Goal: Task Accomplishment & Management: Manage account settings

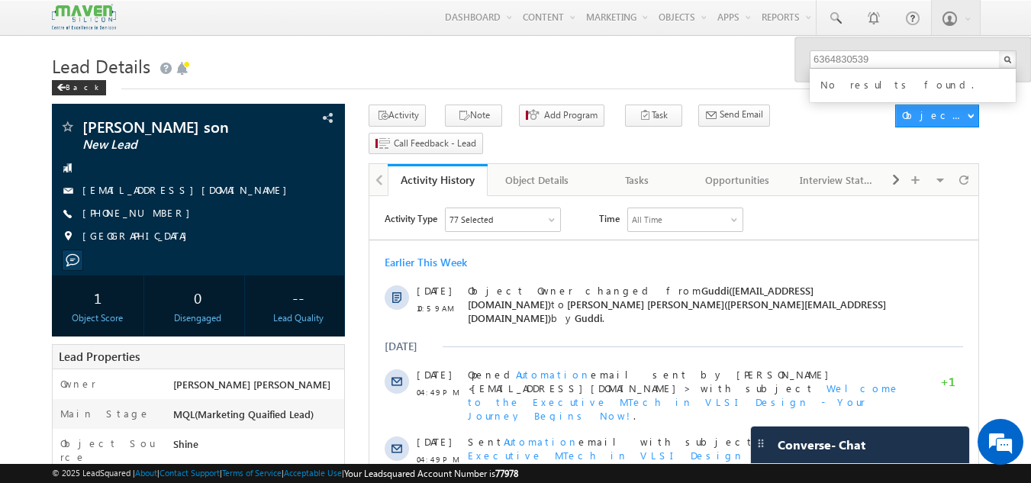
click at [349, 53] on h1 "Lead Details" at bounding box center [516, 65] width 928 height 30
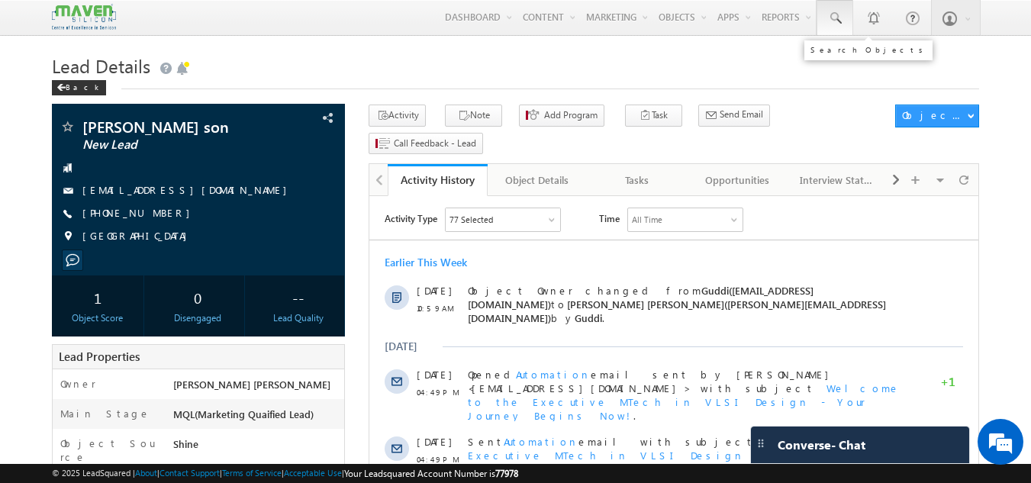
click at [838, 19] on span at bounding box center [834, 18] width 15 height 15
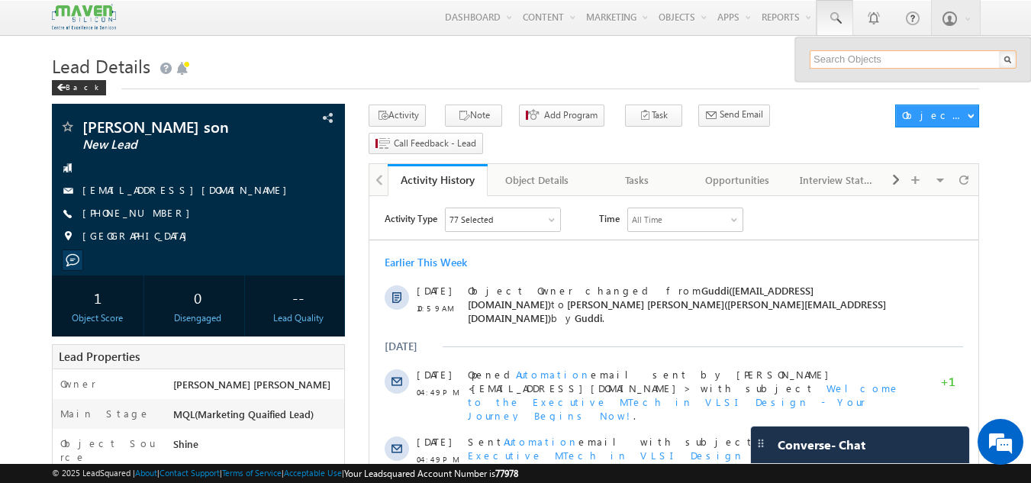
click at [837, 53] on input "text" at bounding box center [912, 59] width 207 height 18
paste input "9606188779"
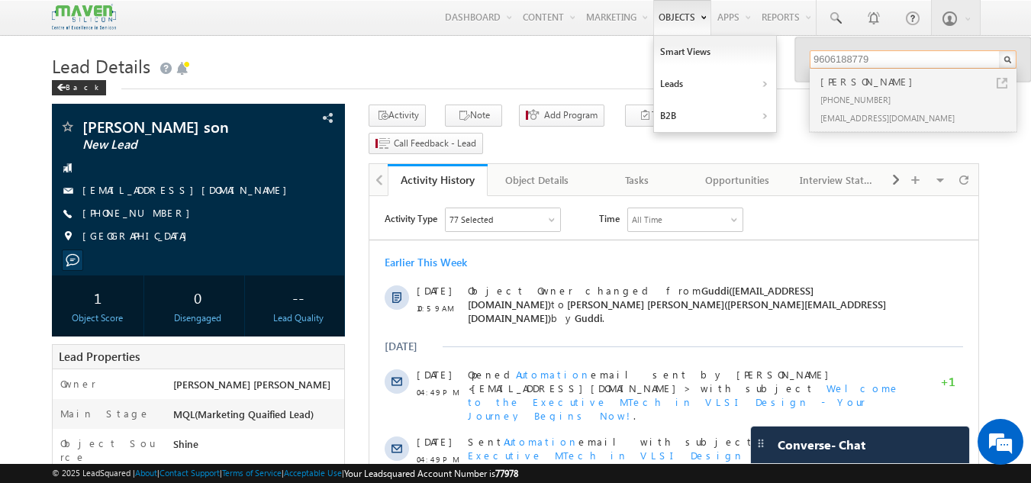
type input "9606188779"
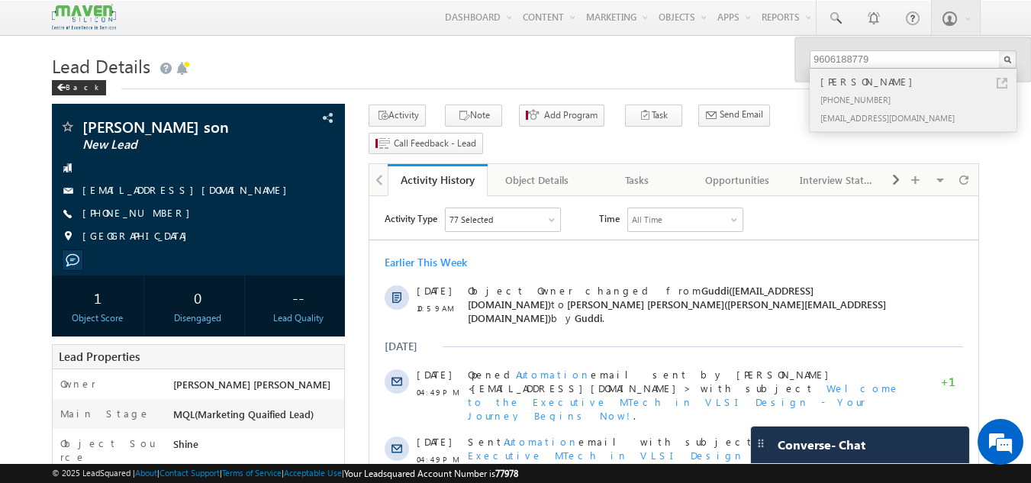
click at [866, 90] on div "+91-9606188779" at bounding box center [919, 99] width 204 height 18
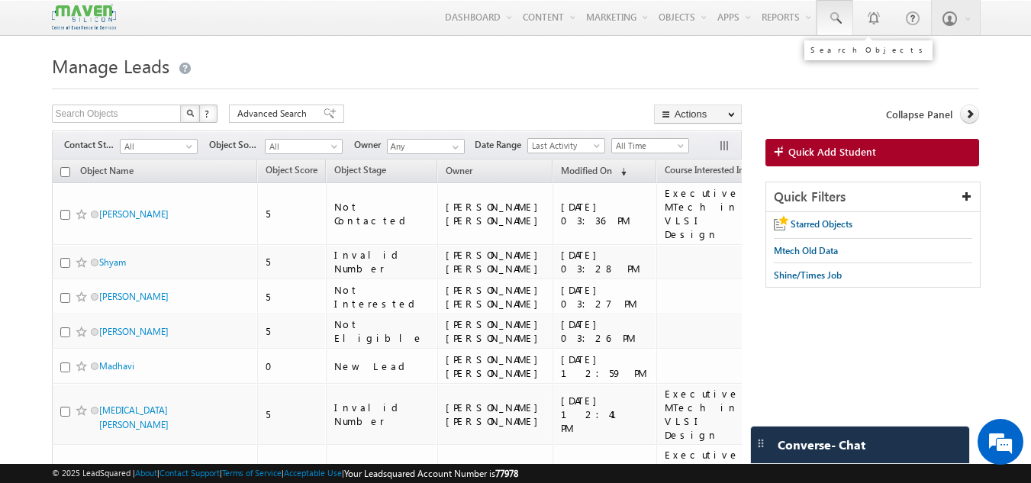
drag, startPoint x: 0, startPoint y: 0, endPoint x: 829, endPoint y: 11, distance: 829.3
click at [829, 11] on span at bounding box center [834, 18] width 15 height 15
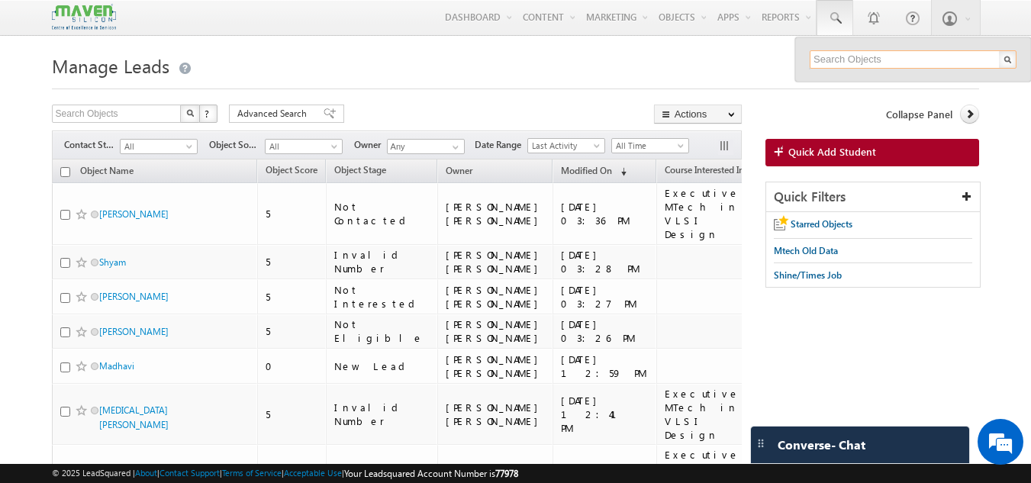
paste input "9108927801"
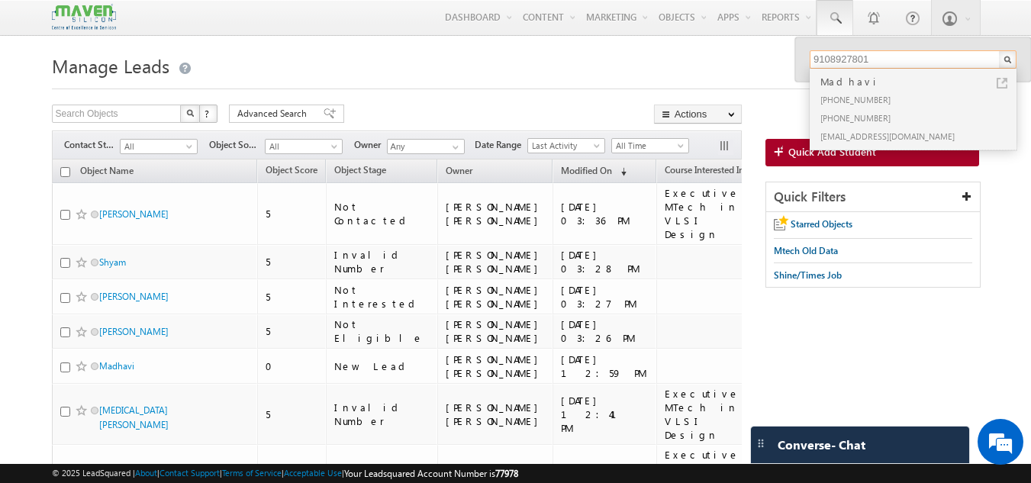
type input "9108927801"
click at [862, 87] on div "Madhavi" at bounding box center [919, 81] width 204 height 17
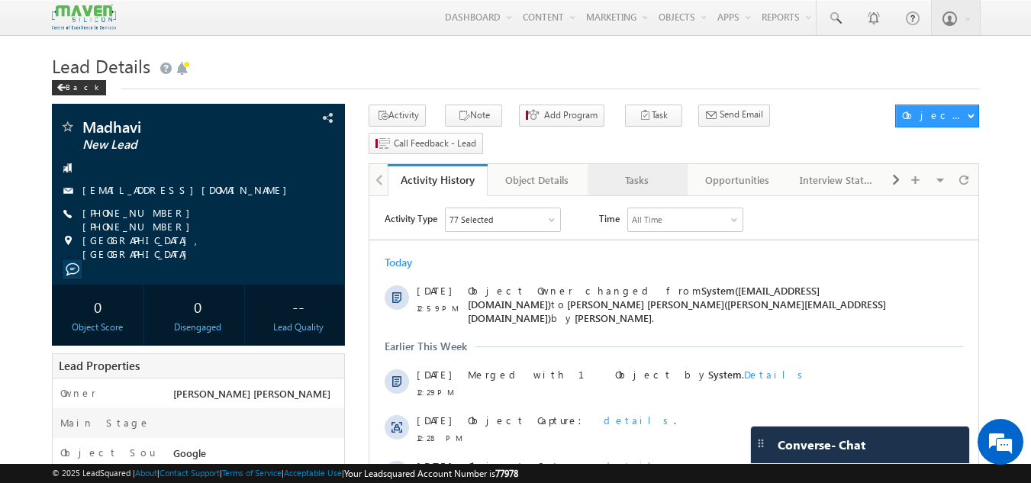
click at [650, 171] on div "Tasks" at bounding box center [637, 180] width 74 height 18
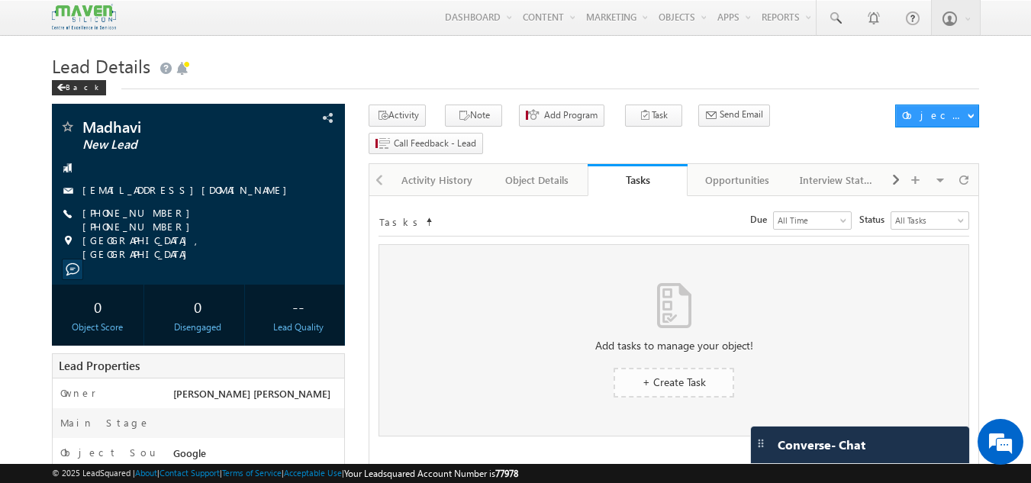
click at [704, 375] on span "+ Create Task" at bounding box center [673, 382] width 63 height 14
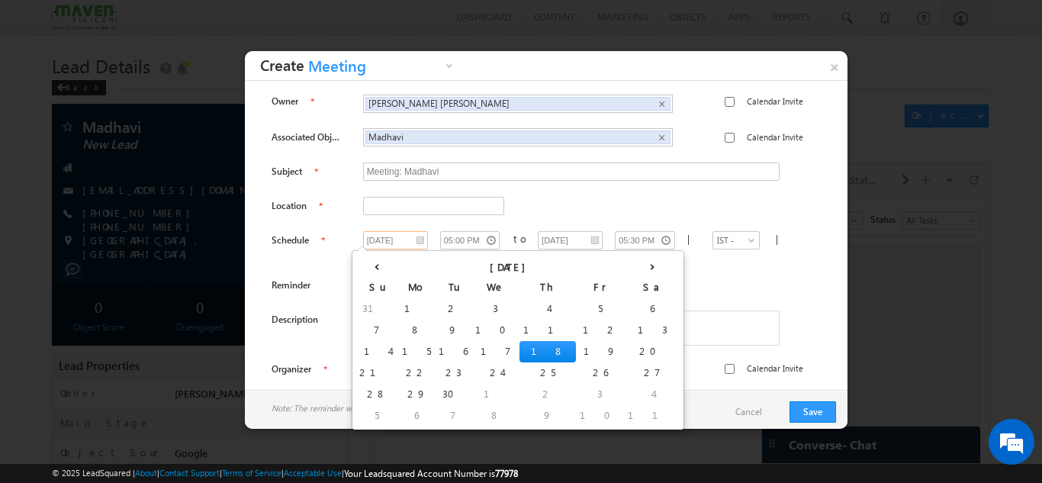
click at [394, 239] on input "18/09/2025" at bounding box center [395, 240] width 65 height 18
click at [576, 350] on td "19" at bounding box center [600, 351] width 48 height 21
type input "19/09/2025"
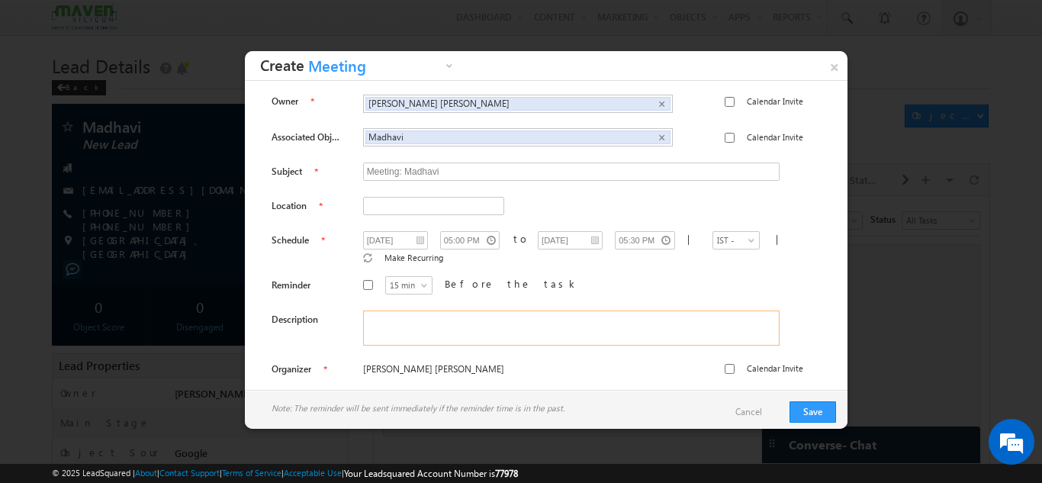
click at [526, 323] on textarea at bounding box center [571, 327] width 417 height 35
type textarea "dnp"
click at [815, 411] on button "Save" at bounding box center [813, 411] width 47 height 21
click at [468, 204] on input "text" at bounding box center [433, 206] width 141 height 18
type input "india"
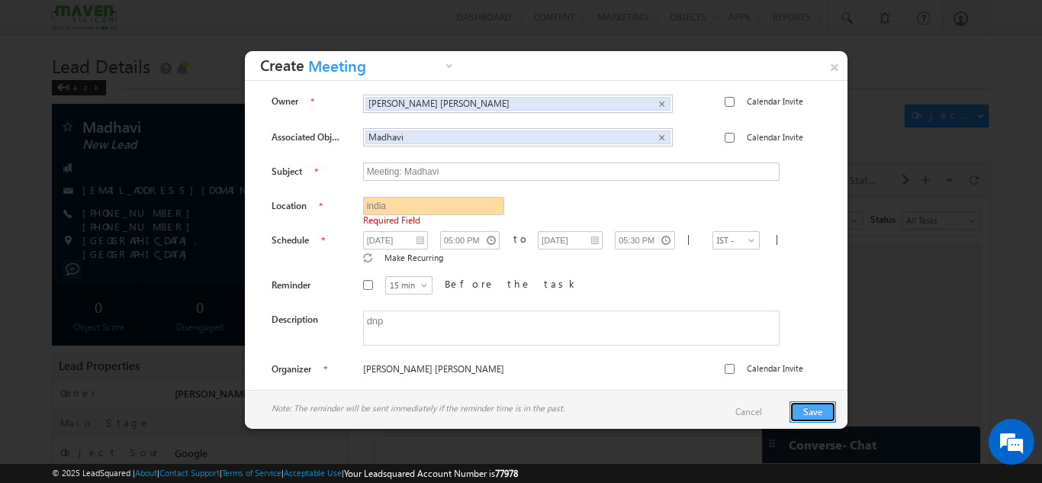
click at [828, 411] on button "Save" at bounding box center [813, 411] width 47 height 21
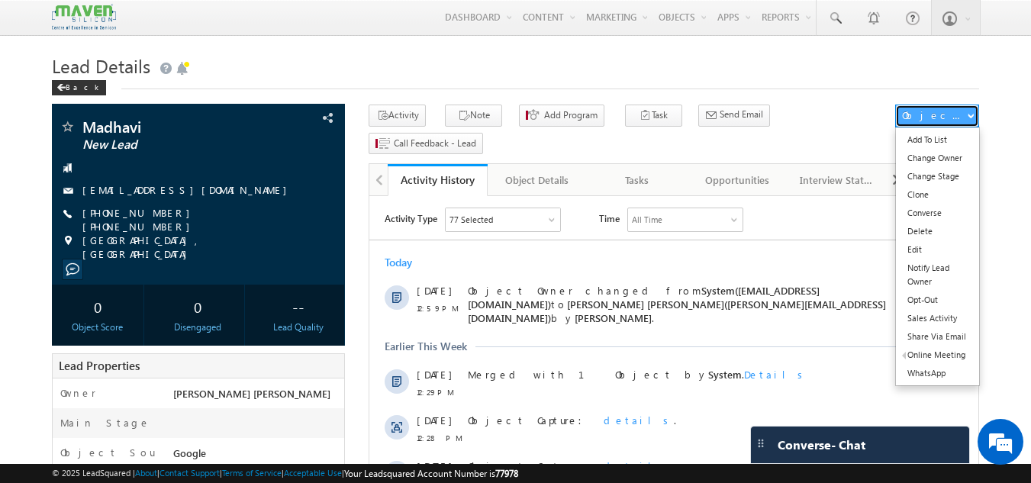
click at [928, 109] on div "Object Actions" at bounding box center [934, 115] width 65 height 14
click at [933, 180] on link "Change Stage" at bounding box center [937, 176] width 83 height 18
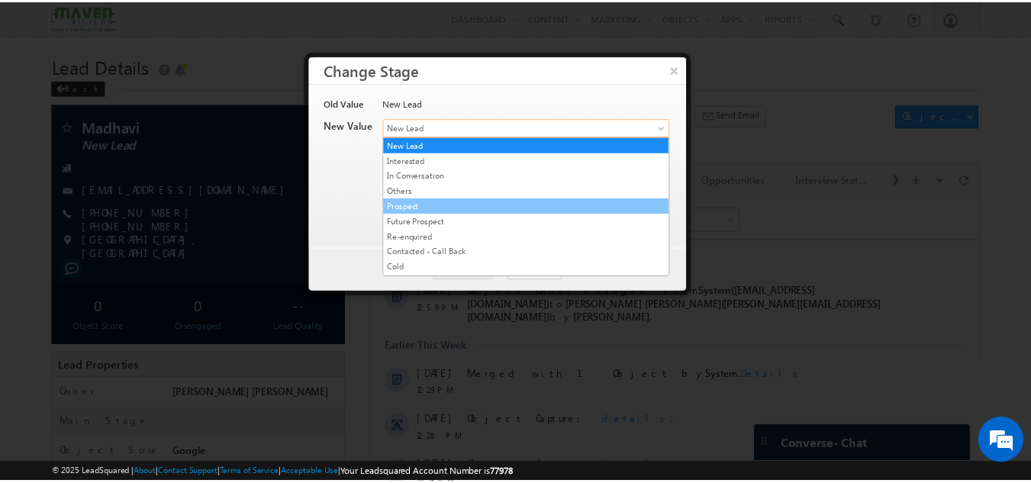
scroll to position [288, 0]
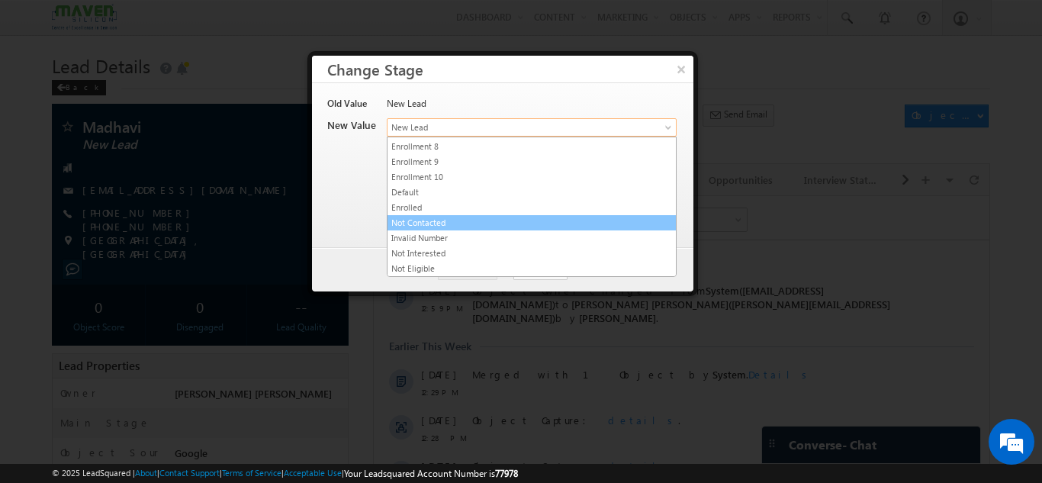
click at [448, 227] on link "Not Contacted" at bounding box center [532, 223] width 288 height 14
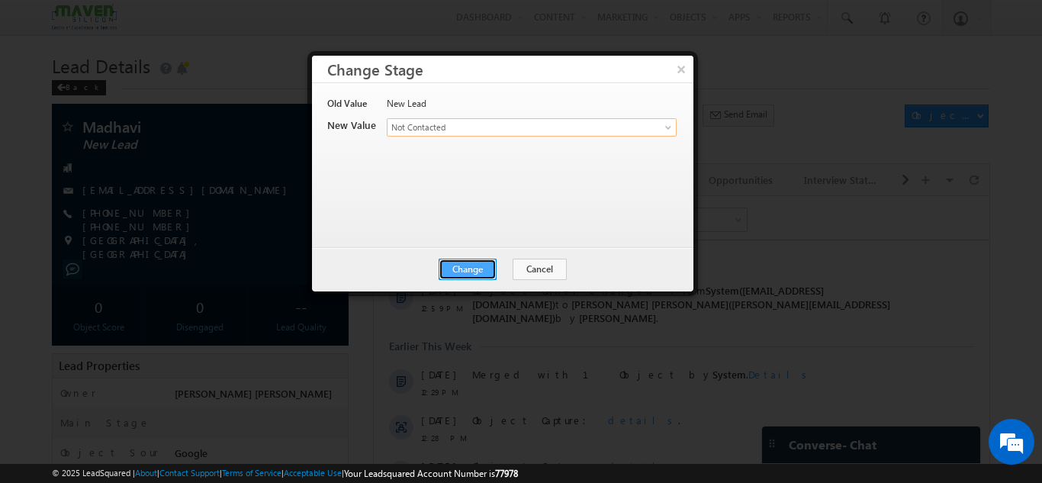
click at [481, 266] on button "Change" at bounding box center [468, 269] width 58 height 21
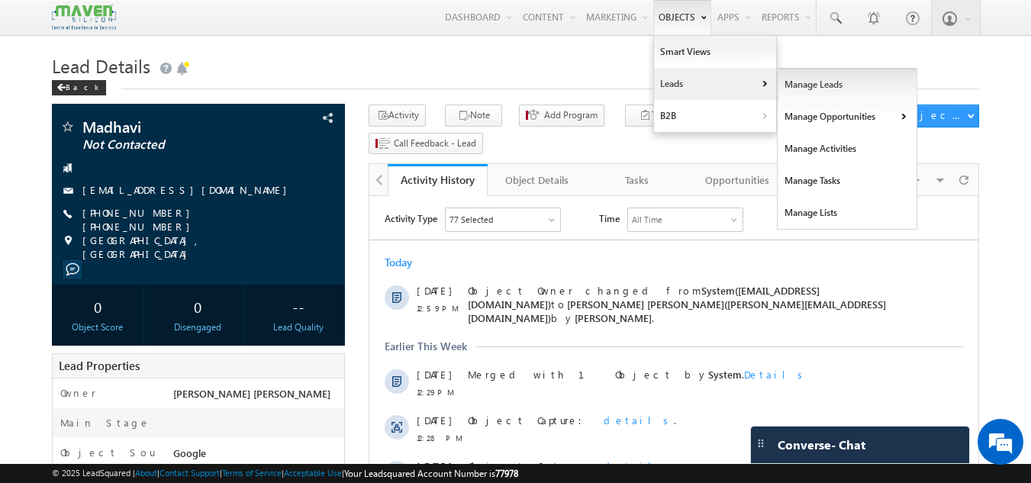
click at [796, 83] on link "Manage Leads" at bounding box center [847, 85] width 140 height 32
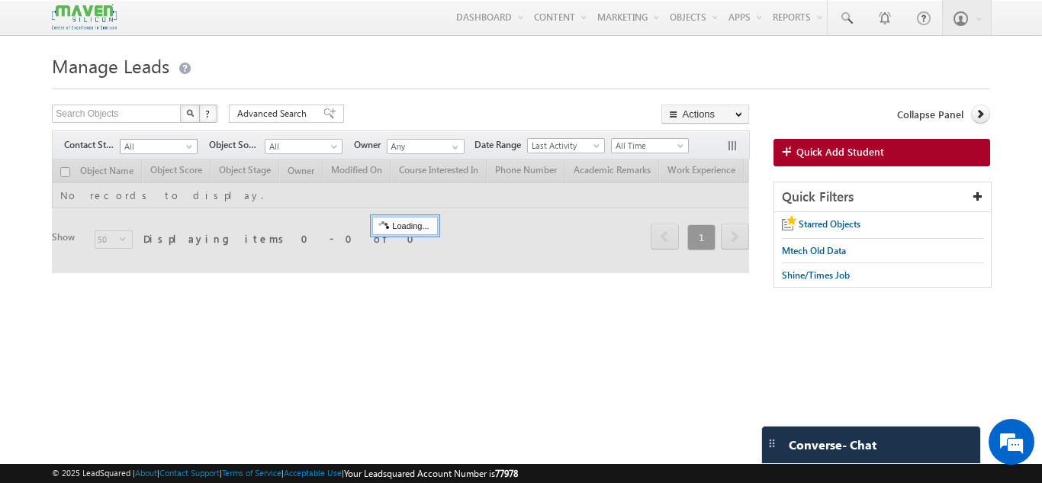
click at [182, 143] on span "All" at bounding box center [157, 147] width 72 height 14
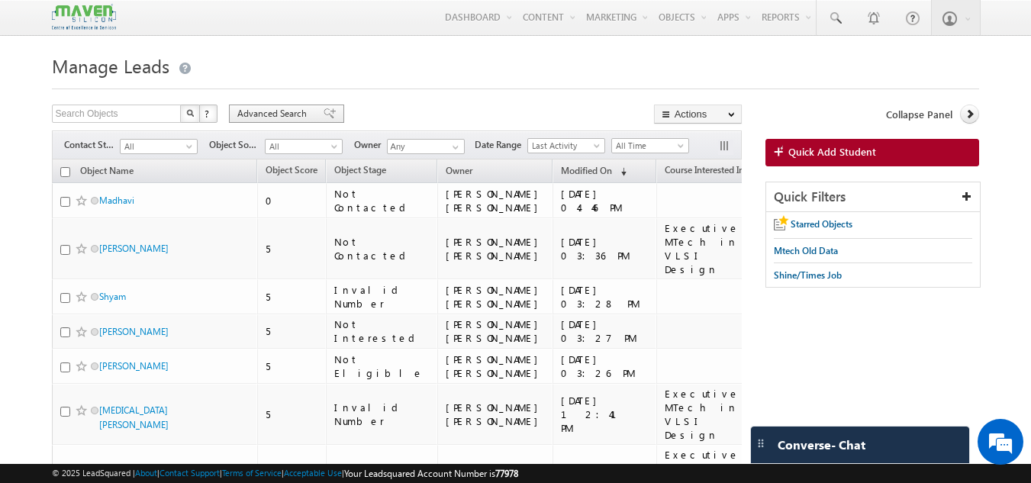
click at [255, 112] on span "Advanced Search" at bounding box center [274, 114] width 74 height 14
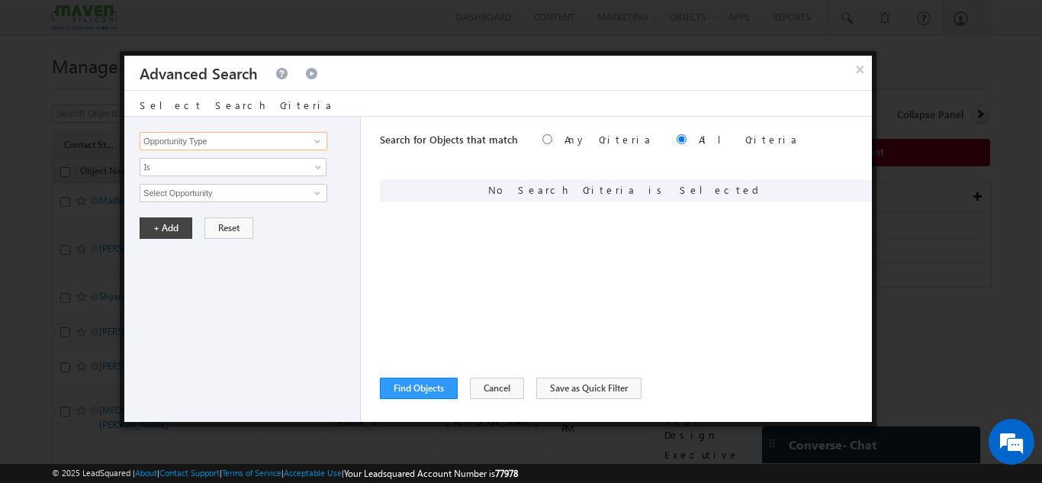
click at [221, 150] on input "Opportunity Type" at bounding box center [234, 141] width 188 height 18
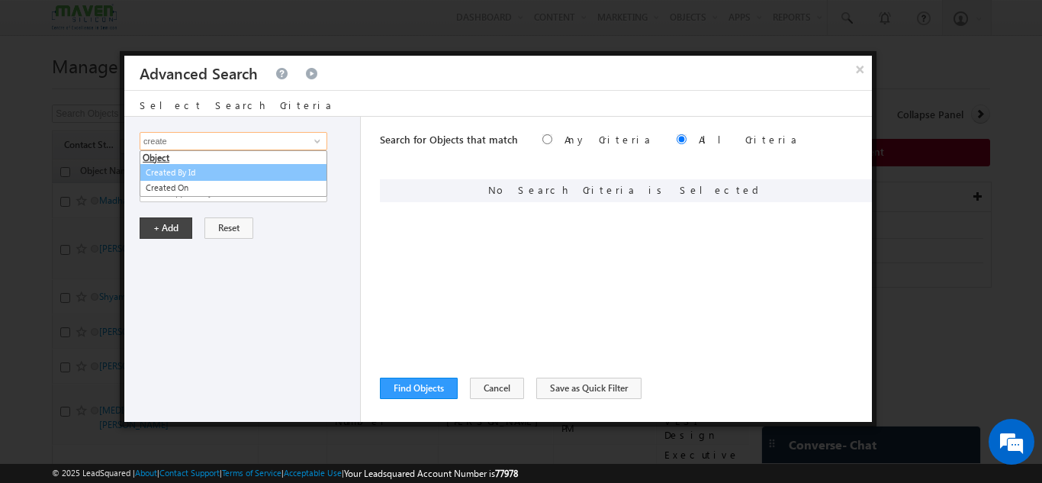
click at [195, 171] on link "Created By Id" at bounding box center [234, 173] width 188 height 18
type input "Created By Id"
click at [191, 194] on span "None Selected" at bounding box center [226, 193] width 173 height 17
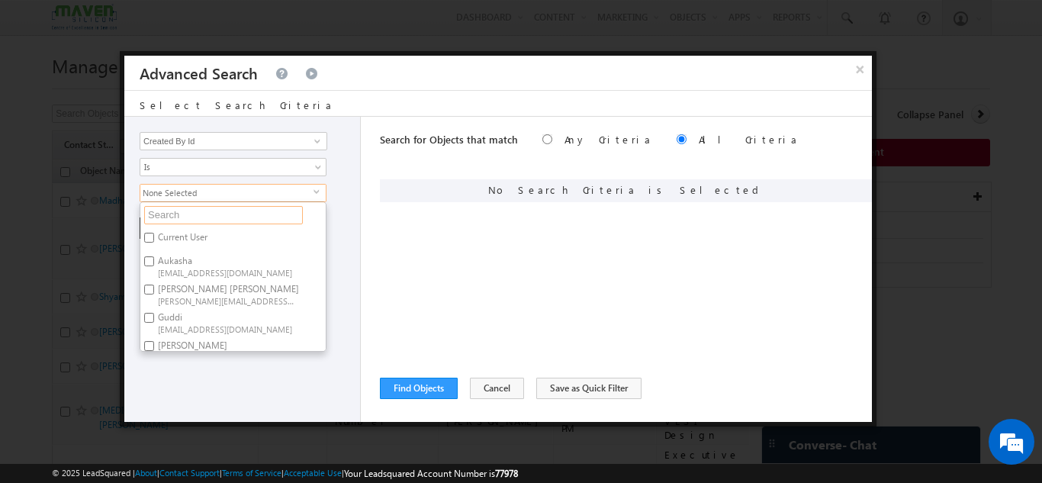
click at [191, 220] on input "text" at bounding box center [223, 215] width 159 height 18
type input "gaga"
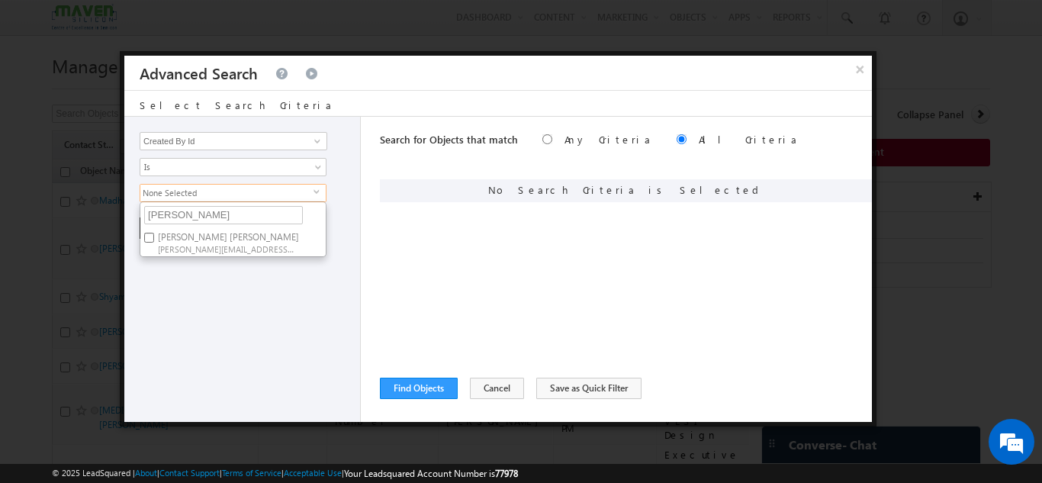
click at [170, 240] on label "Gagandip Singh Saini gagandip@maven-silicon.com" at bounding box center [227, 242] width 174 height 28
click at [154, 240] on input "Gagandip Singh Saini gagandip@maven-silicon.com" at bounding box center [149, 238] width 10 height 10
checkbox input "true"
click at [189, 323] on div "Opportunity Type Object Activity Task Sales Group Prospect Id Academic Remarks …" at bounding box center [242, 269] width 236 height 305
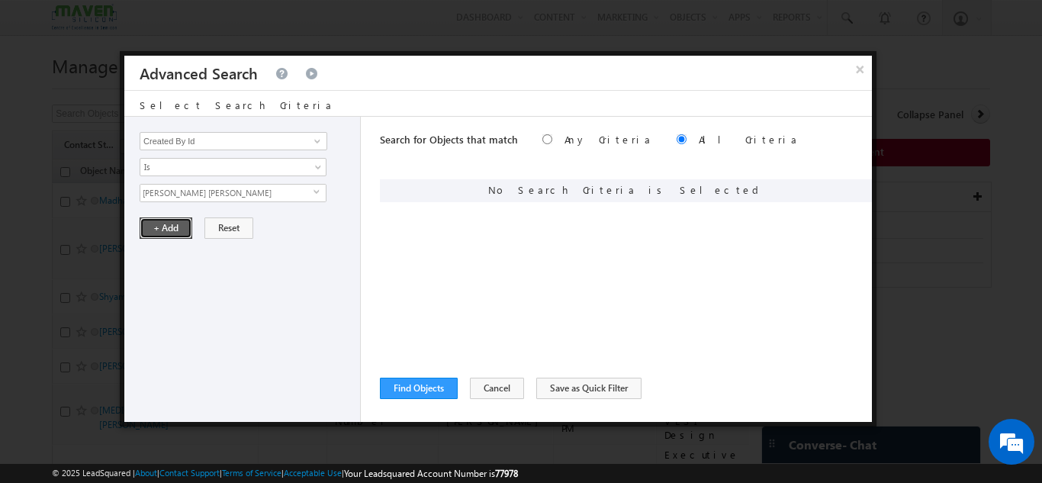
click at [177, 230] on button "+ Add" at bounding box center [166, 227] width 53 height 21
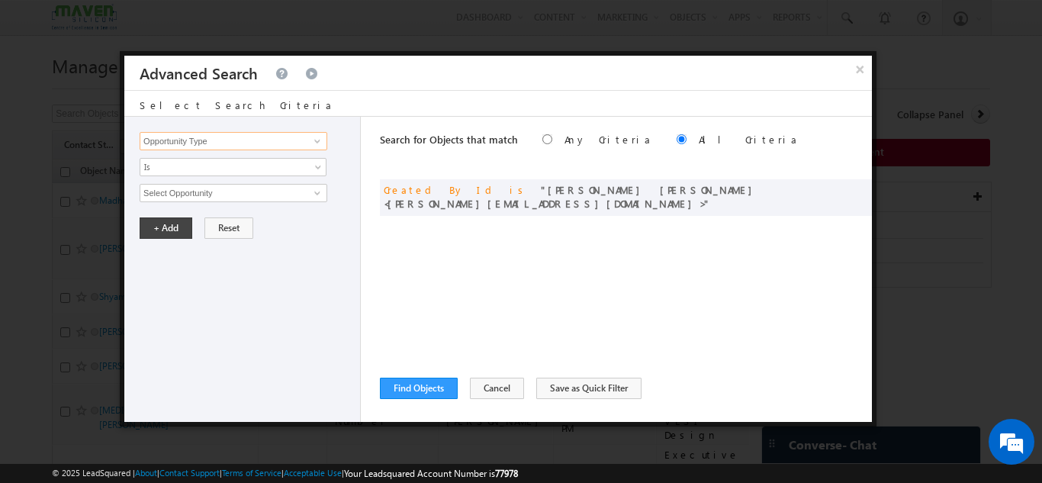
click at [238, 143] on input "Opportunity Type" at bounding box center [234, 141] width 188 height 18
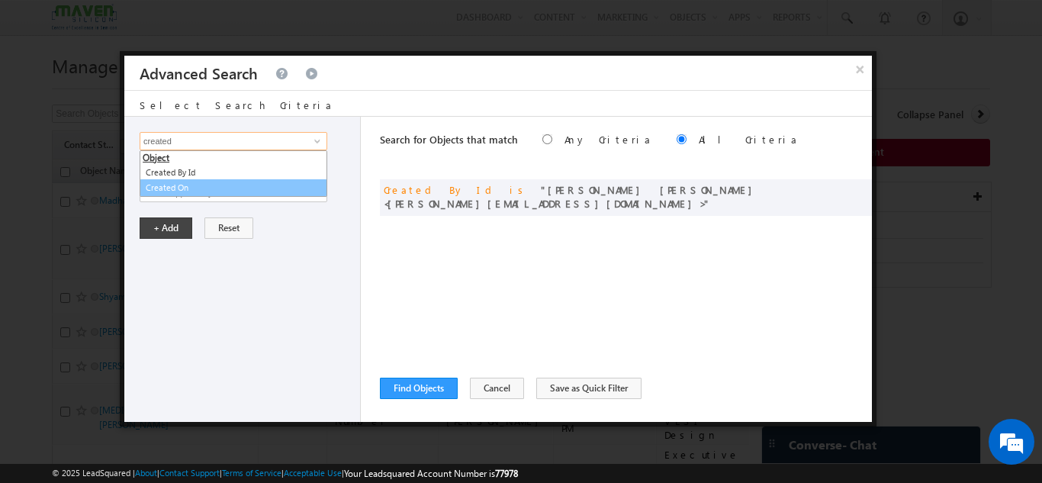
click at [210, 190] on link "Created On" at bounding box center [234, 188] width 188 height 18
type input "Created On"
click at [202, 195] on span "All Time" at bounding box center [223, 193] width 166 height 14
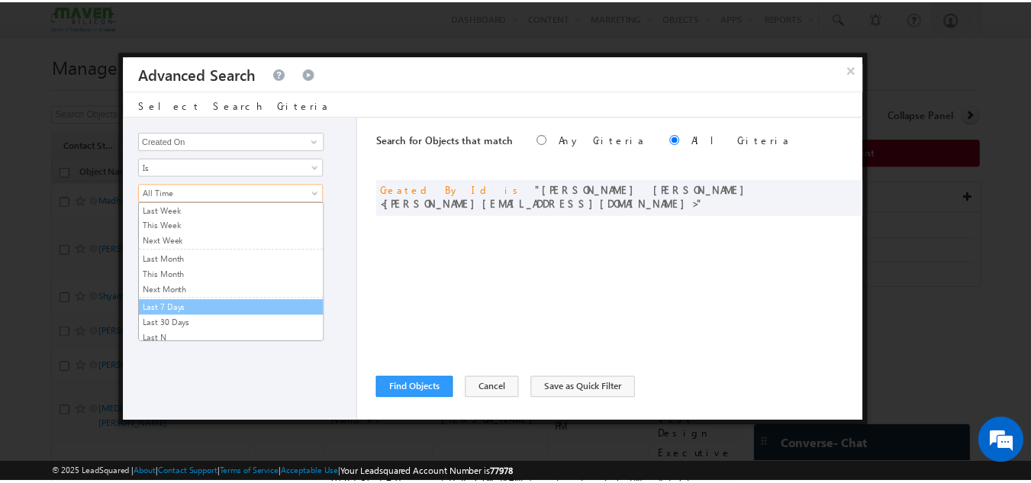
scroll to position [102, 0]
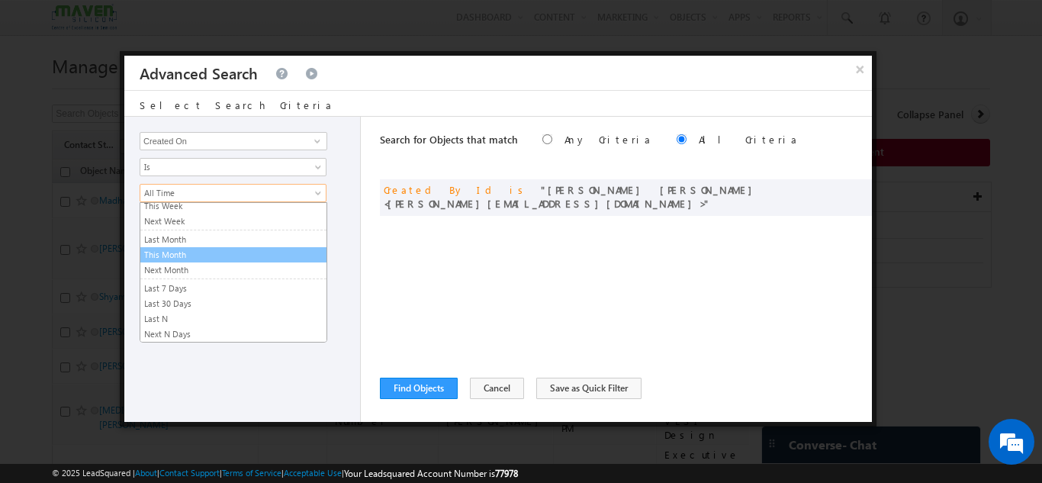
click at [220, 251] on link "This Month" at bounding box center [233, 255] width 186 height 14
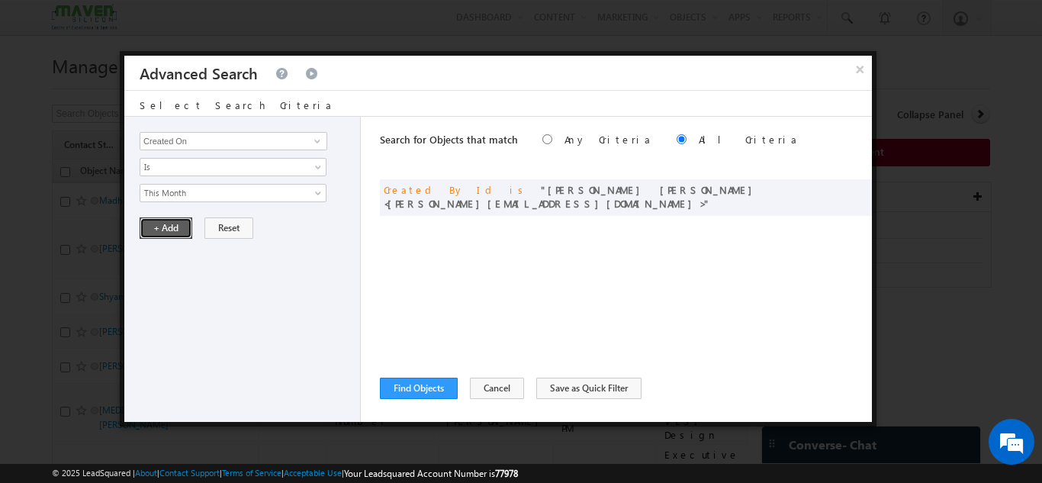
click at [175, 225] on button "+ Add" at bounding box center [166, 227] width 53 height 21
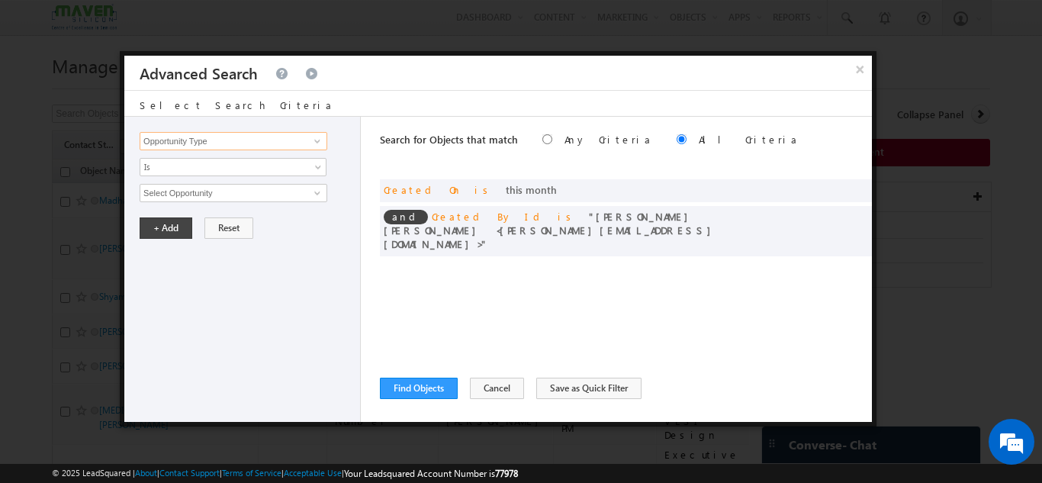
click at [240, 136] on input "Opportunity Type" at bounding box center [234, 141] width 188 height 18
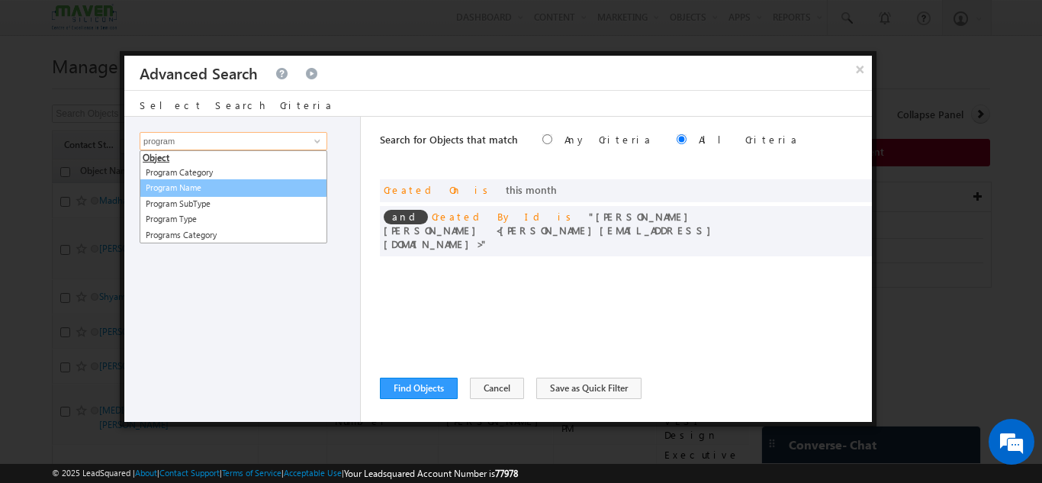
click at [173, 192] on link "Program Name" at bounding box center [234, 188] width 188 height 18
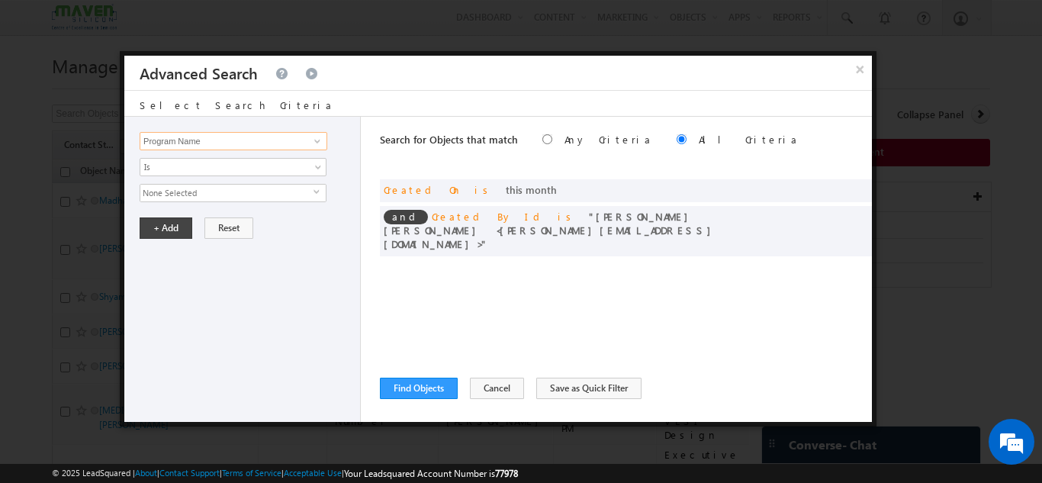
type input "Program Name"
click at [173, 192] on span "None Selected" at bounding box center [226, 193] width 173 height 17
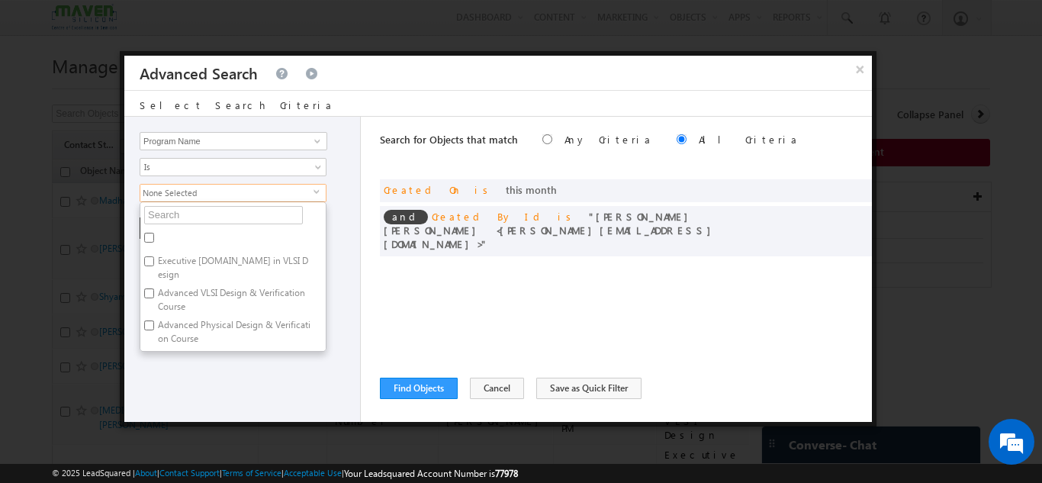
click at [151, 257] on input "Executive [DOMAIN_NAME] in VLSI Design" at bounding box center [149, 261] width 10 height 10
checkbox input "true"
click at [211, 381] on div "Opportunity Type Object Activity Task Sales Group Prospect Id Academic Remarks …" at bounding box center [242, 269] width 236 height 305
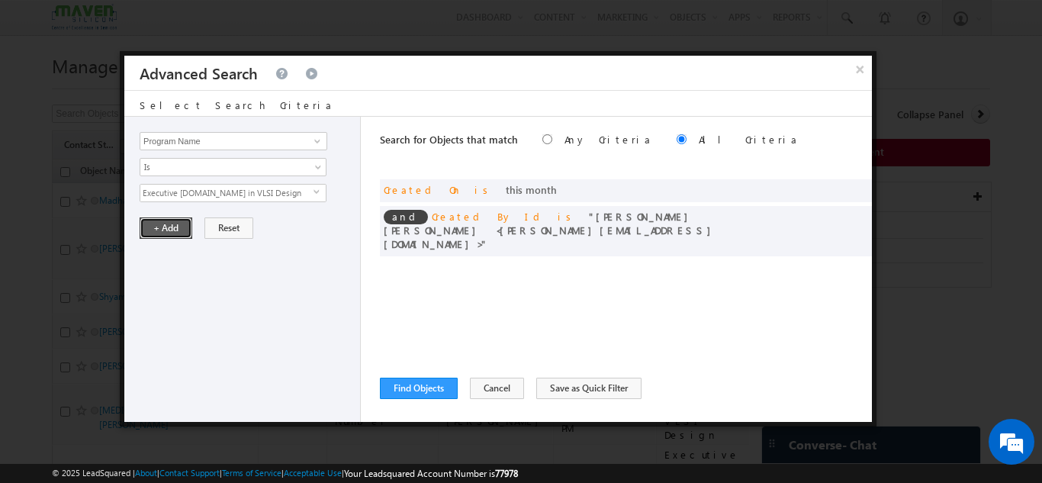
click at [170, 219] on button "+ Add" at bounding box center [166, 227] width 53 height 21
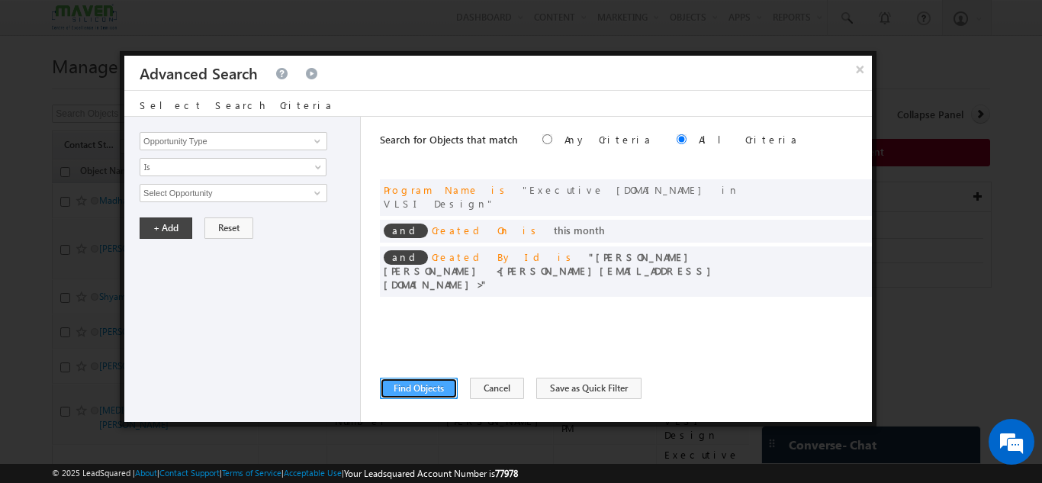
click at [409, 391] on button "Find Objects" at bounding box center [419, 388] width 78 height 21
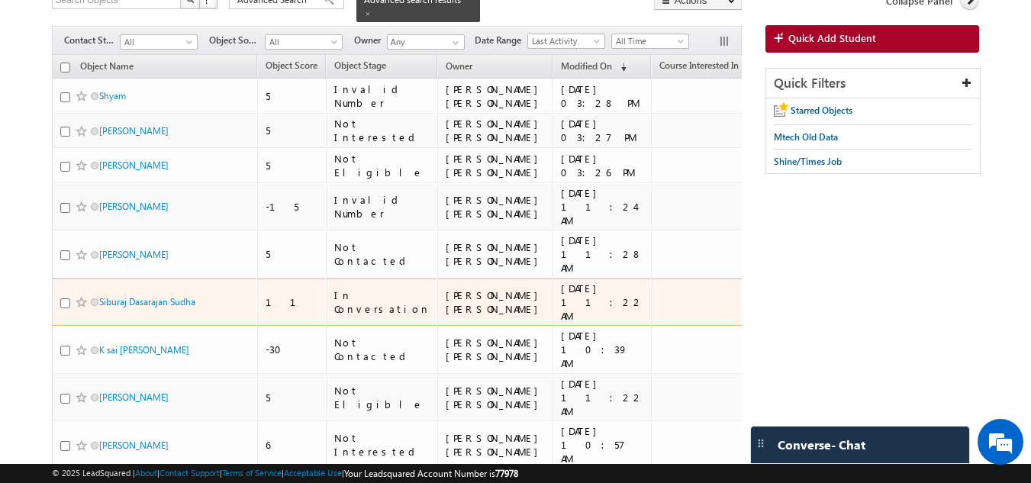
scroll to position [135, 0]
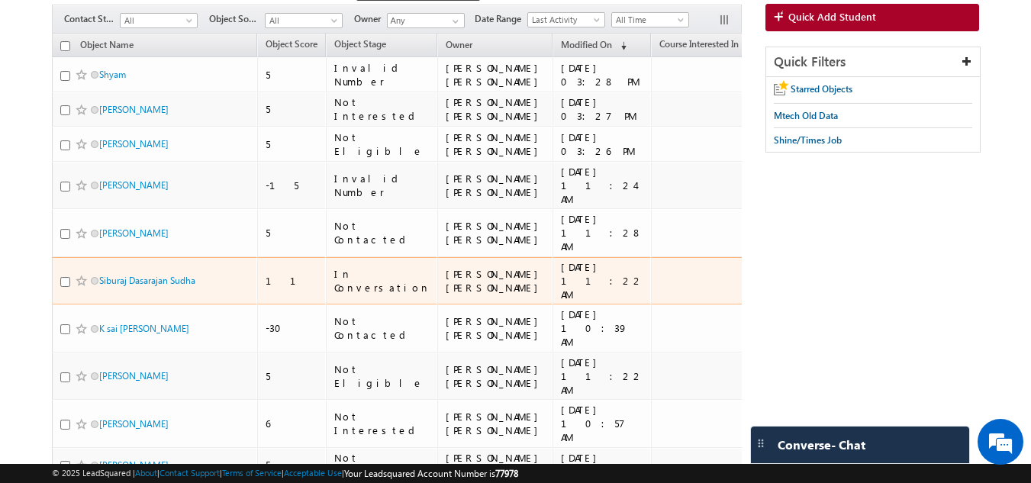
click at [437, 289] on td "[PERSON_NAME] [PERSON_NAME]" at bounding box center [494, 281] width 115 height 48
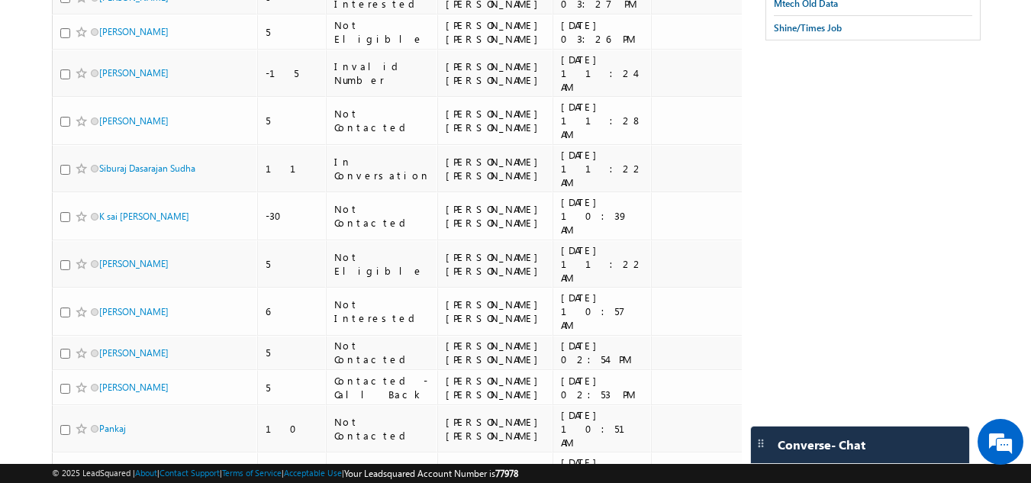
scroll to position [0, 0]
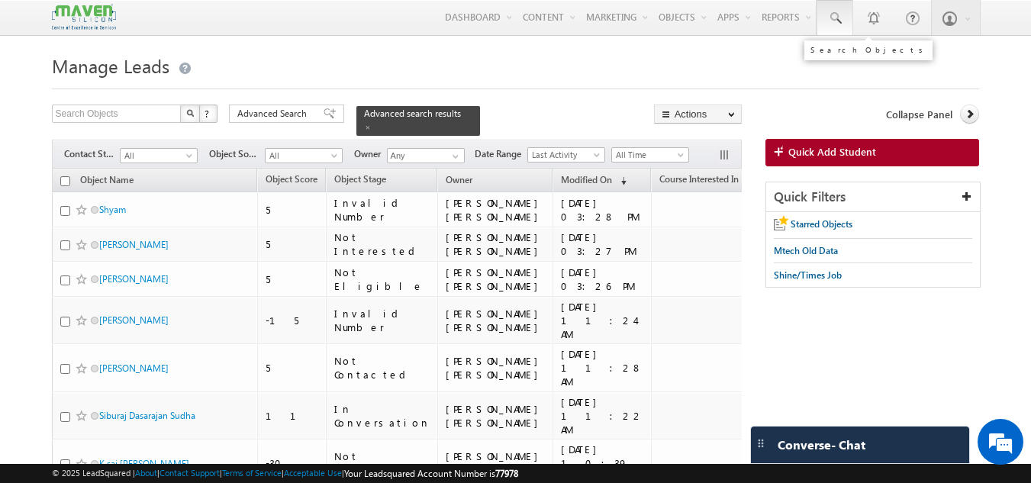
click at [836, 28] on link at bounding box center [834, 17] width 37 height 35
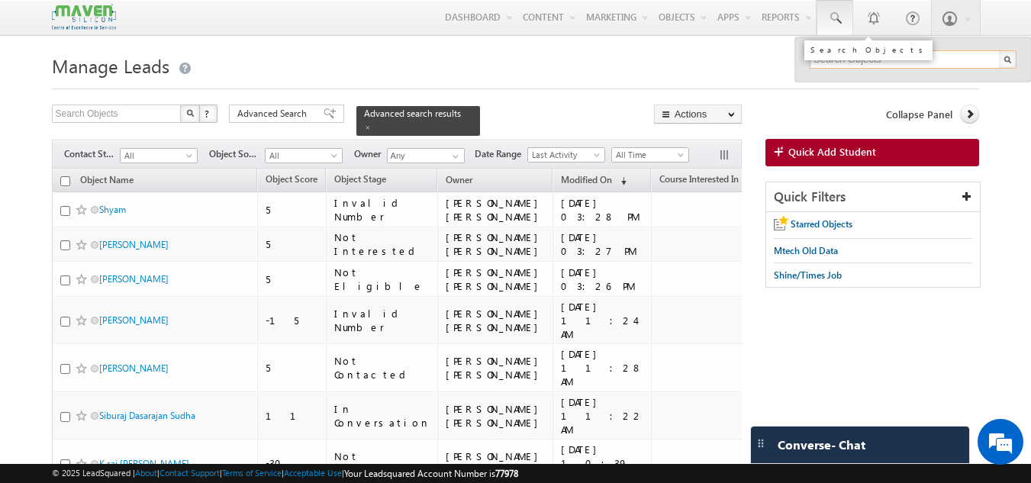
paste input "9199984357"
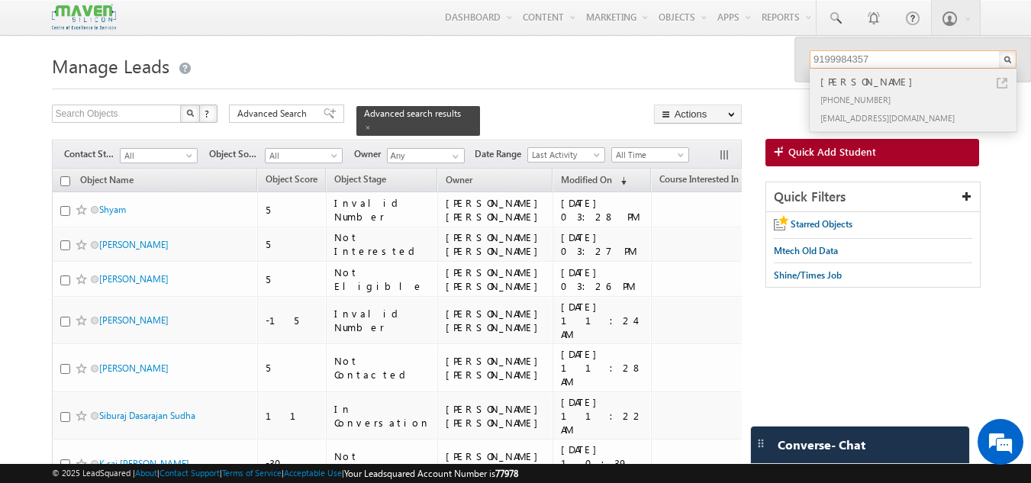
type input "9199984357"
click at [870, 98] on div "+91-9199984357" at bounding box center [919, 99] width 204 height 18
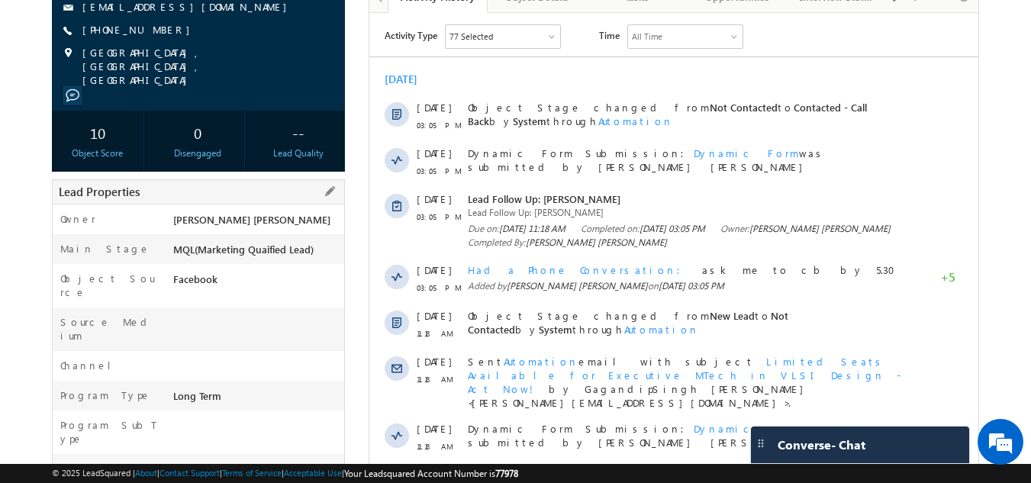
scroll to position [182, 0]
click at [321, 184] on span at bounding box center [329, 192] width 17 height 17
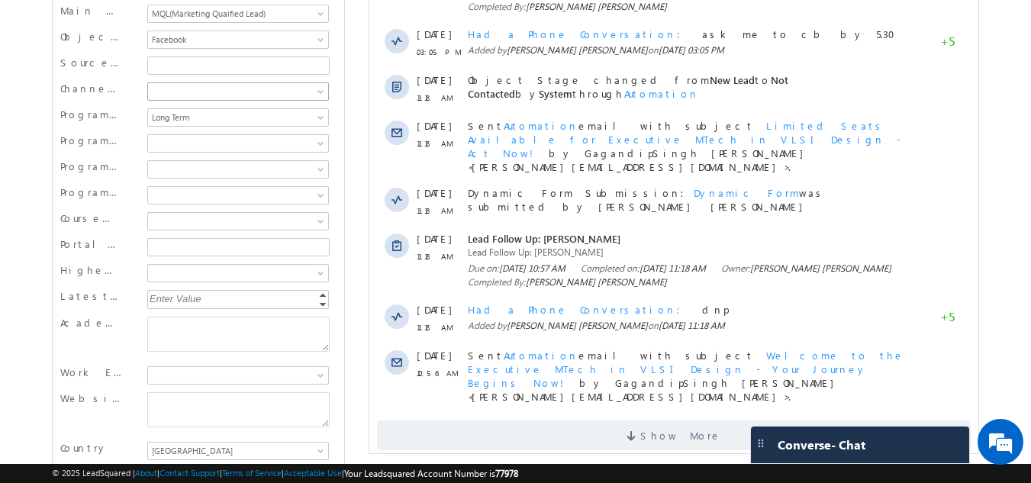
scroll to position [418, 0]
click at [303, 137] on span at bounding box center [236, 144] width 176 height 14
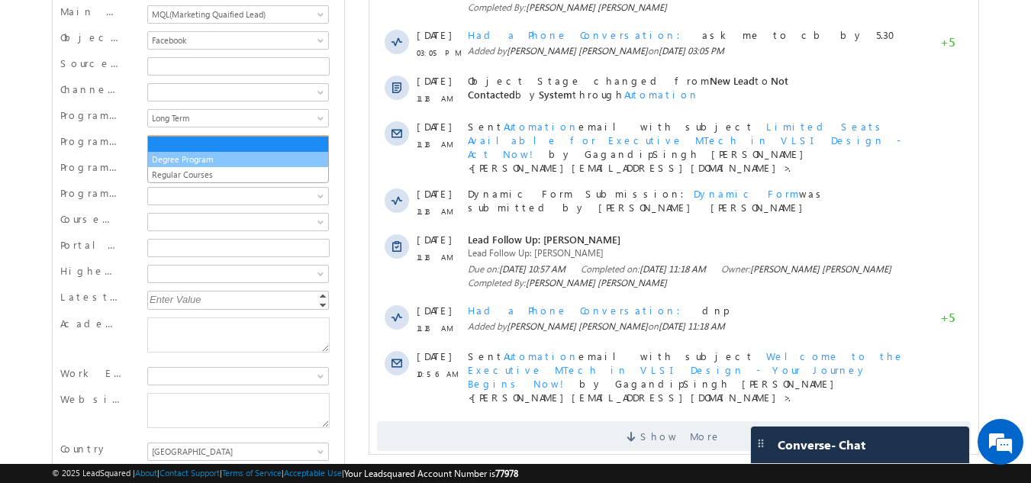
click at [275, 162] on link "Degree Program" at bounding box center [238, 160] width 180 height 14
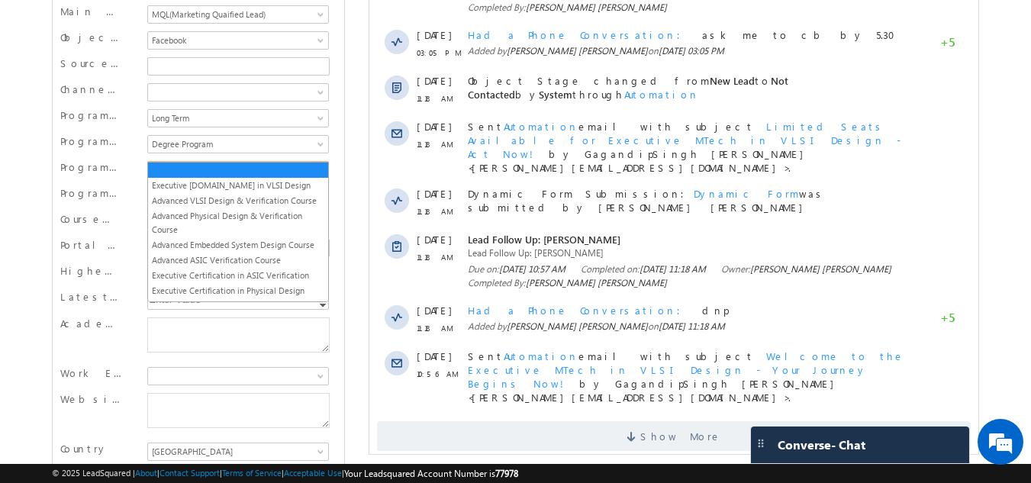
click at [285, 163] on span at bounding box center [236, 170] width 176 height 14
click at [265, 190] on link "Executive [DOMAIN_NAME] in VLSI Design" at bounding box center [238, 186] width 180 height 14
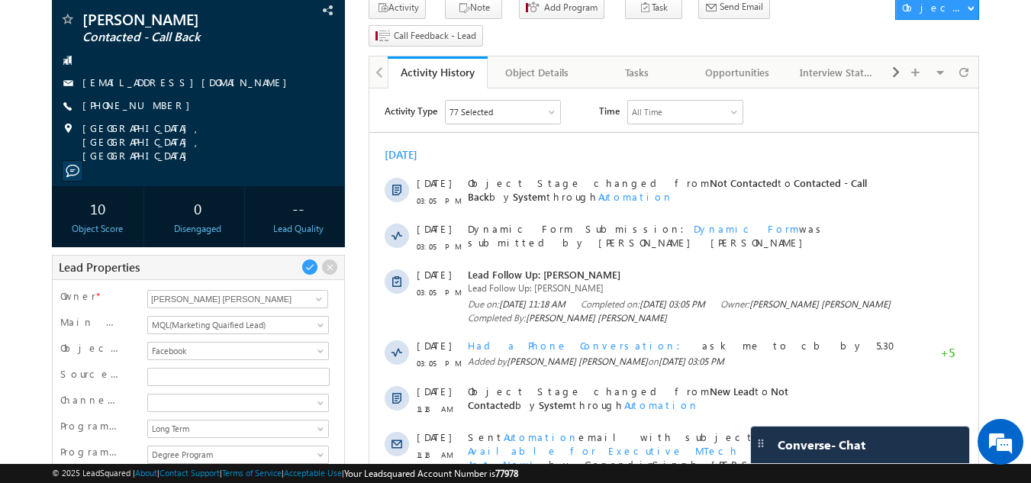
scroll to position [88, 0]
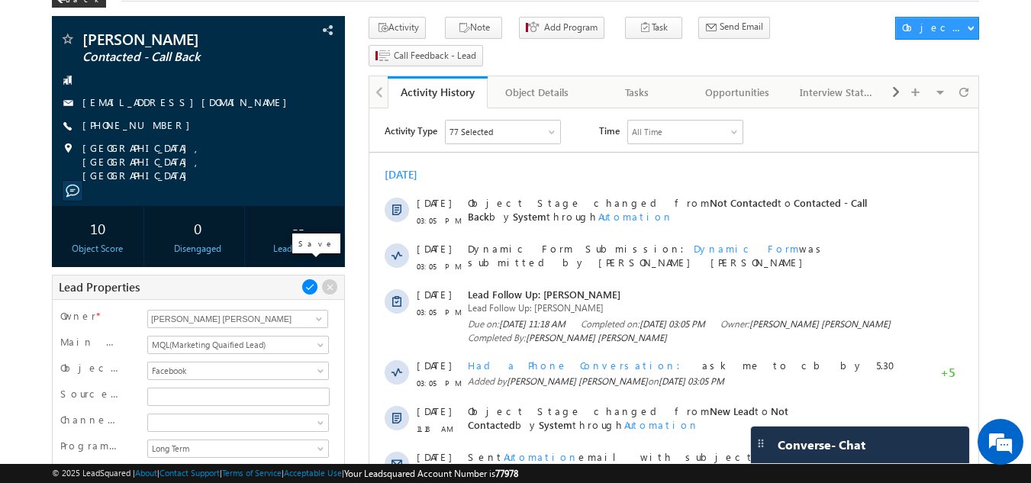
click at [311, 278] on span at bounding box center [309, 286] width 17 height 17
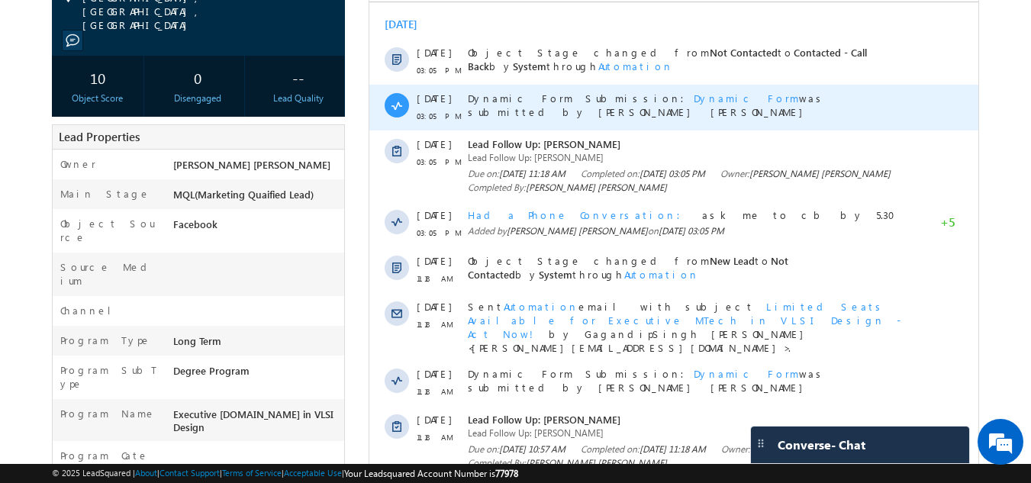
scroll to position [0, 0]
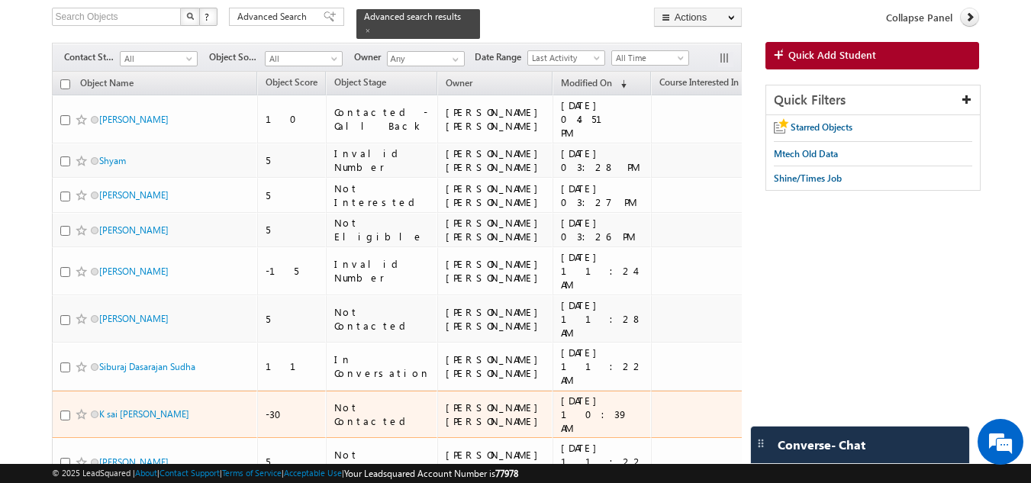
scroll to position [93, 0]
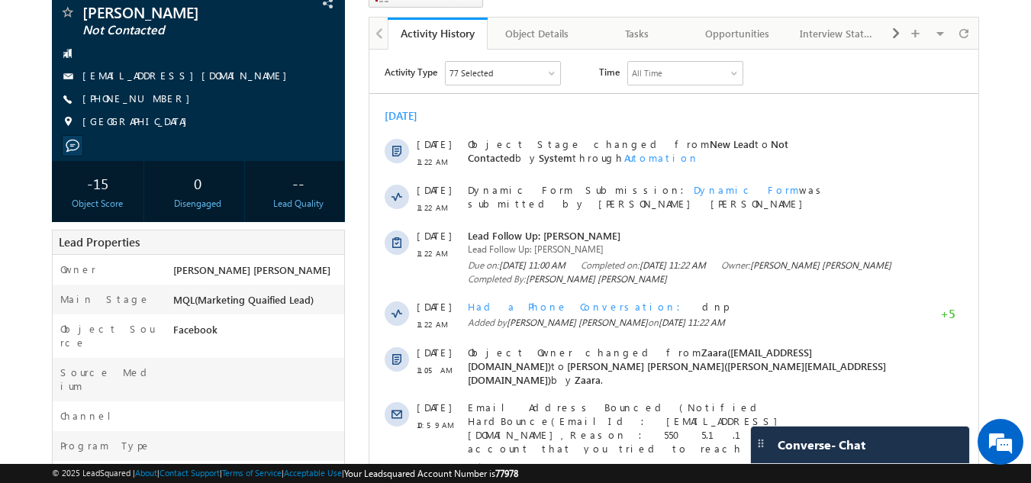
scroll to position [146, 0]
click at [333, 243] on span at bounding box center [329, 242] width 17 height 17
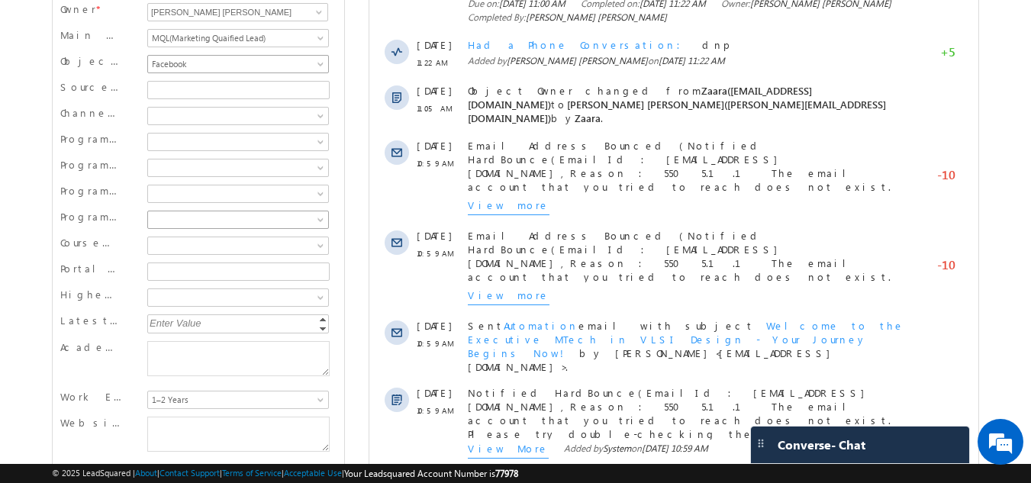
scroll to position [410, 0]
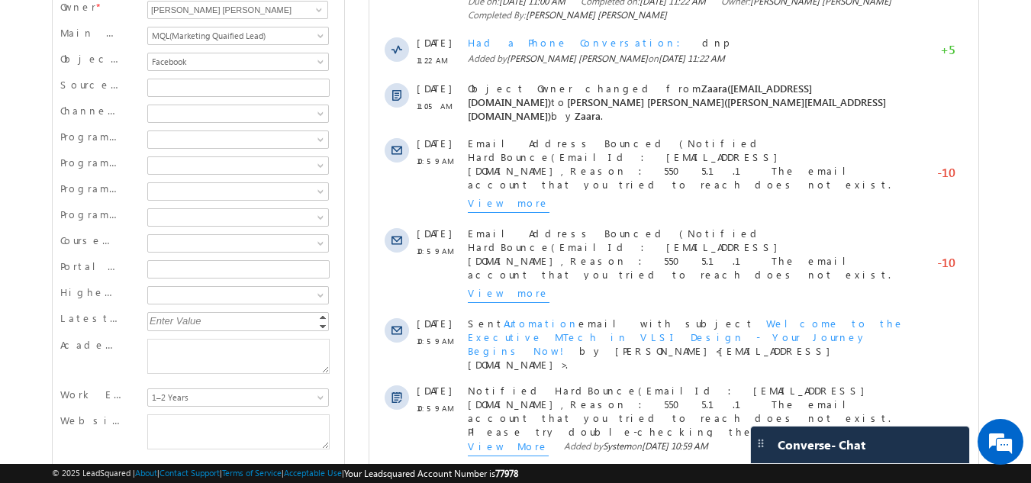
click at [223, 323] on div "Enter Value" at bounding box center [239, 321] width 184 height 18
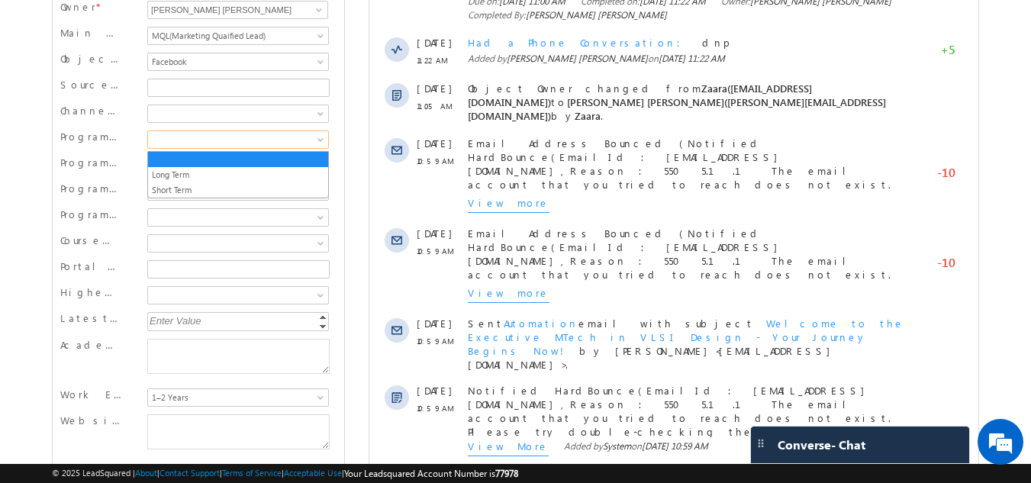
click at [201, 140] on span at bounding box center [236, 140] width 176 height 14
click at [191, 180] on link "Long Term" at bounding box center [238, 175] width 180 height 14
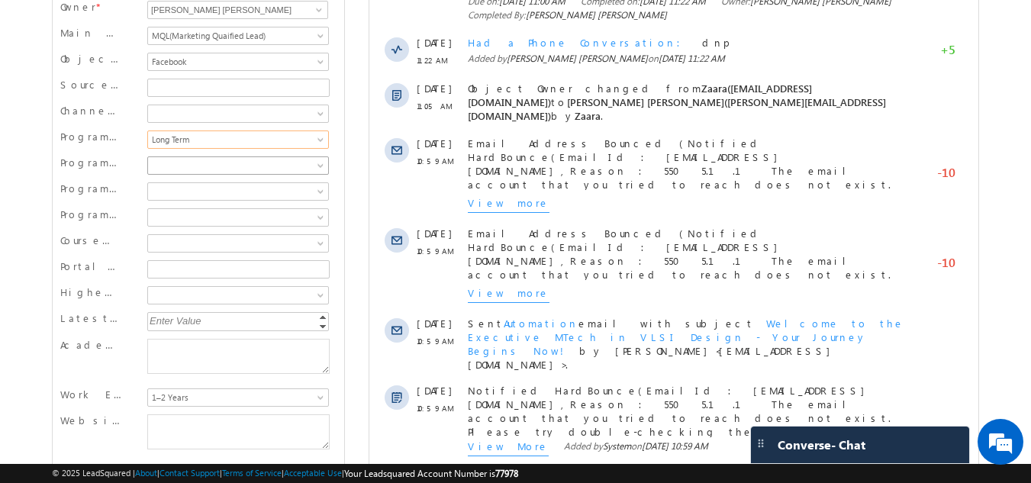
click at [179, 171] on span at bounding box center [236, 166] width 176 height 14
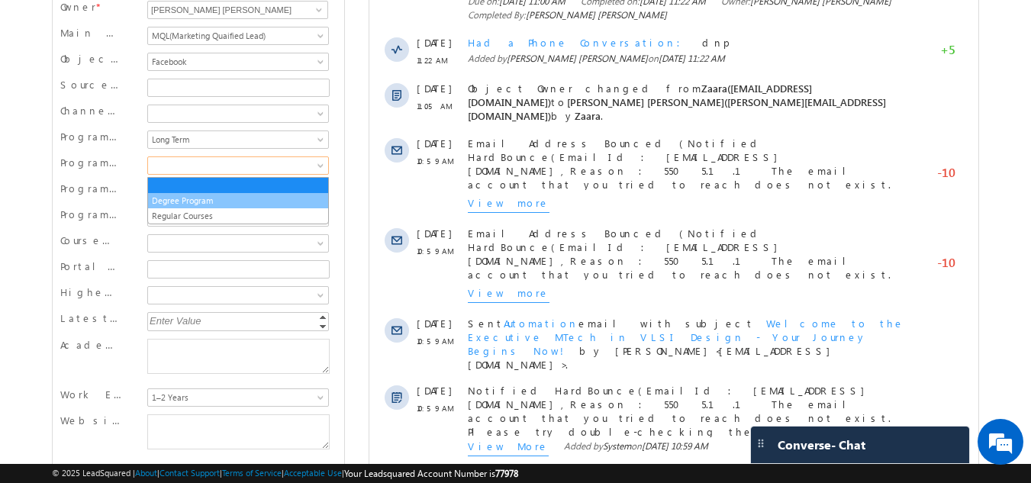
click at [179, 198] on link "Degree Program" at bounding box center [238, 201] width 180 height 14
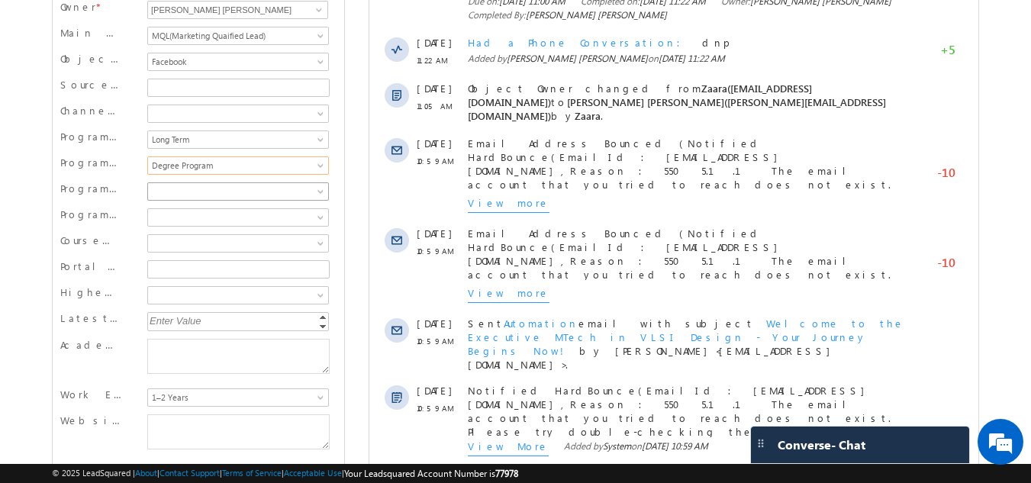
click at [179, 198] on span at bounding box center [236, 192] width 176 height 14
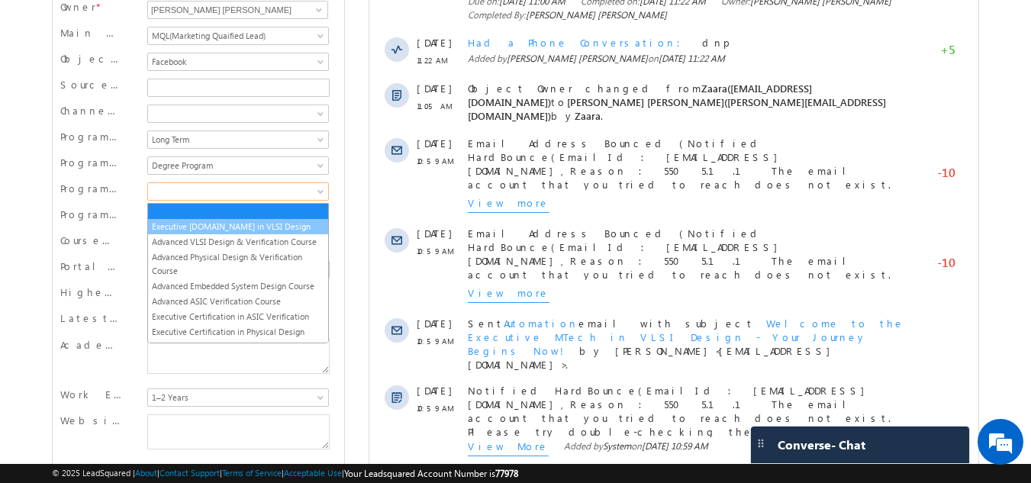
click at [176, 229] on link "Executive M.Tech in VLSI Design" at bounding box center [238, 227] width 180 height 14
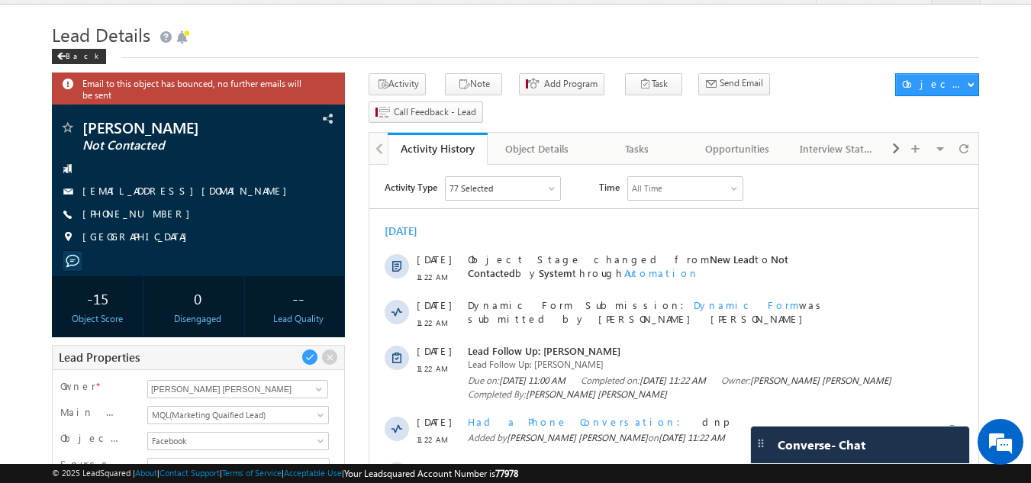
scroll to position [0, 0]
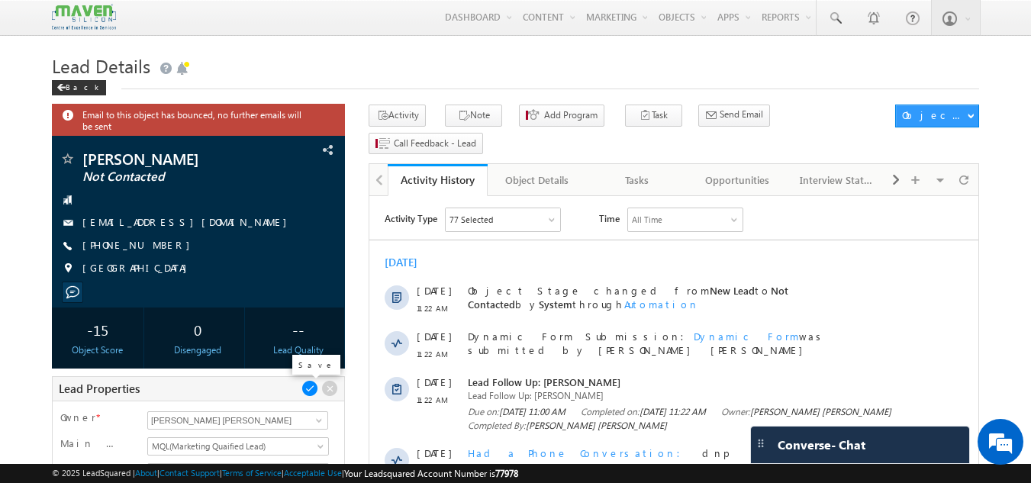
click at [312, 386] on span at bounding box center [309, 388] width 17 height 17
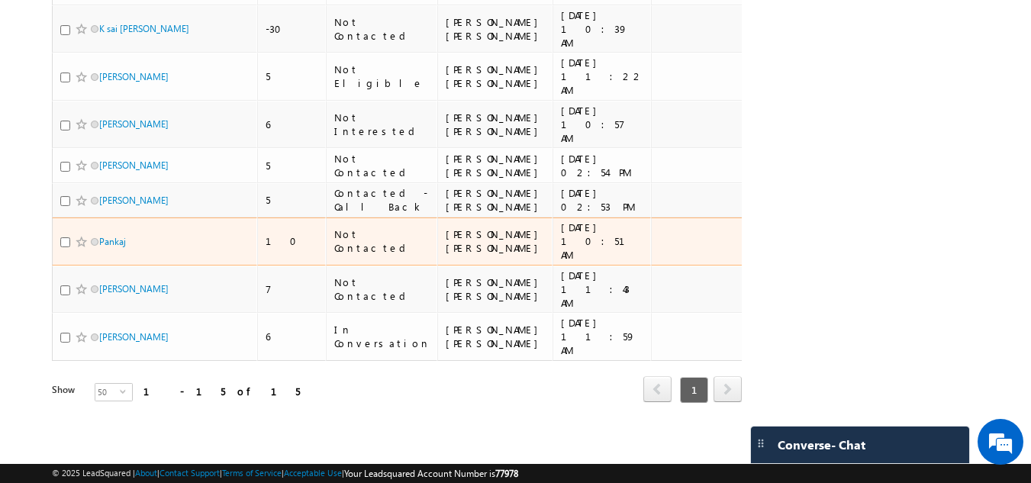
scroll to position [550, 0]
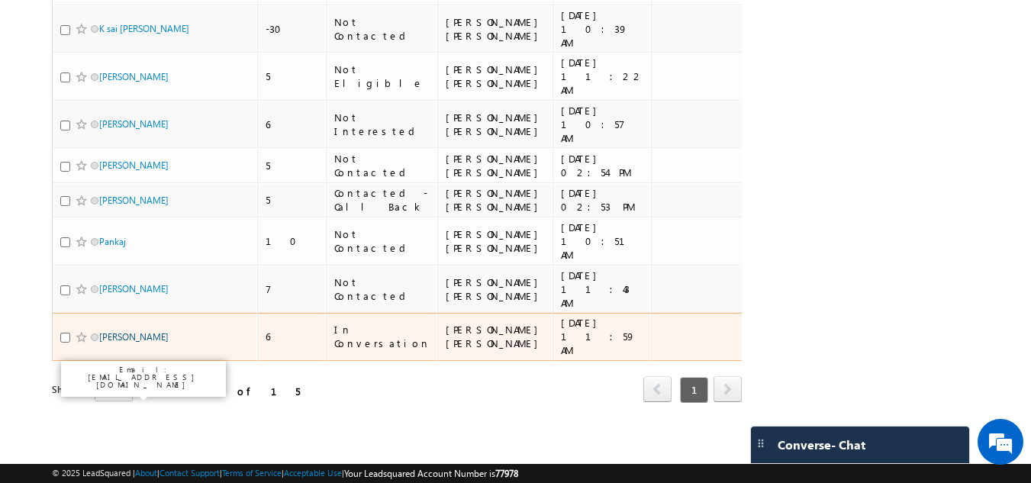
click at [121, 331] on link "Pavan Bhat" at bounding box center [133, 336] width 69 height 11
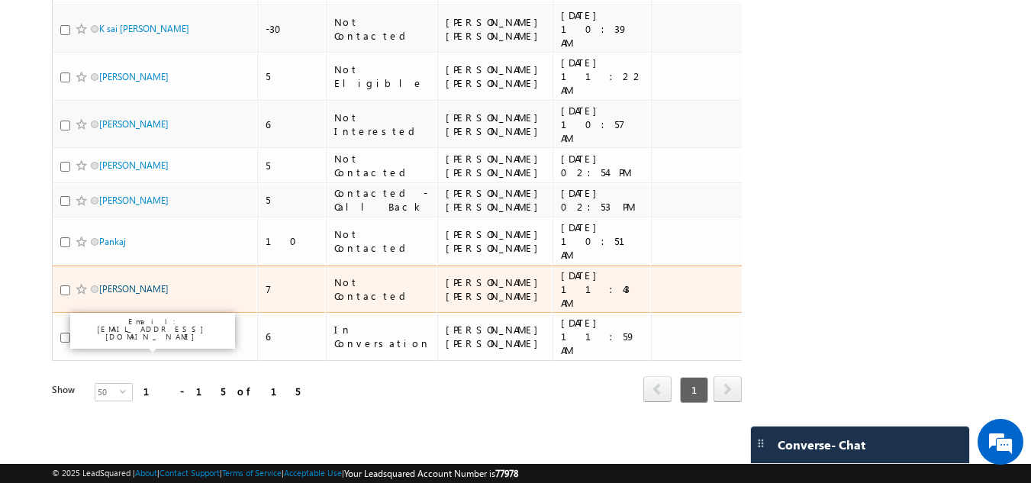
click at [121, 283] on link "Yaswanth Kumar" at bounding box center [133, 288] width 69 height 11
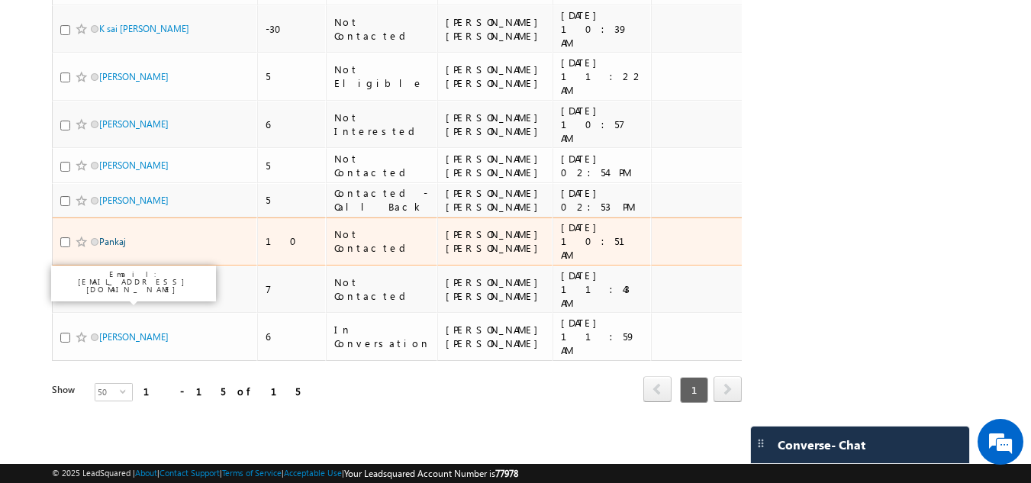
click at [114, 236] on link "Pankaj" at bounding box center [112, 241] width 27 height 11
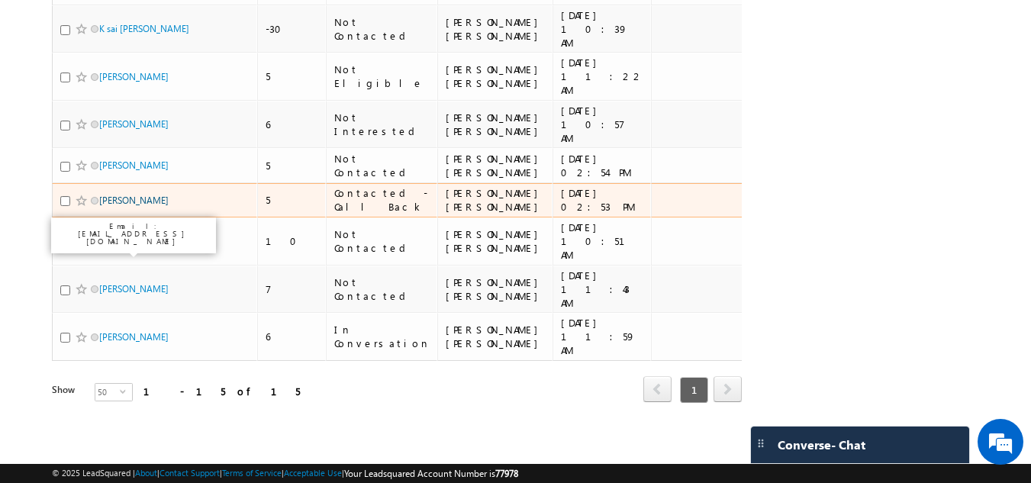
click at [114, 195] on link "[PERSON_NAME]" at bounding box center [133, 200] width 69 height 11
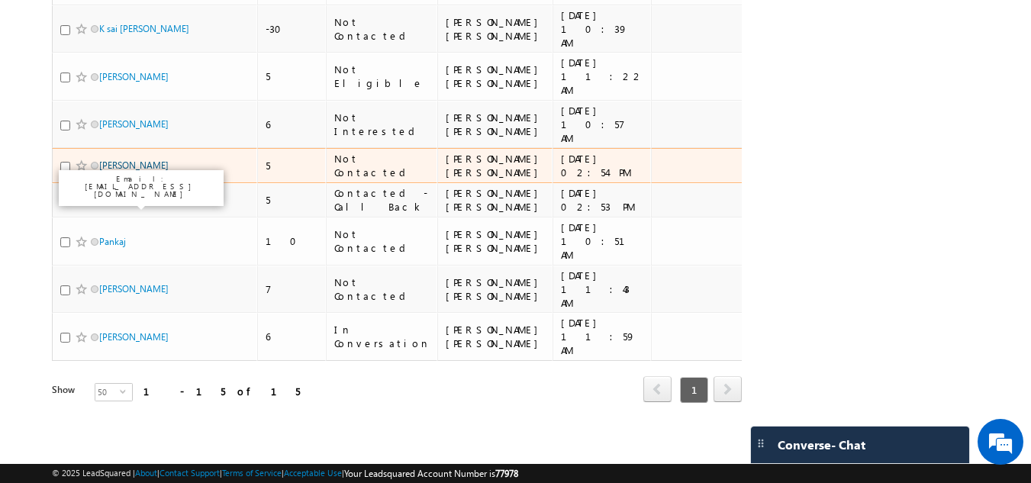
click at [106, 159] on link "[PERSON_NAME]" at bounding box center [133, 164] width 69 height 11
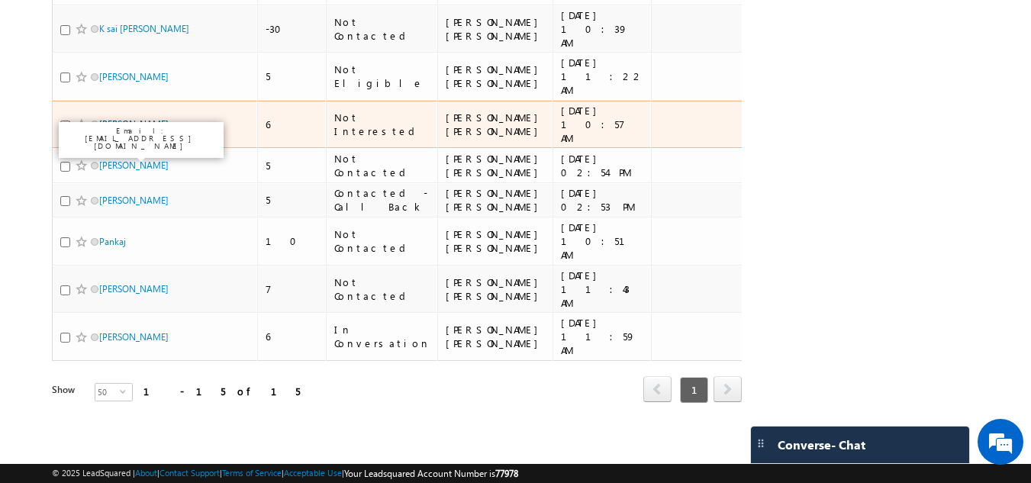
click at [124, 118] on link "spoorti jadhav" at bounding box center [133, 123] width 69 height 11
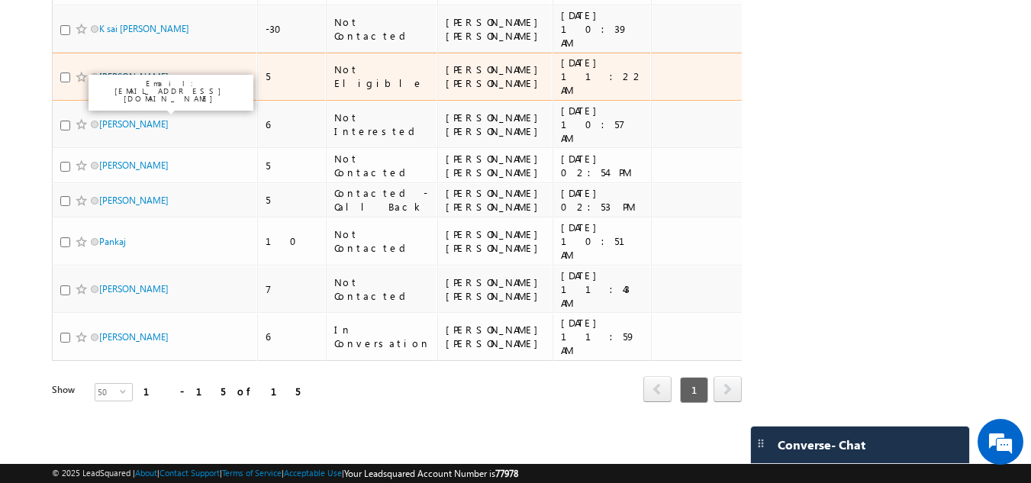
click at [130, 71] on link "[PERSON_NAME]" at bounding box center [133, 76] width 69 height 11
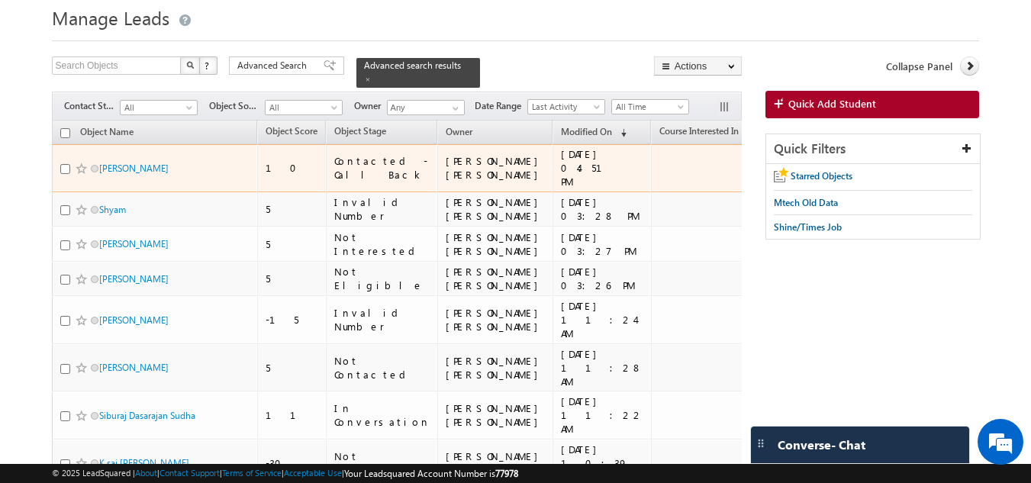
scroll to position [43, 0]
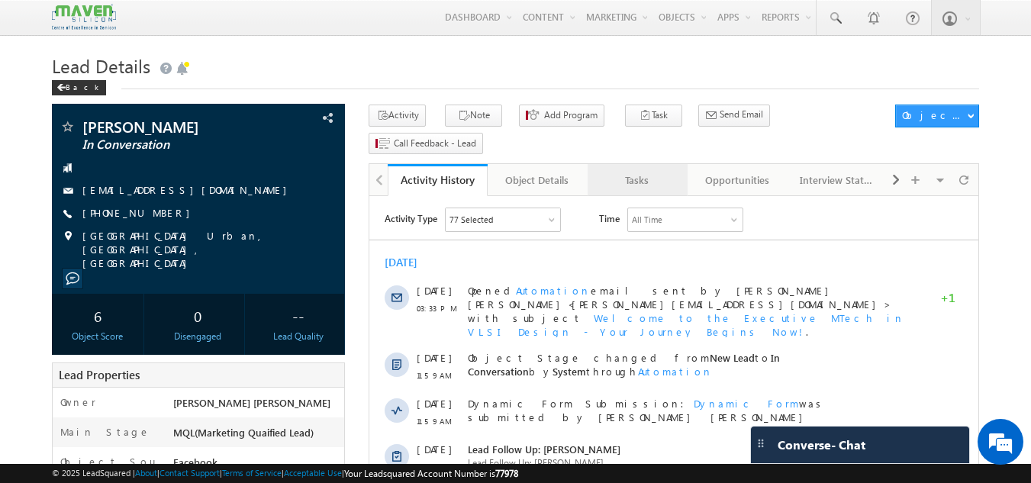
click at [648, 171] on div "Tasks" at bounding box center [637, 180] width 74 height 18
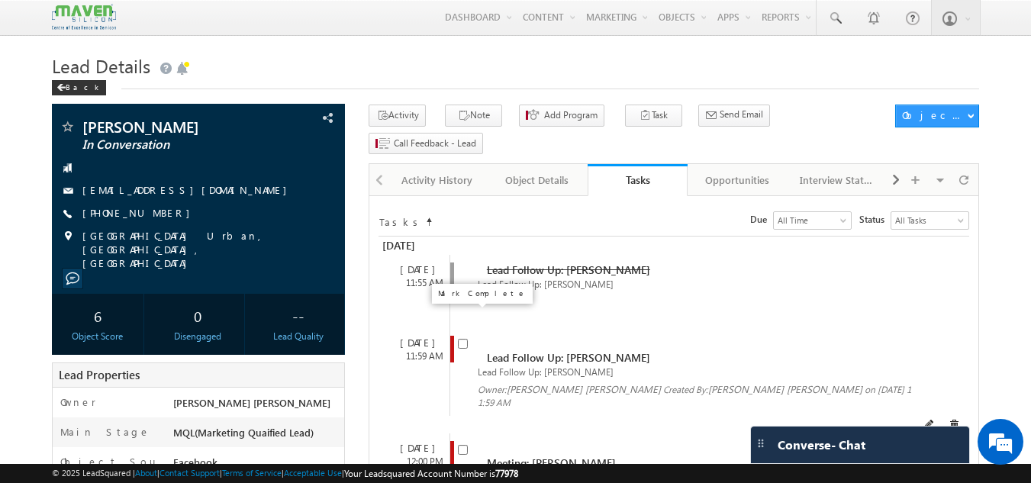
click at [468, 336] on span at bounding box center [463, 342] width 10 height 13
click at [467, 339] on input "checkbox" at bounding box center [463, 344] width 10 height 10
checkbox input "false"
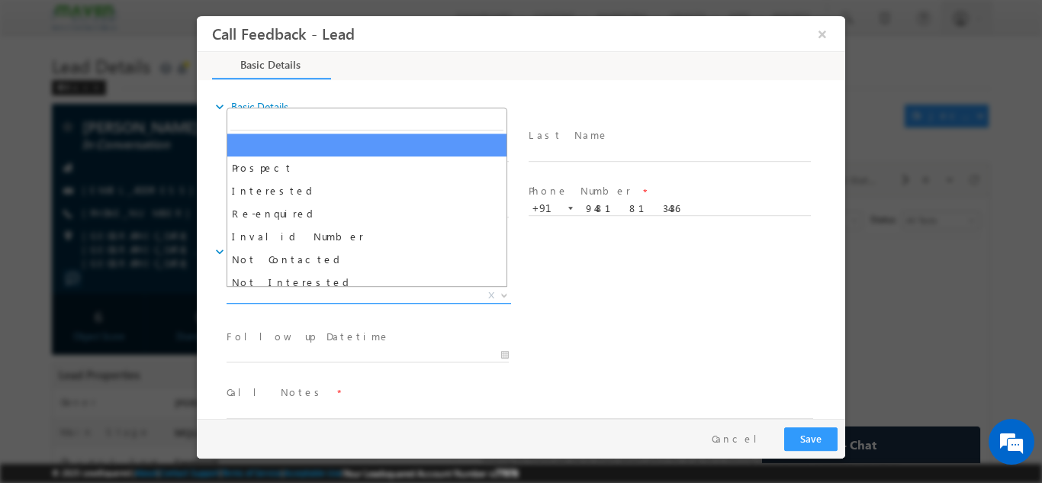
click at [410, 294] on span "X" at bounding box center [369, 295] width 285 height 15
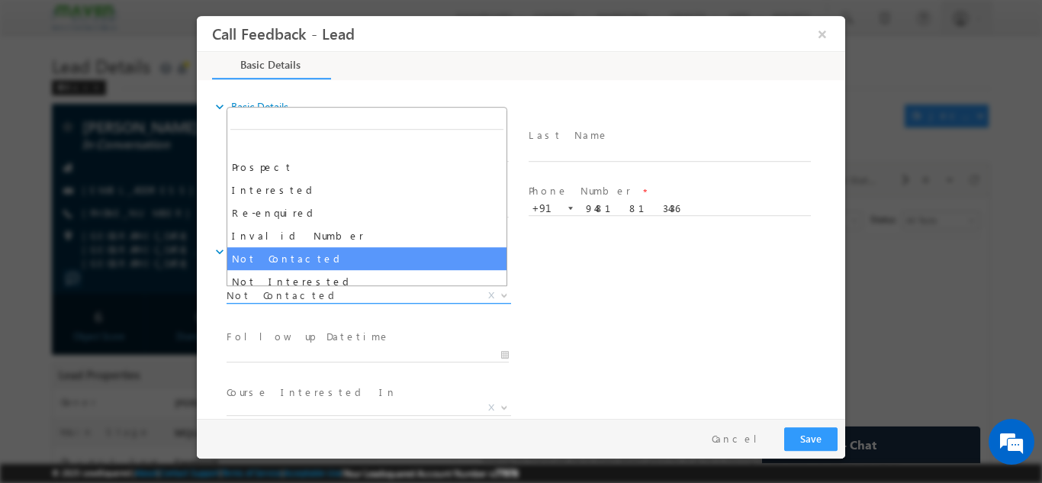
click at [325, 288] on span "Not Contacted" at bounding box center [351, 295] width 248 height 14
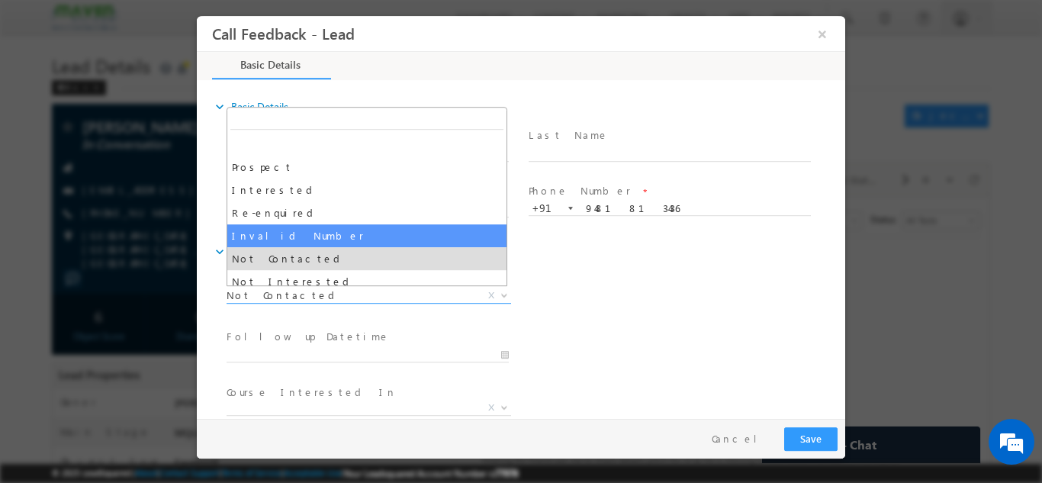
scroll to position [145, 0]
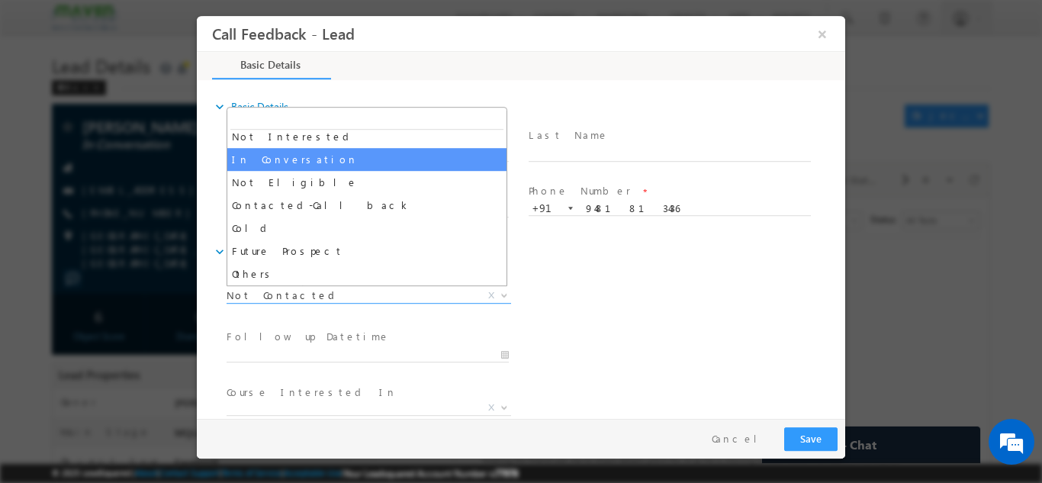
select select "In Conversation"
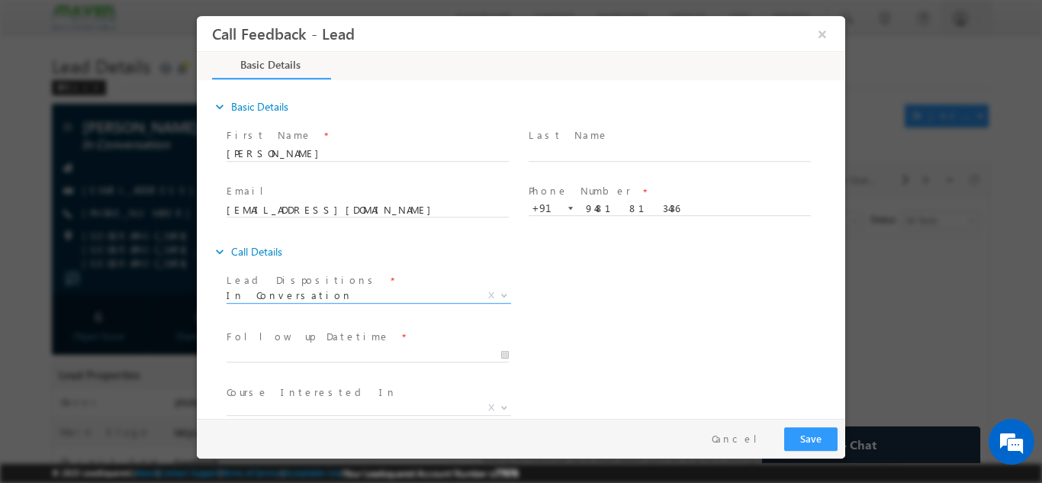
scroll to position [81, 0]
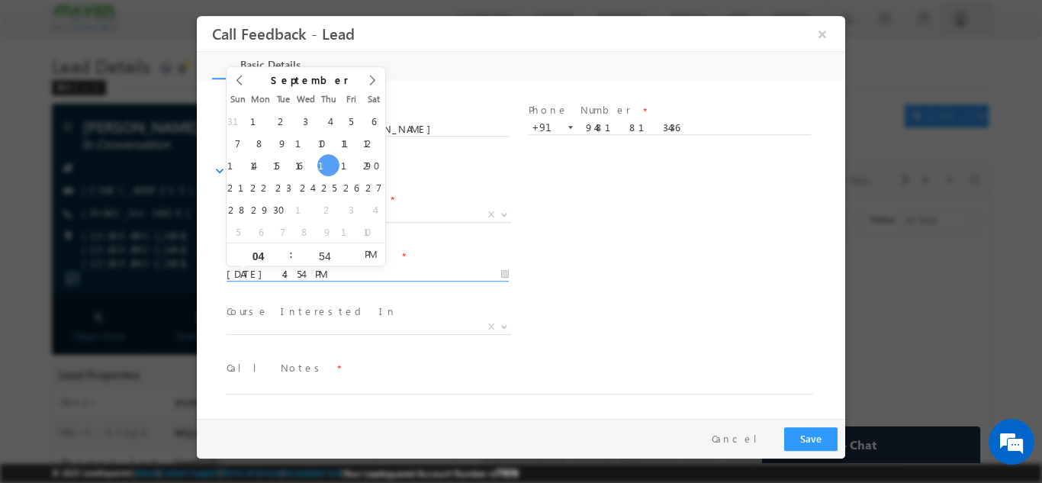
click at [326, 279] on input "18/09/2025 4:54 PM" at bounding box center [368, 273] width 282 height 15
type input "19/09/2025 4:54 PM"
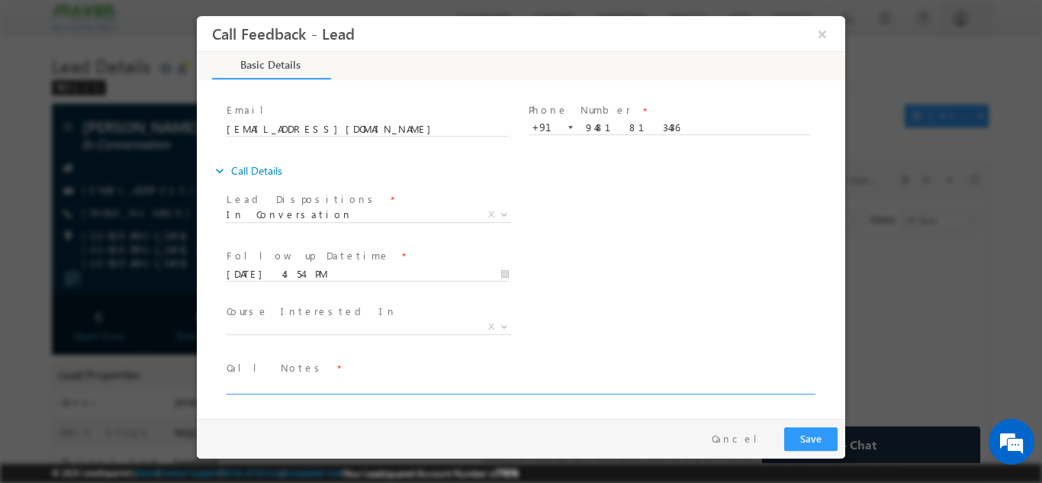
click at [286, 384] on textarea at bounding box center [520, 385] width 587 height 18
type textarea "dnp"
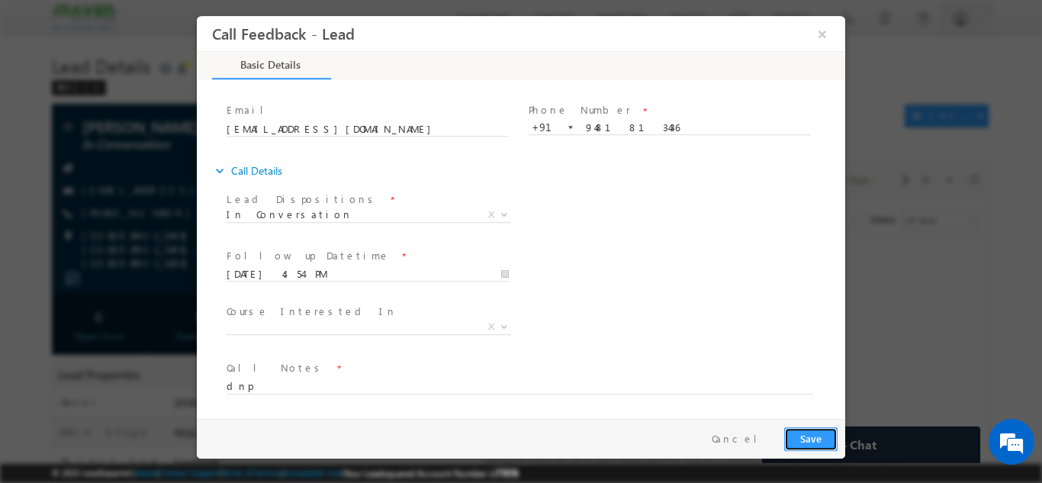
click at [793, 431] on button "Save" at bounding box center [810, 438] width 53 height 24
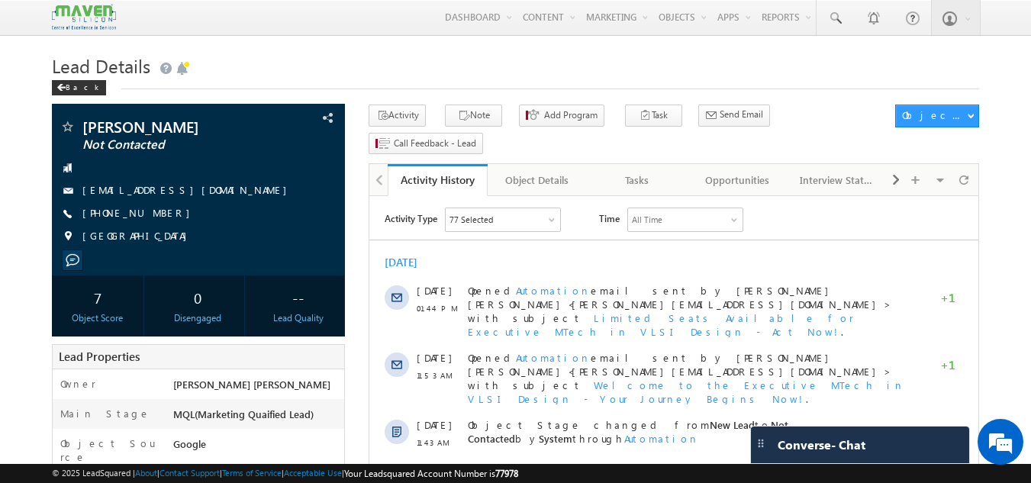
click at [635, 166] on link "Tasks" at bounding box center [637, 180] width 100 height 32
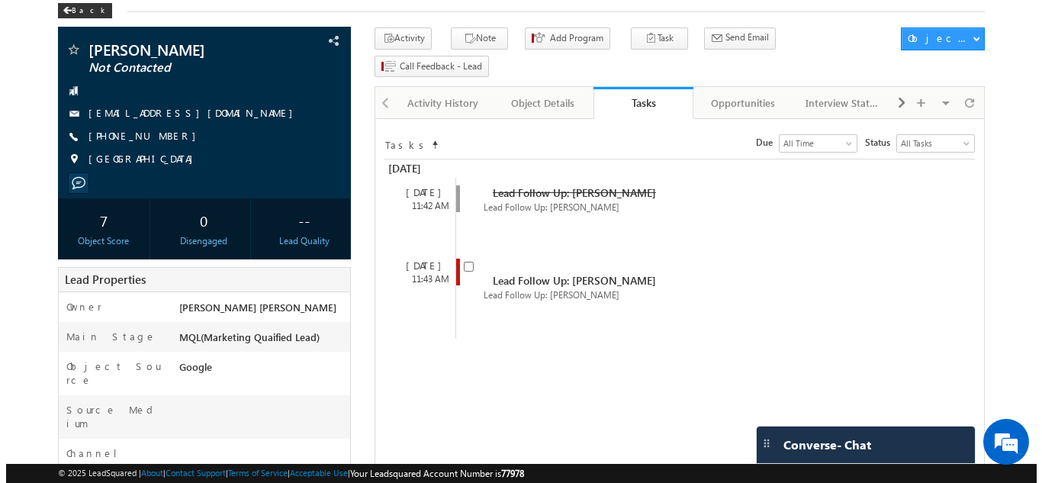
scroll to position [79, 0]
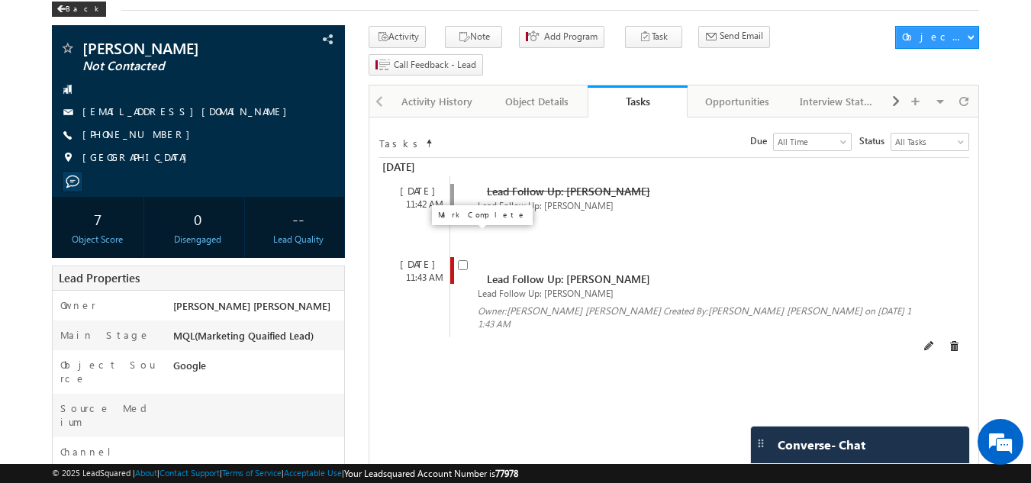
click at [464, 260] on input "checkbox" at bounding box center [463, 265] width 10 height 10
checkbox input "false"
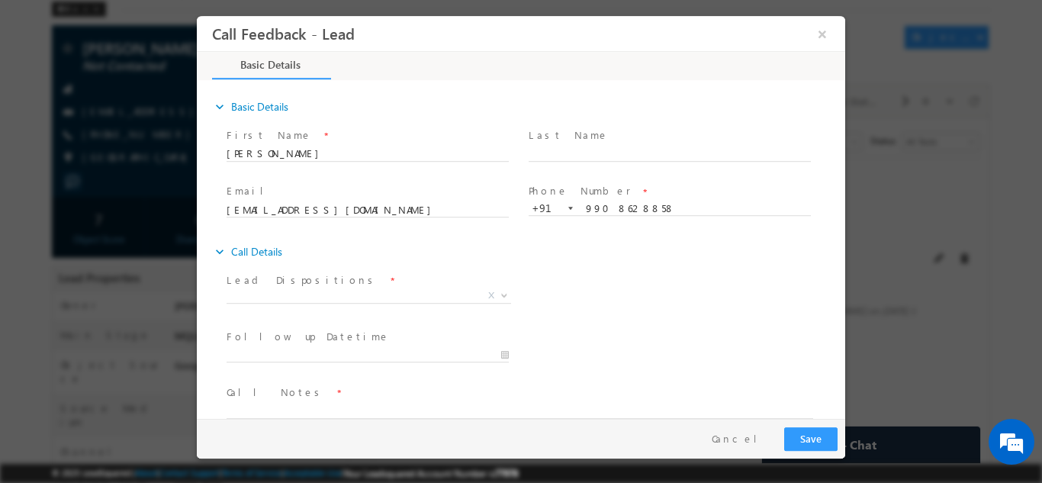
scroll to position [0, 0]
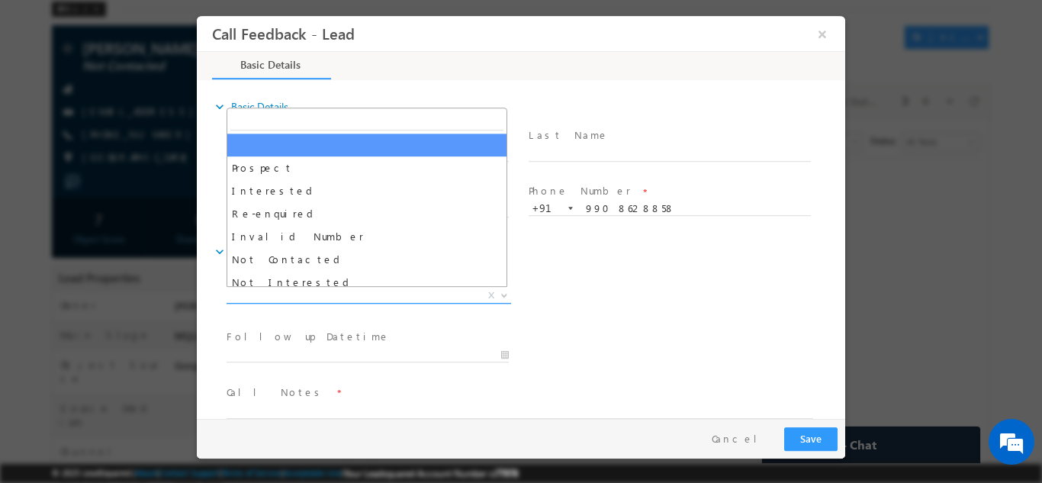
click at [340, 296] on span "X" at bounding box center [369, 295] width 285 height 15
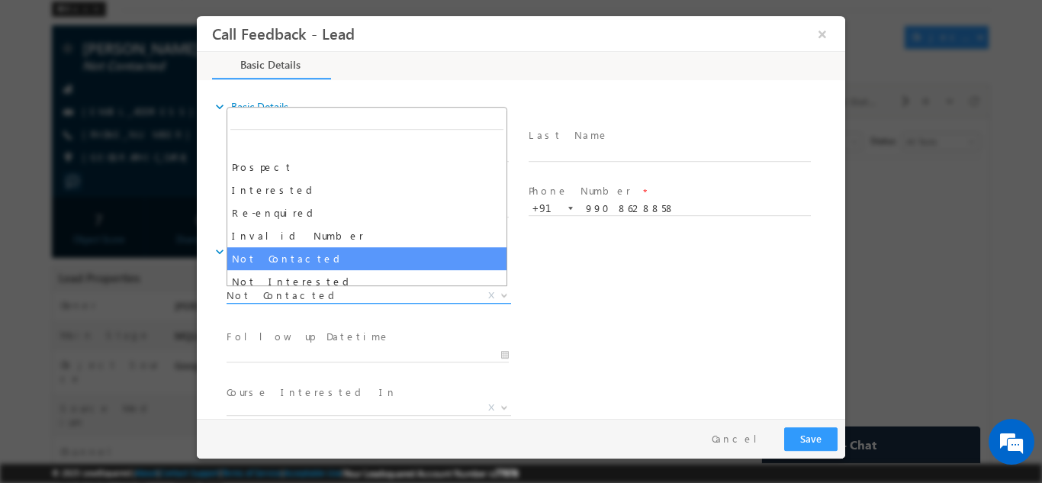
click at [362, 296] on span "Not Contacted" at bounding box center [351, 295] width 248 height 14
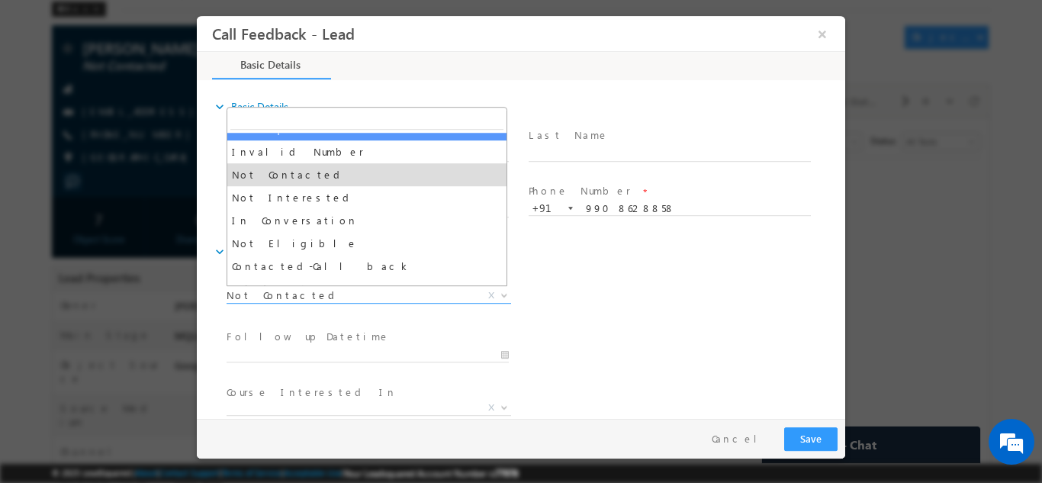
scroll to position [92, 0]
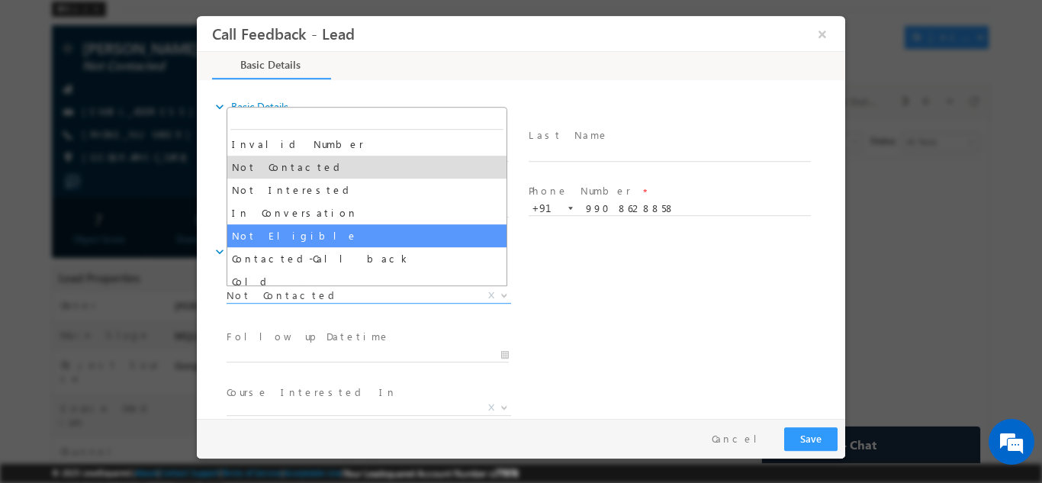
select select "Not Eligible"
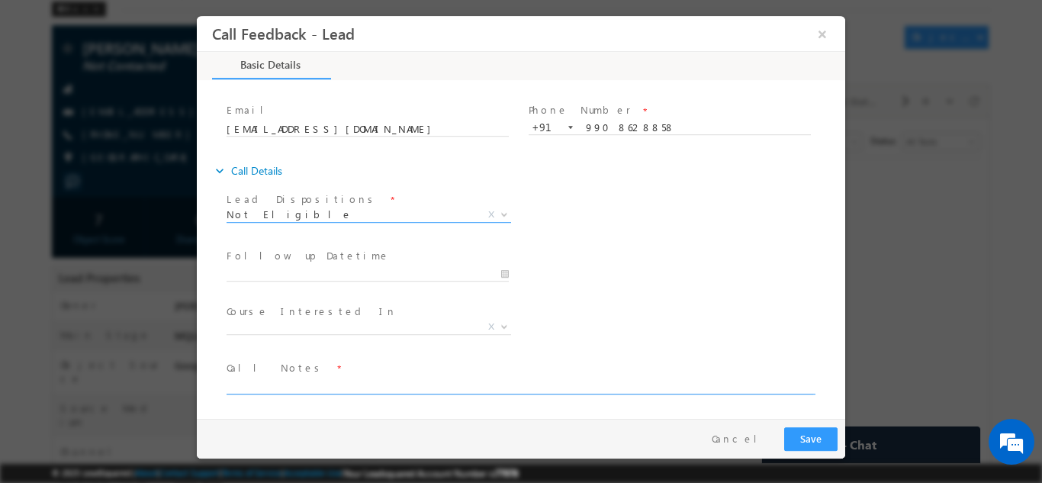
scroll to position [79, 0]
click at [316, 380] on textarea at bounding box center [520, 387] width 587 height 18
type textarea "not elligible for mtech in btech final year pitch for iit roorkee not so much i…"
click at [813, 439] on button "Save" at bounding box center [810, 438] width 53 height 24
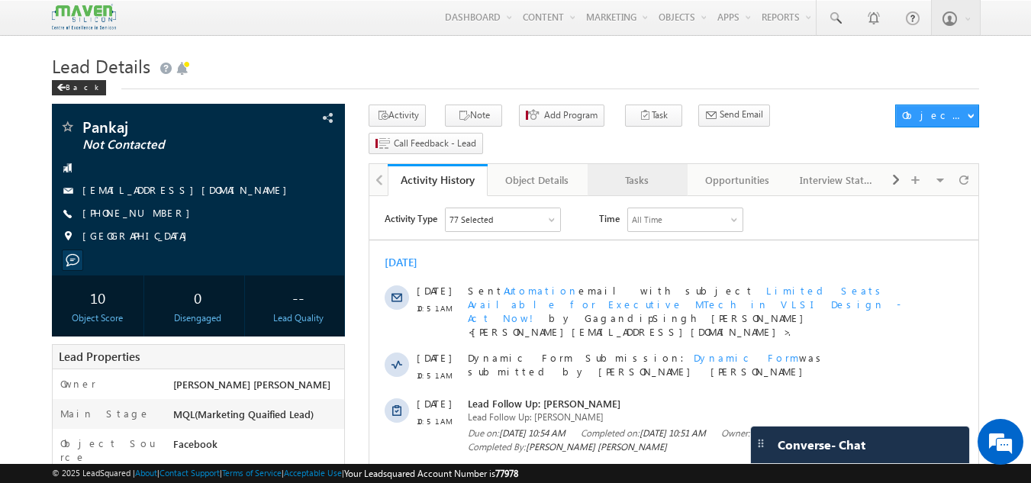
click at [640, 171] on div "Tasks" at bounding box center [637, 180] width 74 height 18
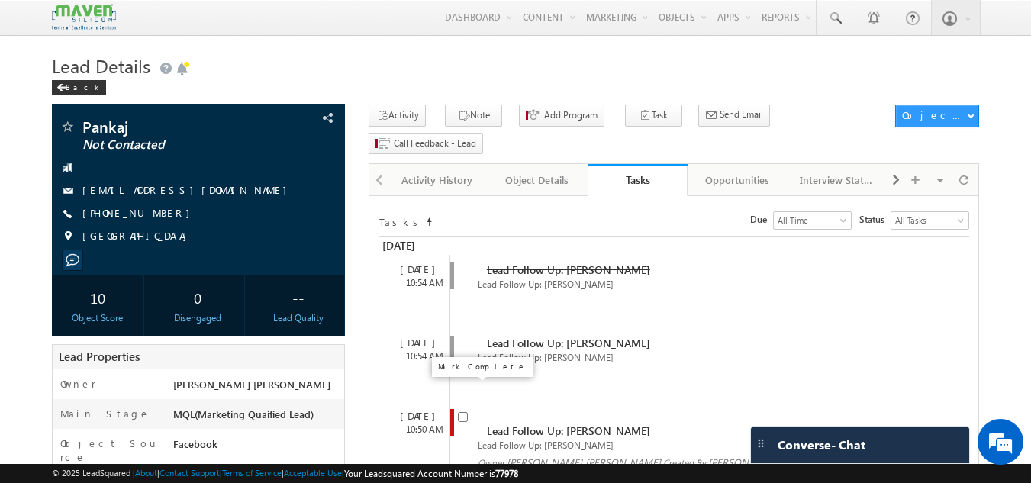
click at [463, 412] on input "checkbox" at bounding box center [463, 417] width 10 height 10
checkbox input "false"
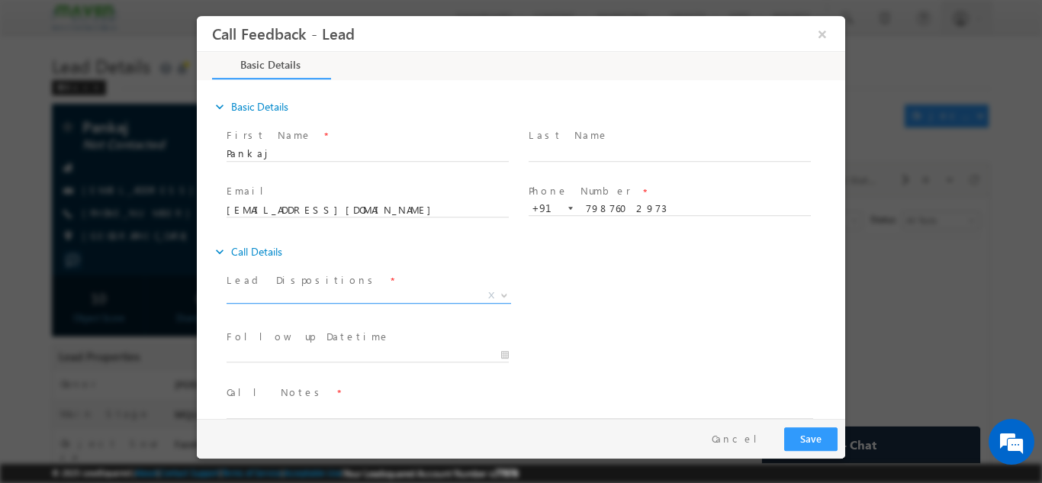
click at [285, 288] on span "X" at bounding box center [369, 295] width 285 height 15
drag, startPoint x: 284, startPoint y: 287, endPoint x: 275, endPoint y: 291, distance: 9.9
click at [275, 291] on span "X" at bounding box center [369, 295] width 285 height 15
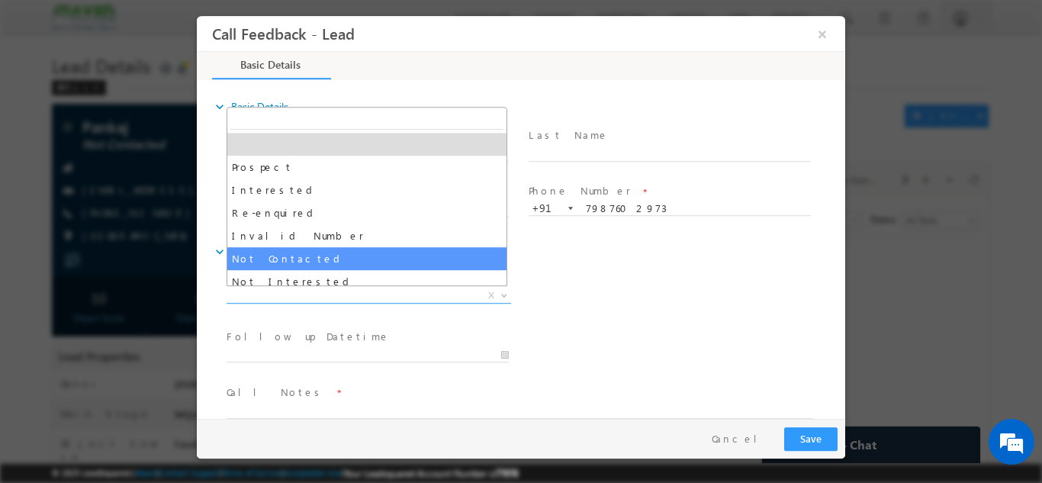
select select "Not Contacted"
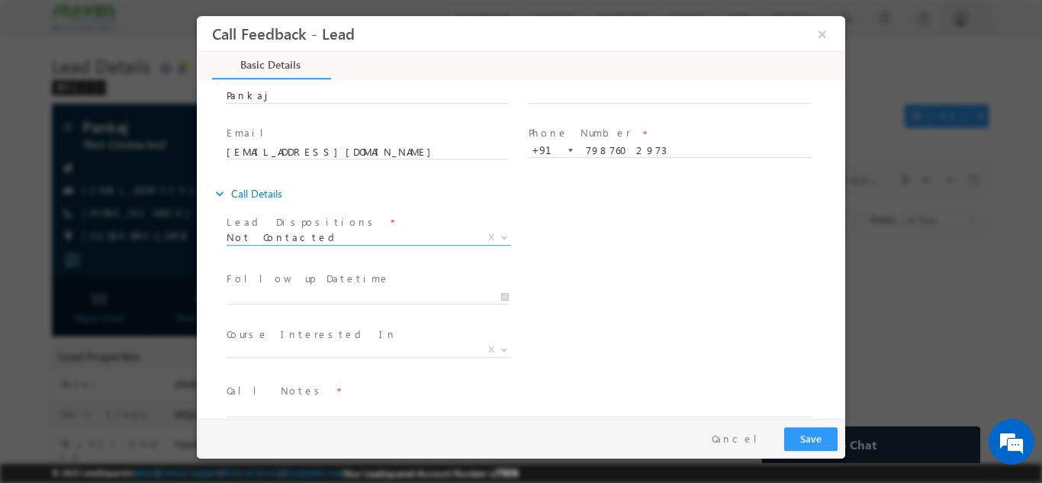
scroll to position [81, 0]
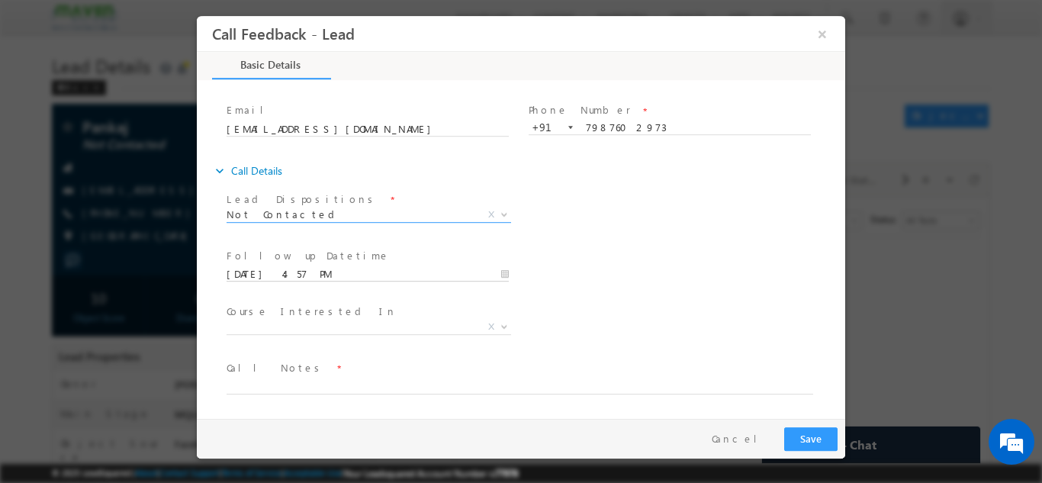
click at [320, 273] on input "18/09/2025 4:57 PM" at bounding box center [368, 273] width 282 height 15
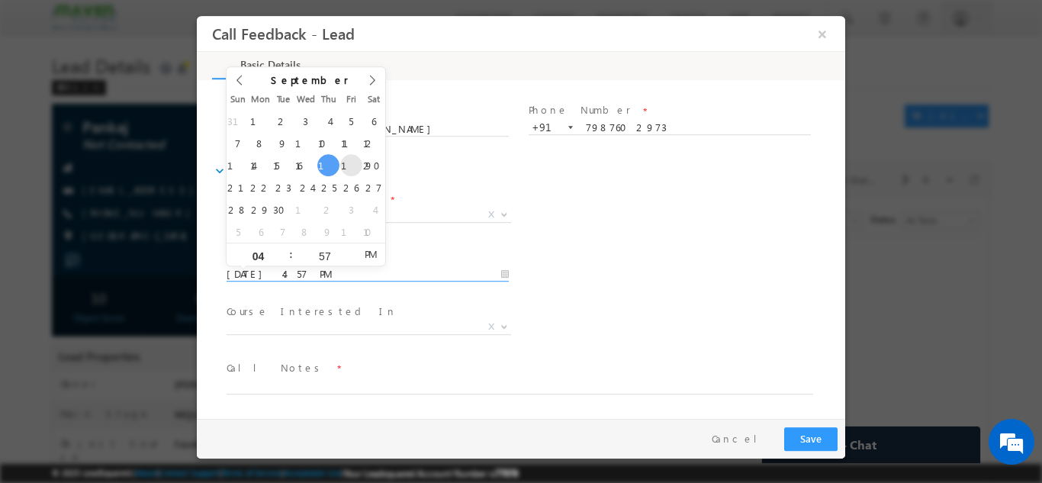
type input "19/09/2025 4:57 PM"
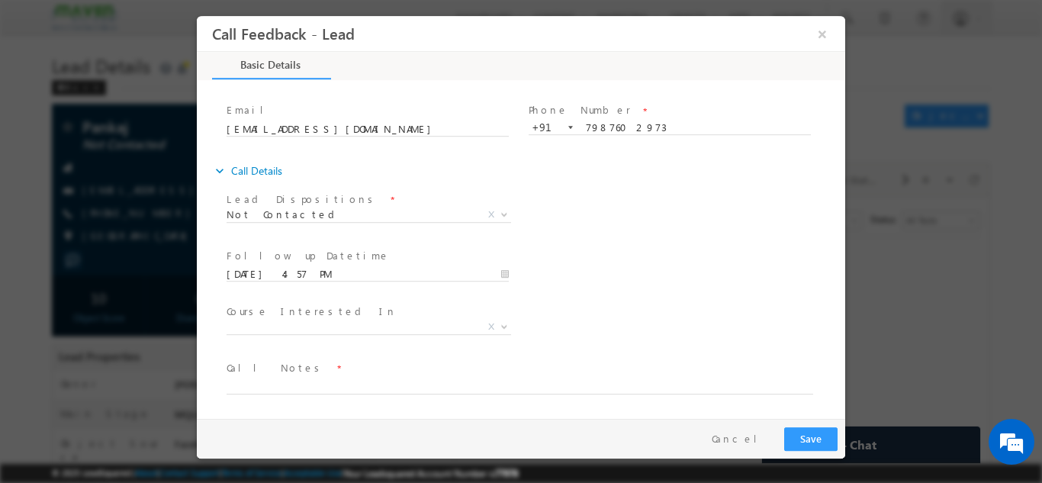
click at [610, 280] on div "Follow up Datetime * 19/09/2025 4:57 PM Program Type * Long Term Short Term X" at bounding box center [535, 272] width 622 height 56
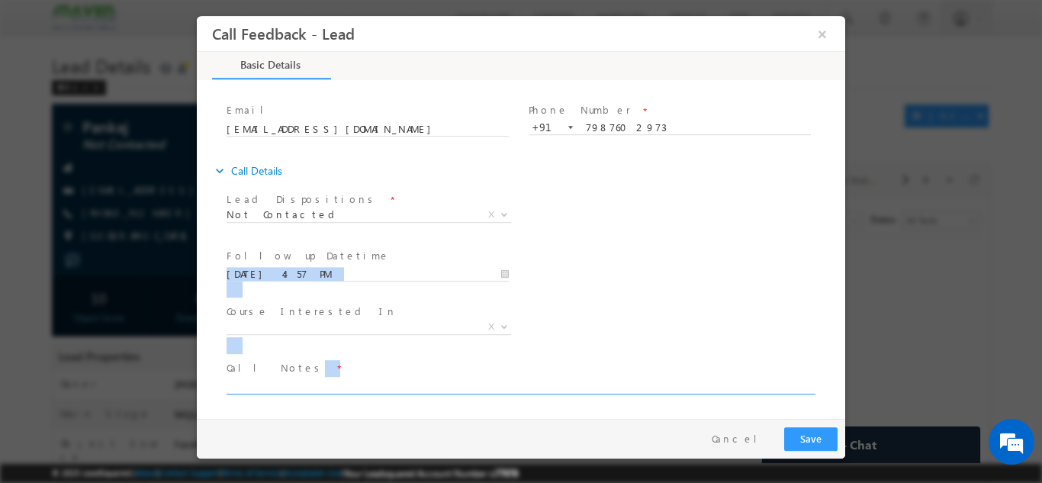
drag, startPoint x: 610, startPoint y: 280, endPoint x: 327, endPoint y: 384, distance: 301.7
click at [327, 384] on div "Lead Dispositions * Prospect Interested Re-enquired Invalid Number Not Contacte…" at bounding box center [528, 300] width 633 height 225
click at [327, 384] on textarea at bounding box center [520, 385] width 587 height 18
type textarea "dnp"
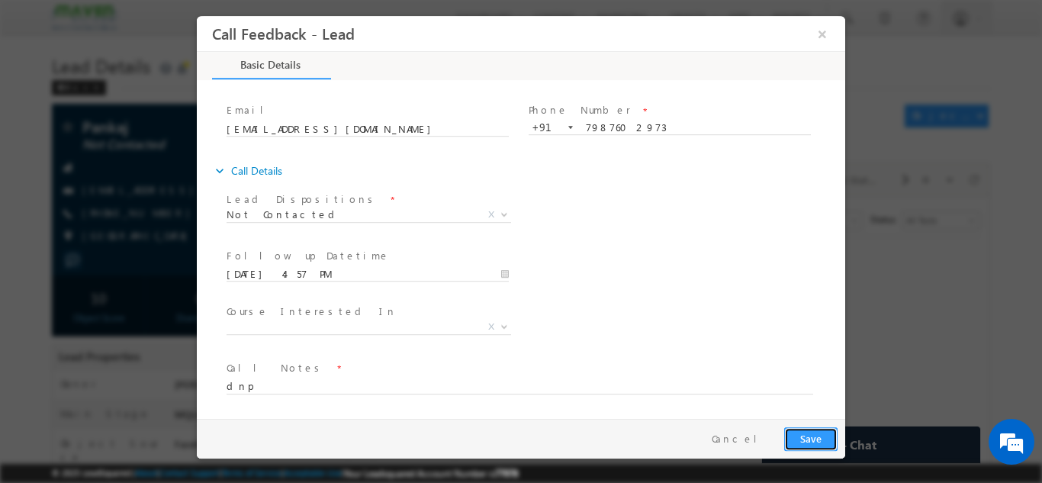
click at [811, 429] on button "Save" at bounding box center [810, 438] width 53 height 24
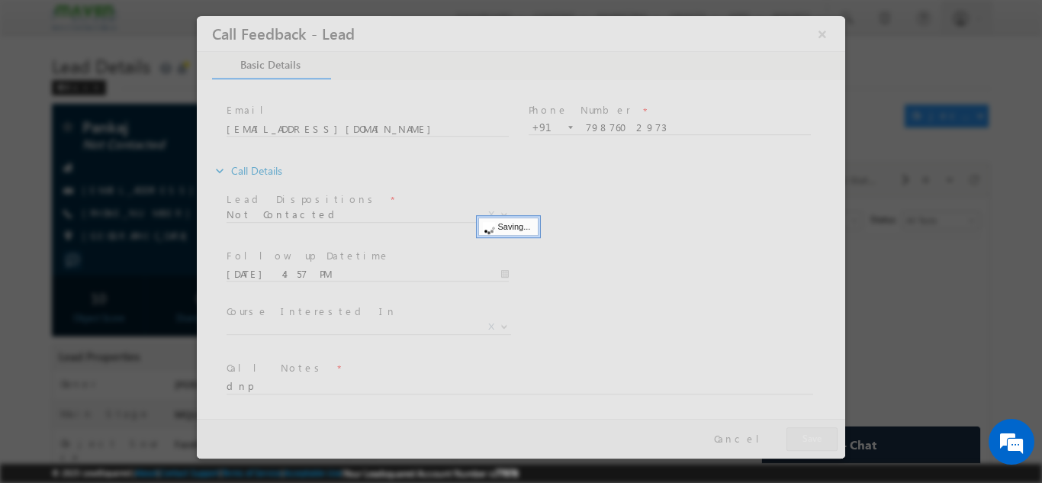
click at [811, 429] on div at bounding box center [521, 236] width 648 height 442
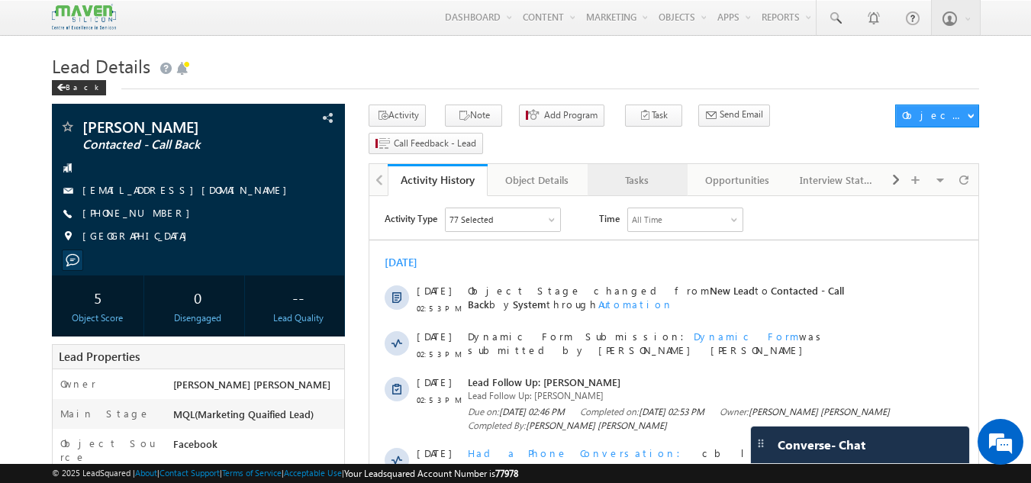
click at [635, 167] on link "Tasks" at bounding box center [637, 180] width 100 height 32
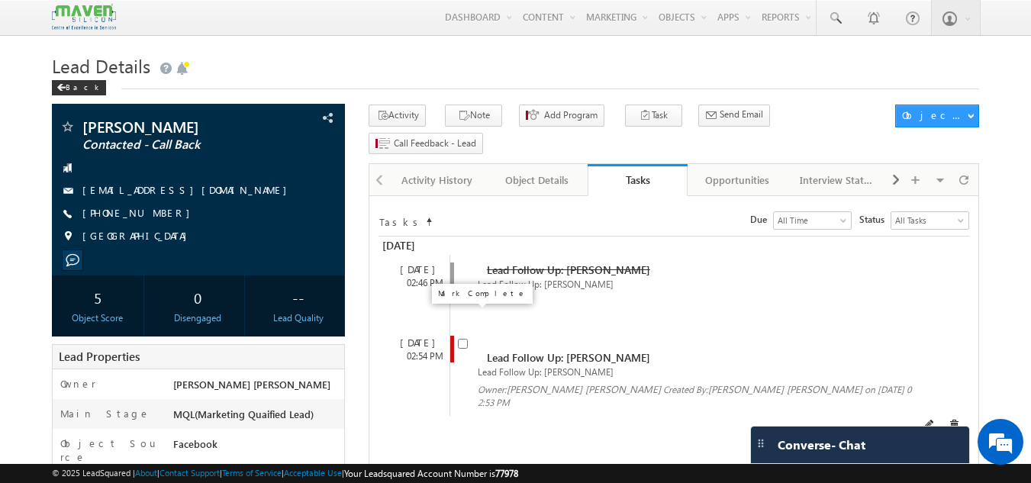
click at [461, 339] on input "checkbox" at bounding box center [463, 344] width 10 height 10
checkbox input "false"
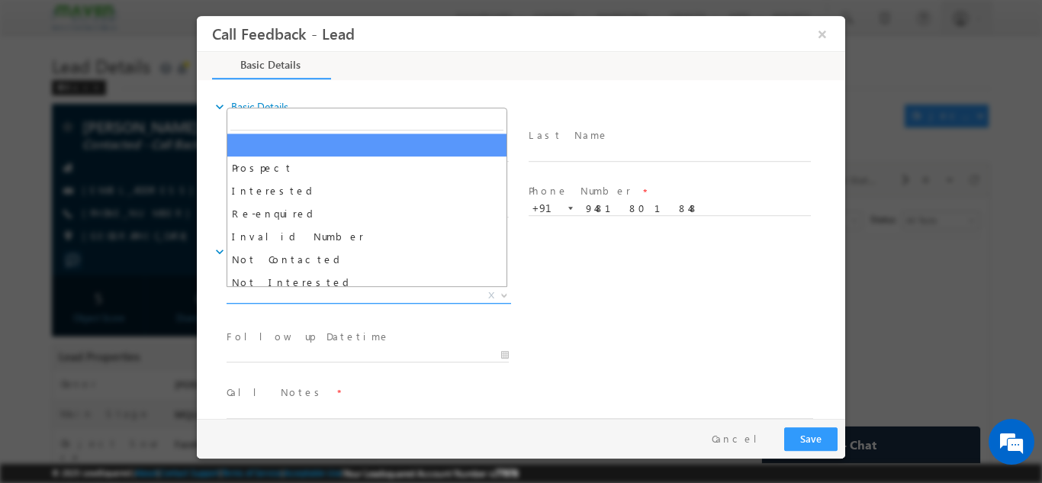
click at [286, 292] on span "X" at bounding box center [369, 295] width 285 height 15
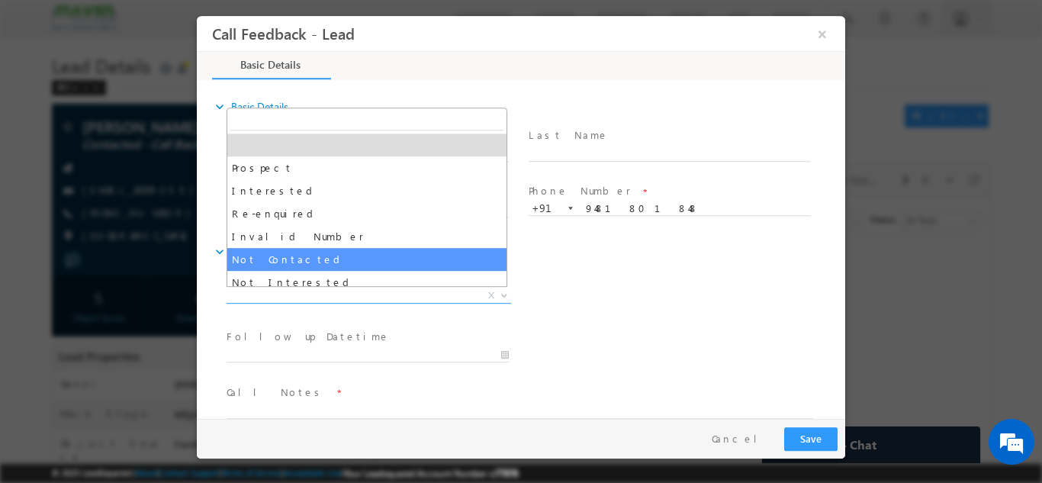
select select "Not Contacted"
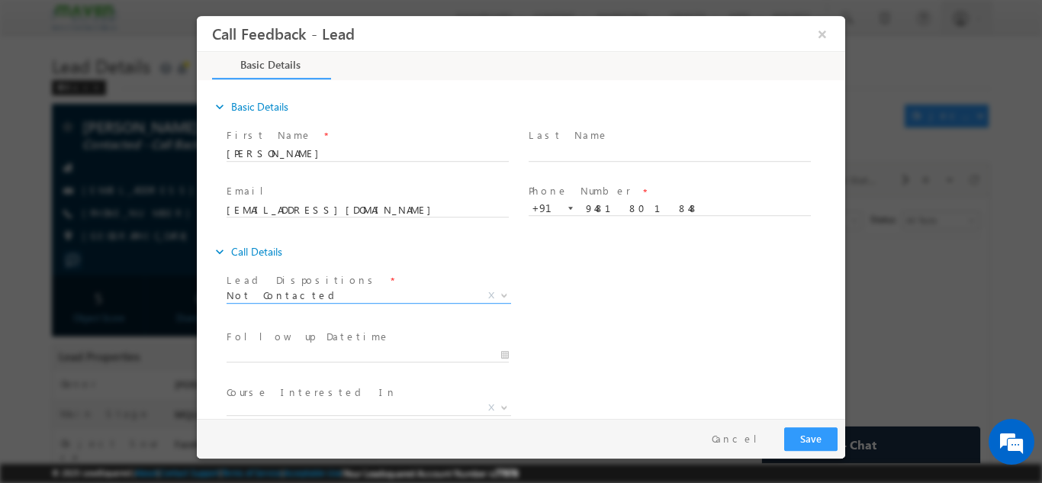
scroll to position [81, 0]
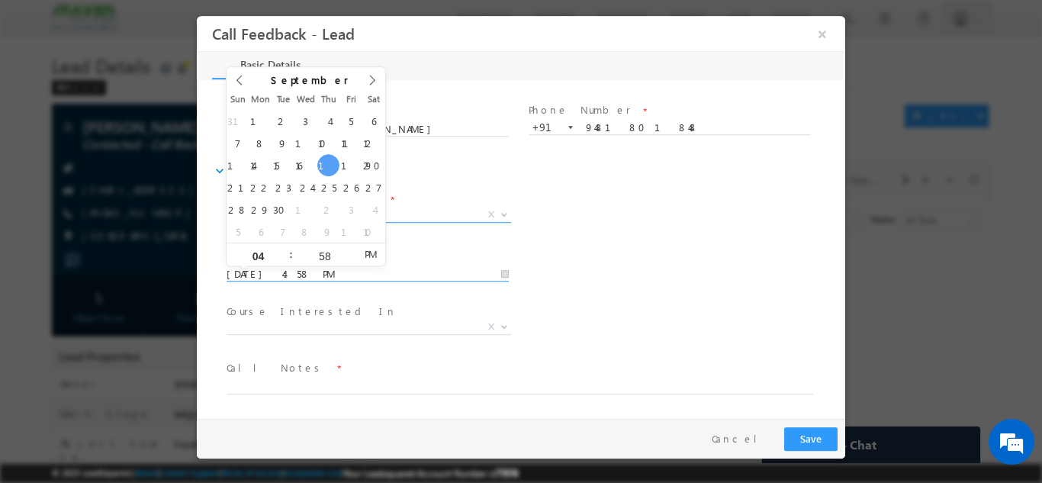
click at [320, 278] on input "[DATE] 4:58 PM" at bounding box center [368, 273] width 282 height 15
type input "[DATE] 4:58 PM"
click at [367, 274] on input "[DATE] 4:58 PM" at bounding box center [368, 273] width 282 height 15
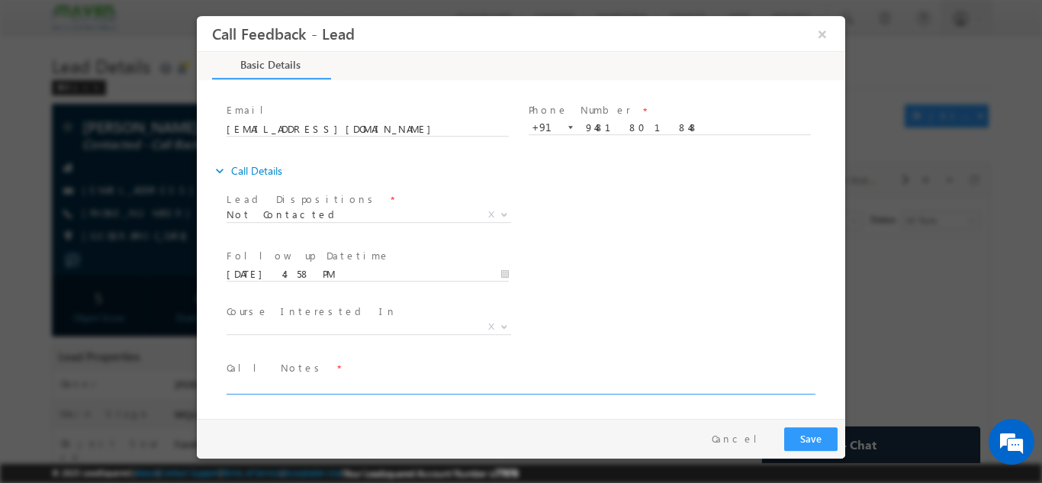
click at [281, 380] on textarea at bounding box center [520, 385] width 587 height 18
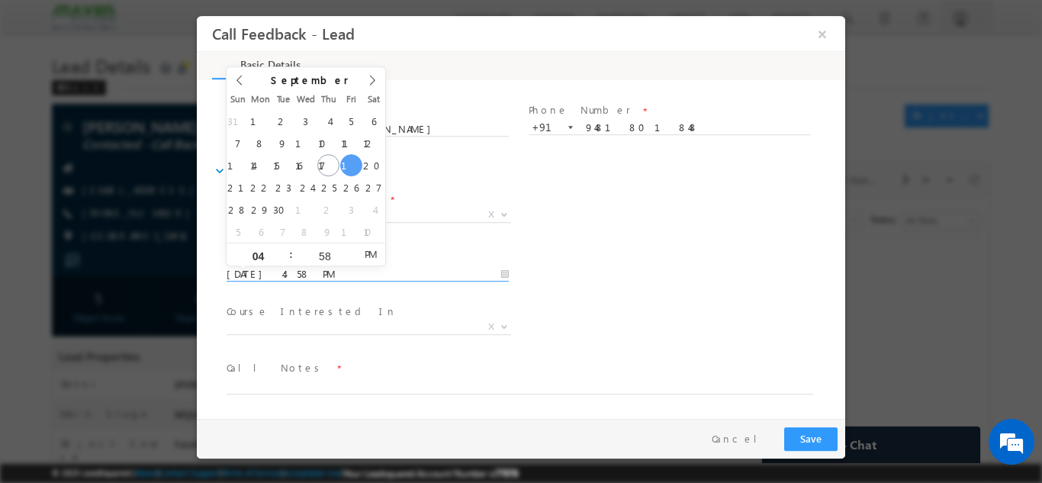
click at [329, 272] on input "[DATE] 4:58 PM" at bounding box center [368, 273] width 282 height 15
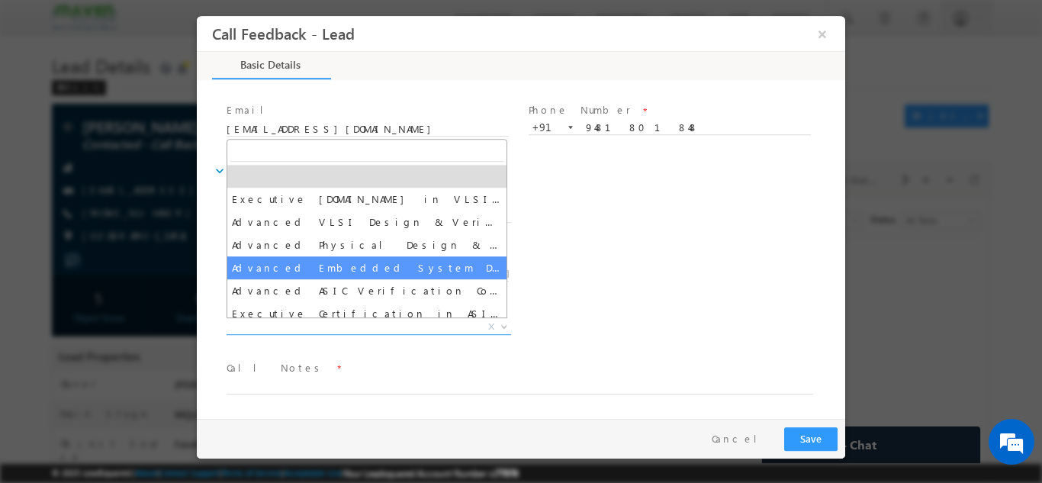
drag, startPoint x: 371, startPoint y: 321, endPoint x: 627, endPoint y: 253, distance: 264.4
click at [627, 253] on div "Lead Dispositions * Prospect Interested Re-enquired Invalid Number Not Contacte…" at bounding box center [528, 300] width 633 height 225
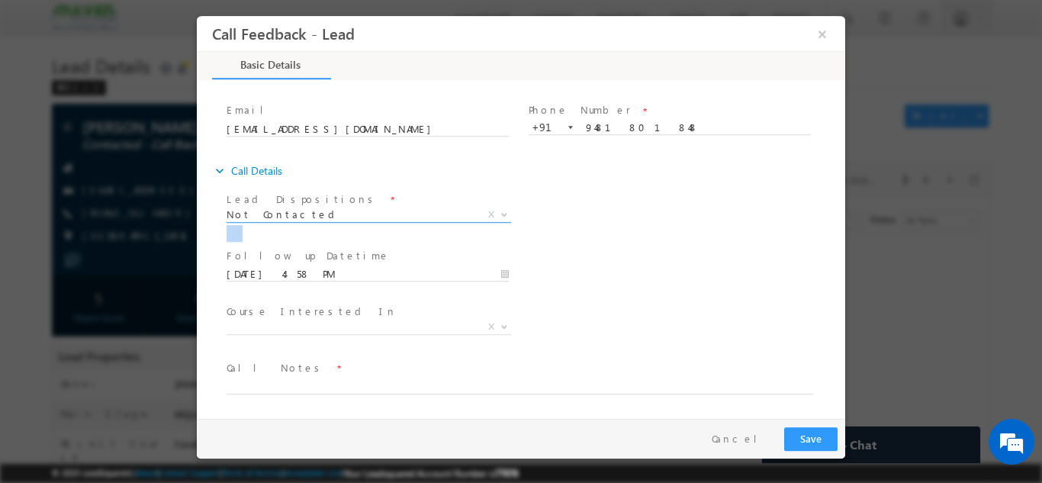
drag, startPoint x: 627, startPoint y: 253, endPoint x: 360, endPoint y: 217, distance: 269.4
click at [360, 217] on div "Lead Dispositions * Prospect Interested Re-enquired Invalid Number Not Contacte…" at bounding box center [528, 300] width 633 height 225
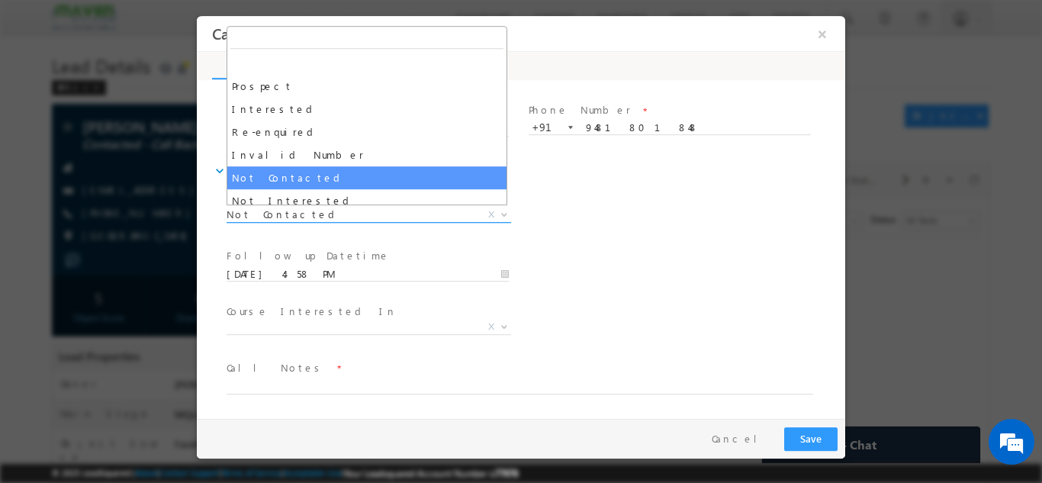
click at [360, 217] on span "Not Contacted" at bounding box center [351, 214] width 248 height 14
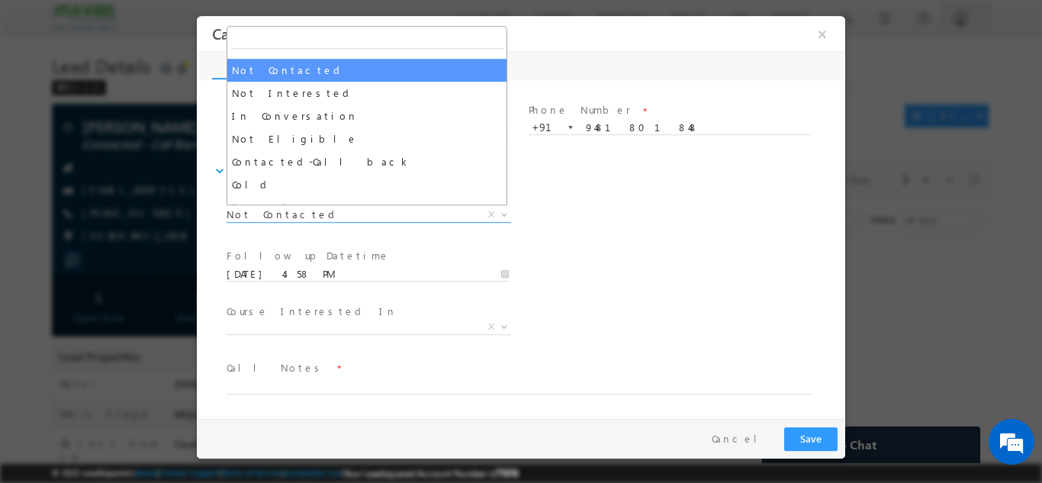
scroll to position [108, 0]
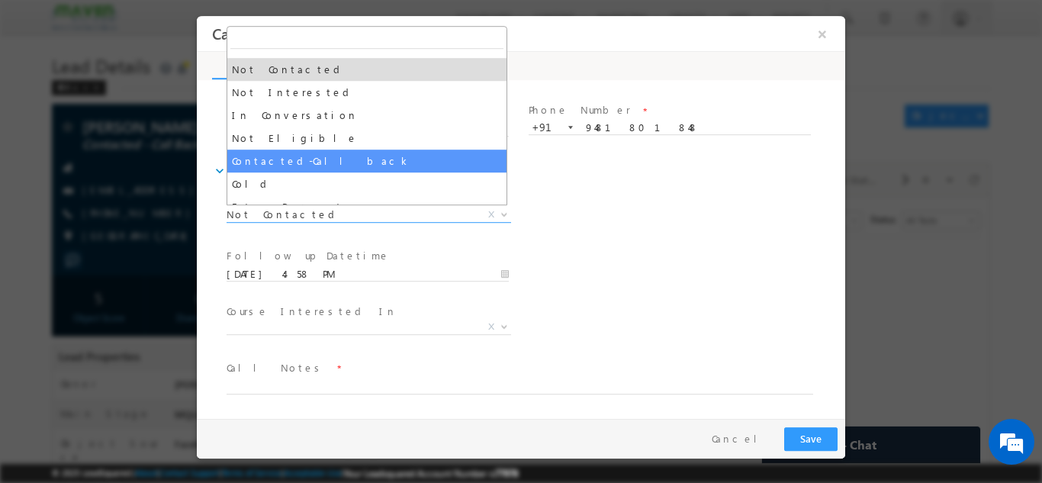
select select "Contacted-Call back"
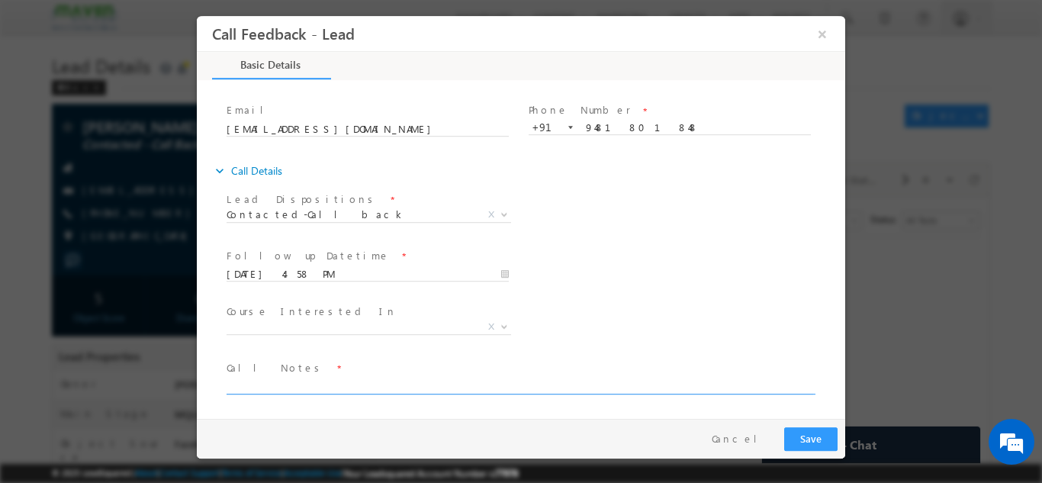
click at [294, 379] on textarea at bounding box center [520, 385] width 587 height 18
type textarea "dnp"
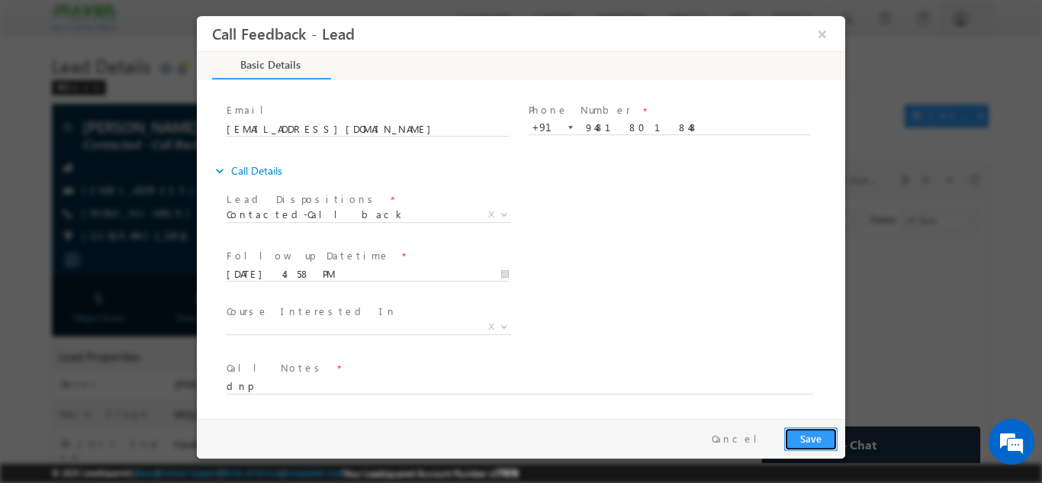
click at [815, 429] on button "Save" at bounding box center [810, 438] width 53 height 24
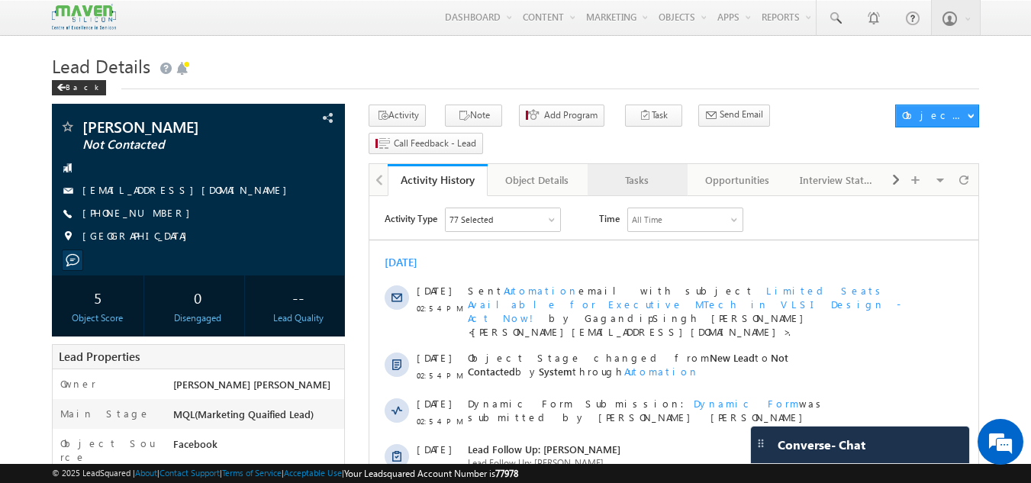
click at [616, 171] on div "Tasks" at bounding box center [637, 180] width 74 height 18
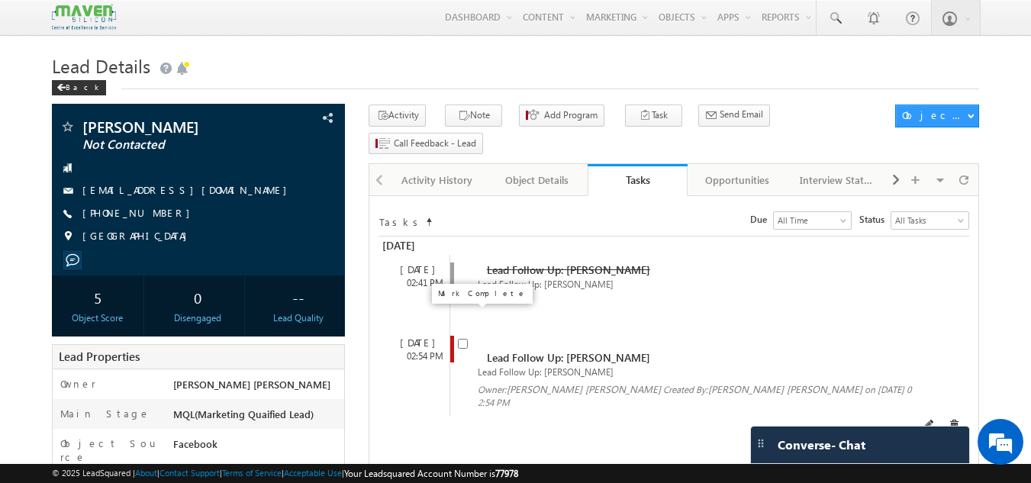
click at [462, 339] on input "checkbox" at bounding box center [463, 344] width 10 height 10
checkbox input "false"
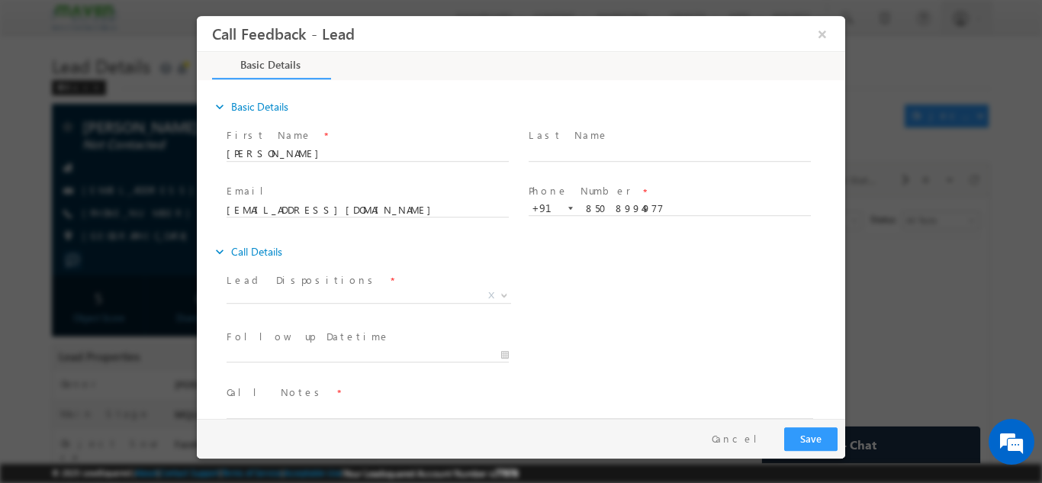
click at [455, 310] on span at bounding box center [367, 313] width 281 height 17
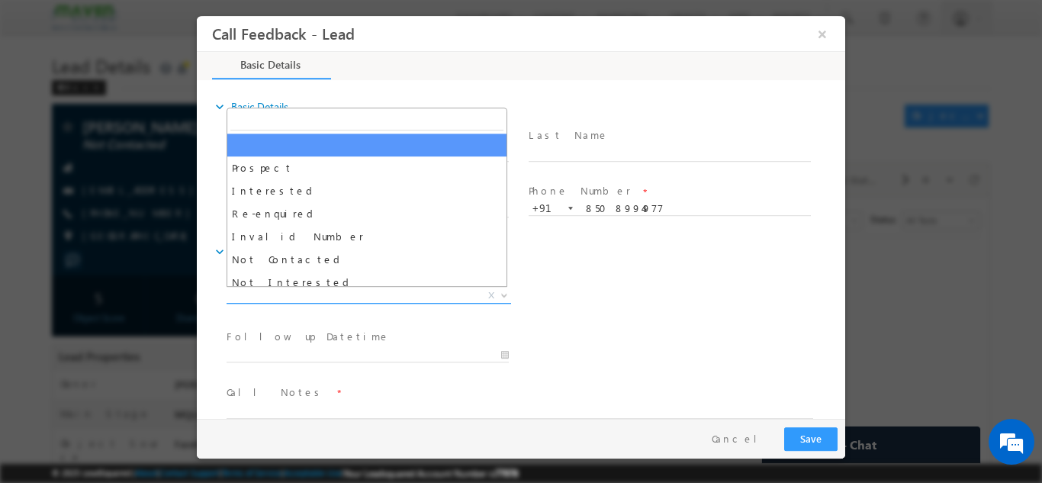
click at [439, 298] on span "X" at bounding box center [369, 295] width 285 height 15
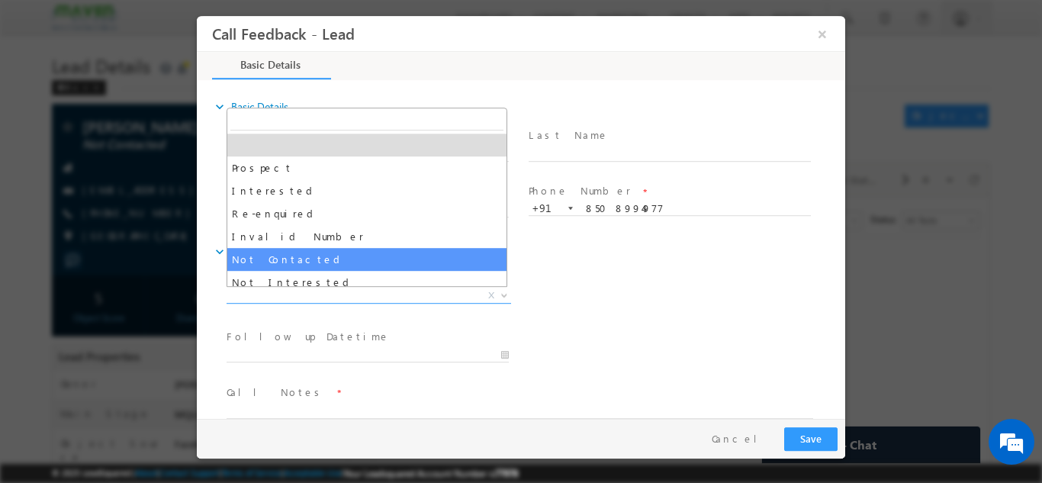
select select "Not Contacted"
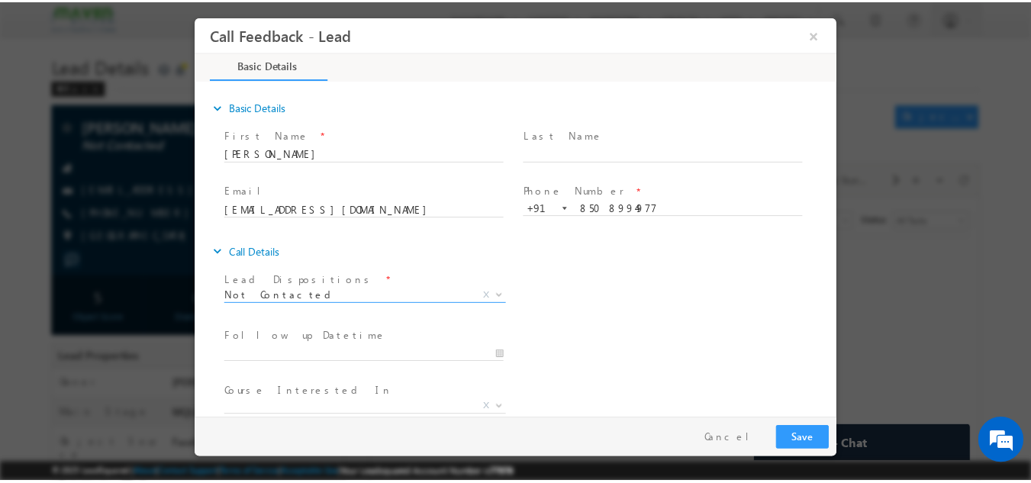
scroll to position [81, 0]
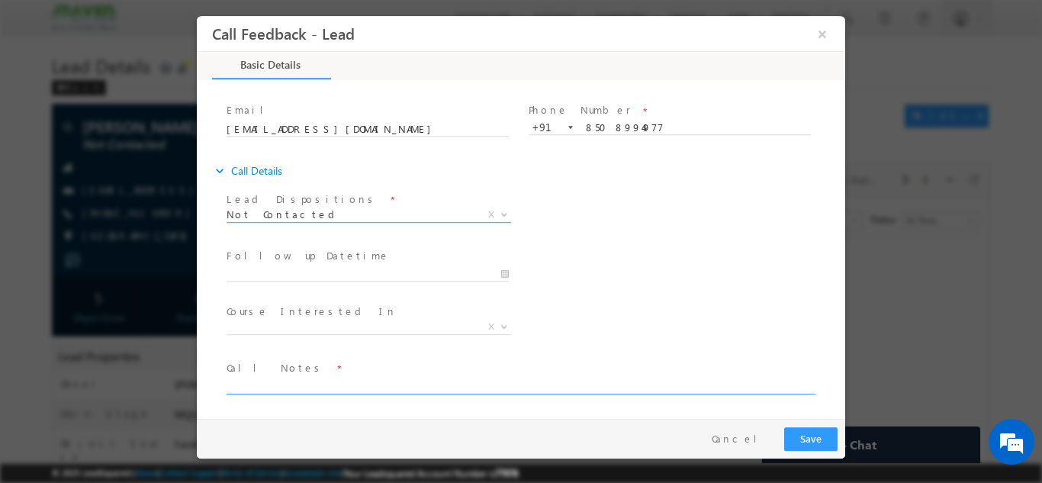
click at [370, 381] on textarea at bounding box center [520, 385] width 587 height 18
type textarea "no incoming call"
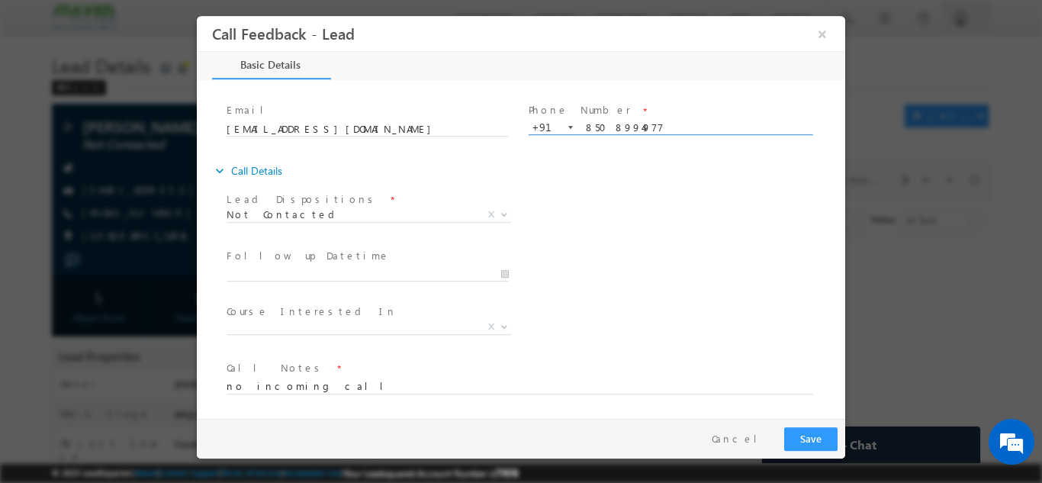
drag, startPoint x: 582, startPoint y: 127, endPoint x: 680, endPoint y: 130, distance: 97.7
click at [680, 130] on input "8508994977" at bounding box center [670, 127] width 282 height 15
click at [815, 445] on button "Save" at bounding box center [810, 438] width 53 height 24
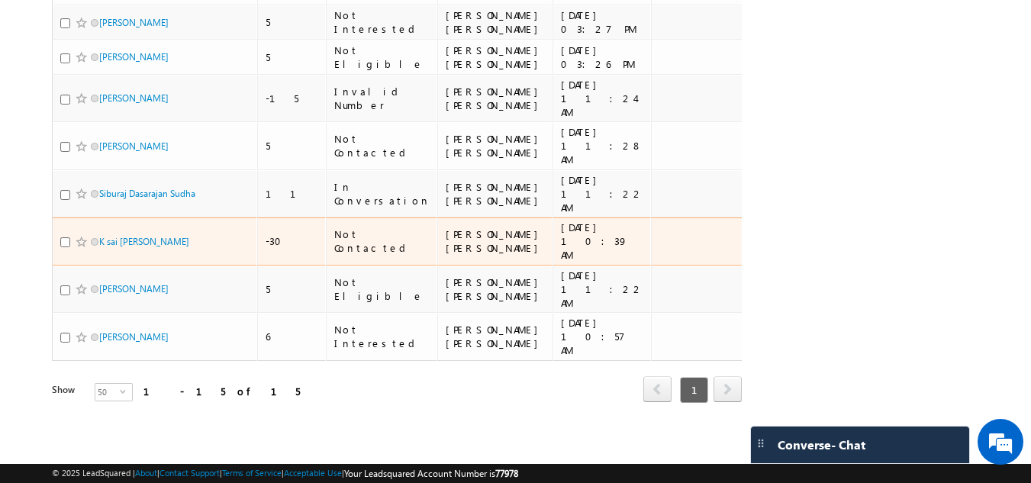
scroll to position [550, 0]
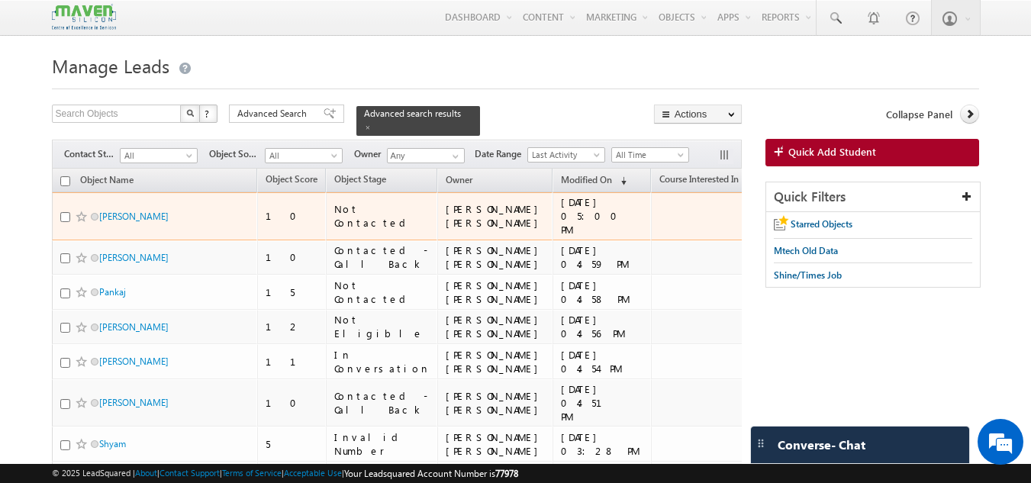
click at [207, 209] on div "[PERSON_NAME]" at bounding box center [155, 219] width 191 height 21
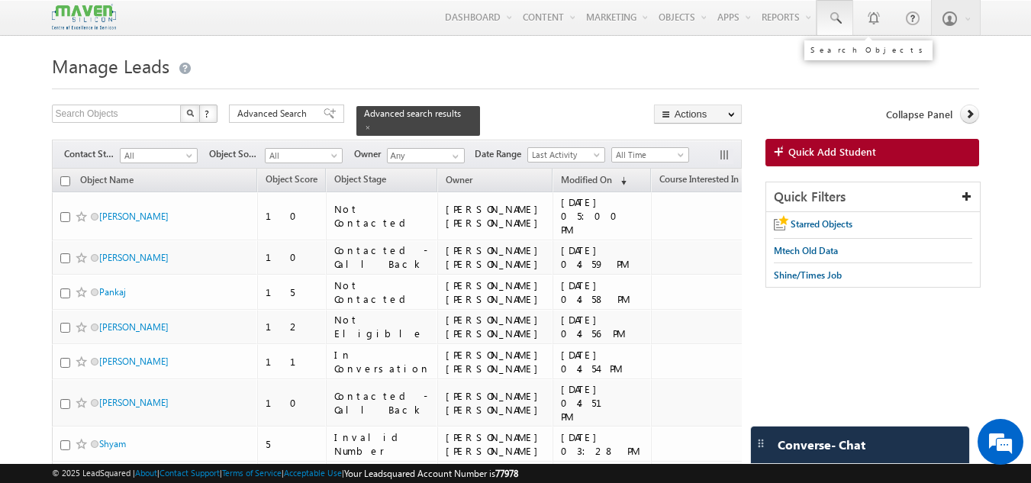
click at [839, 7] on link at bounding box center [834, 17] width 37 height 35
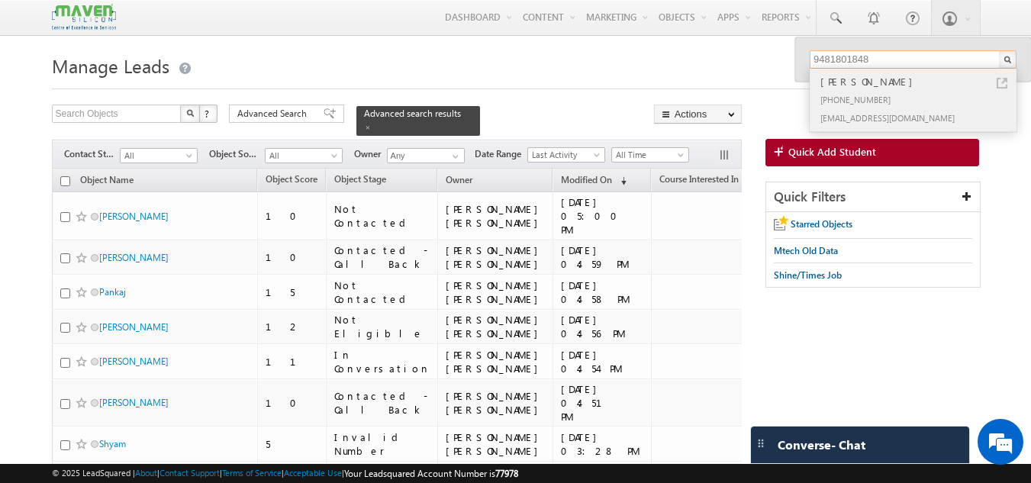
type input "9481801848"
click at [844, 111] on div "suhasgbhat201198@gmail.com" at bounding box center [919, 117] width 204 height 18
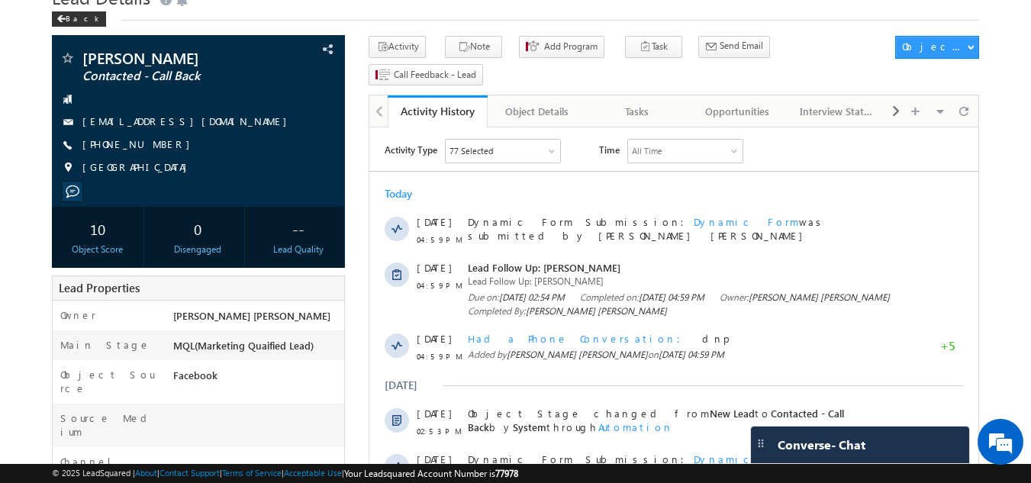
scroll to position [66, 0]
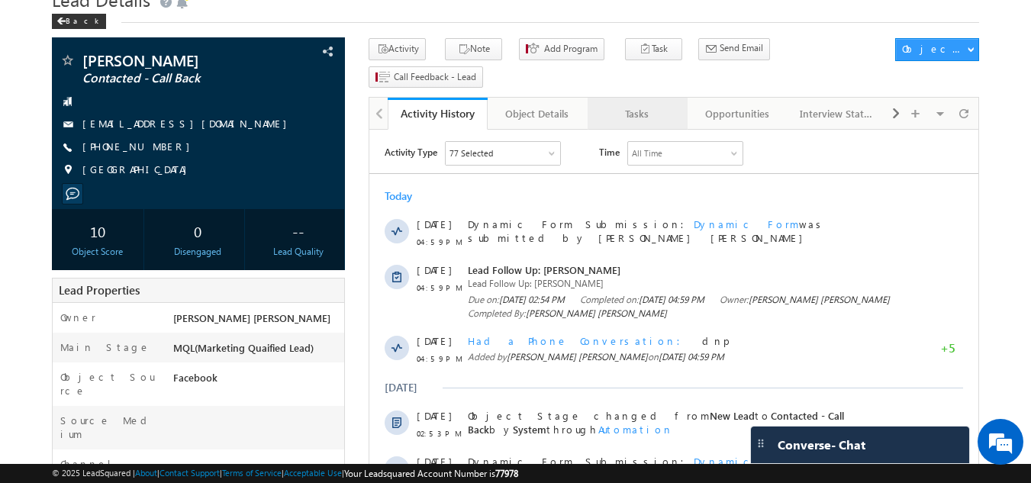
click at [636, 105] on div "Tasks" at bounding box center [637, 114] width 74 height 18
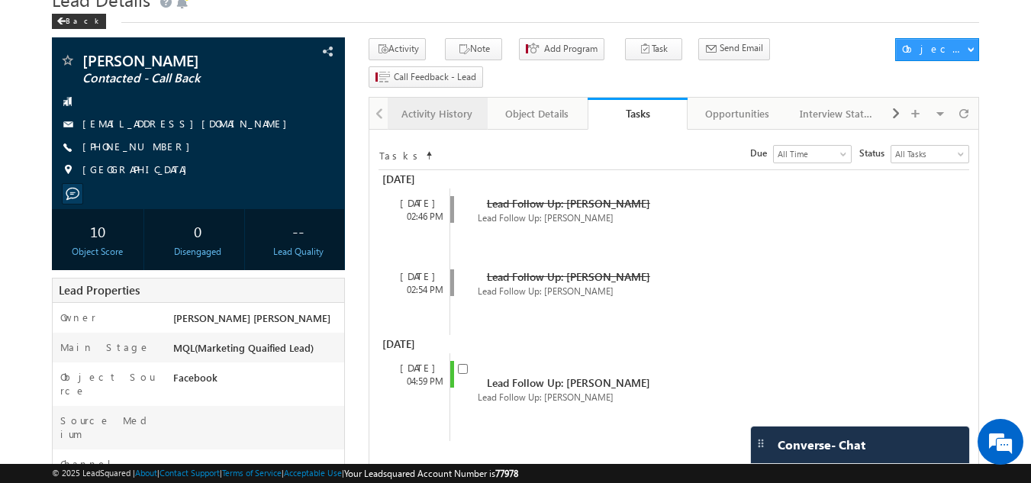
click at [426, 98] on link "Activity History" at bounding box center [438, 114] width 100 height 32
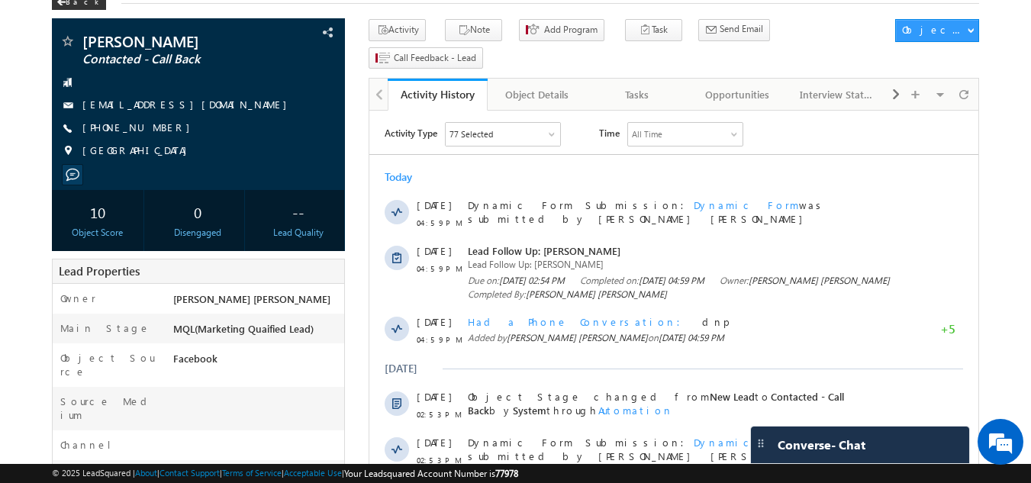
scroll to position [85, 0]
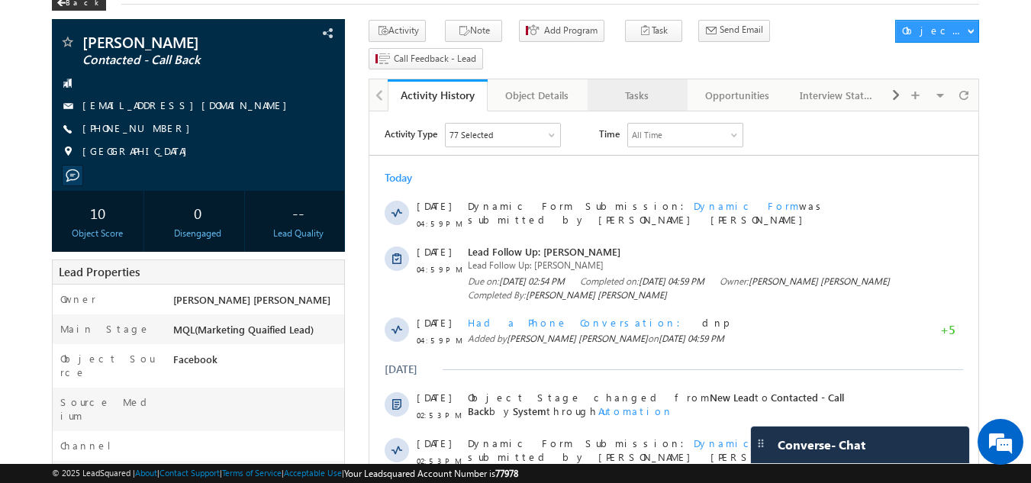
click at [616, 86] on div "Tasks" at bounding box center [637, 95] width 74 height 18
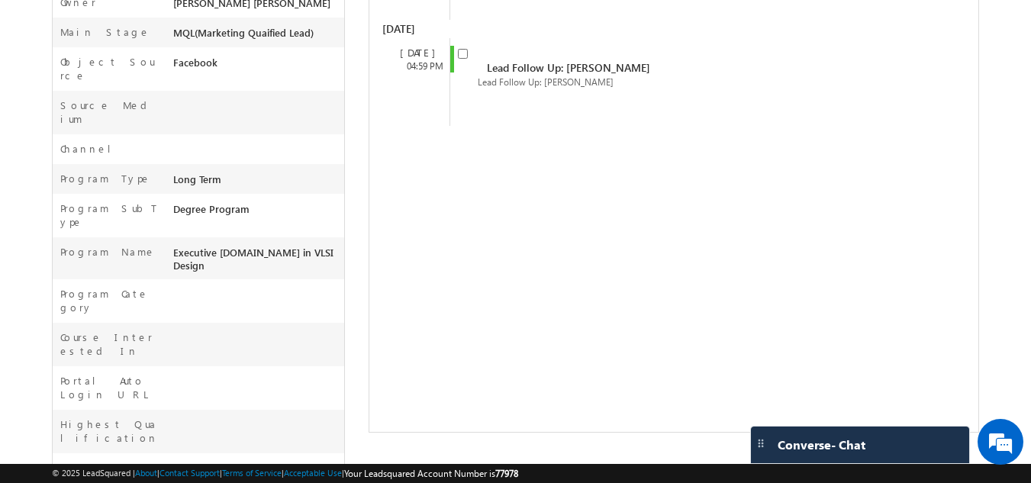
scroll to position [0, 0]
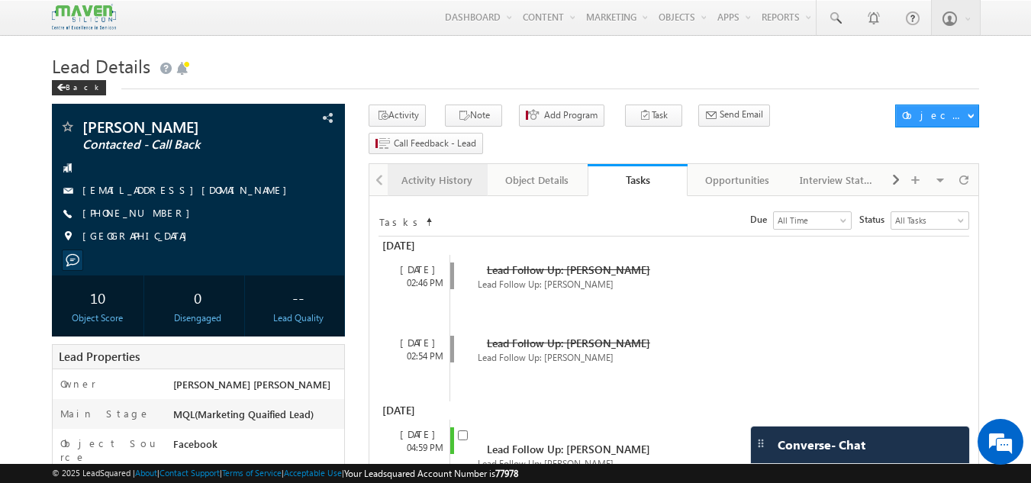
click at [452, 171] on div "Activity History" at bounding box center [437, 180] width 74 height 18
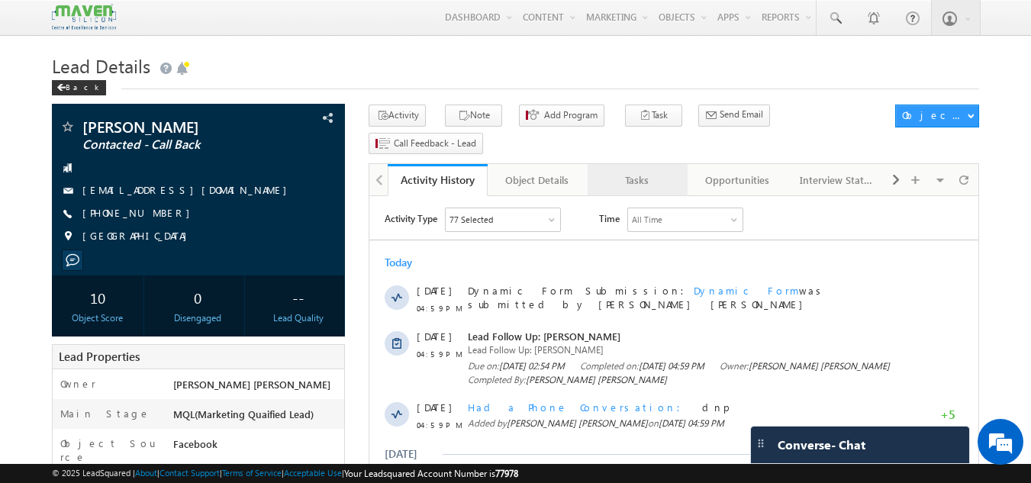
click at [649, 171] on div "Tasks" at bounding box center [637, 180] width 74 height 18
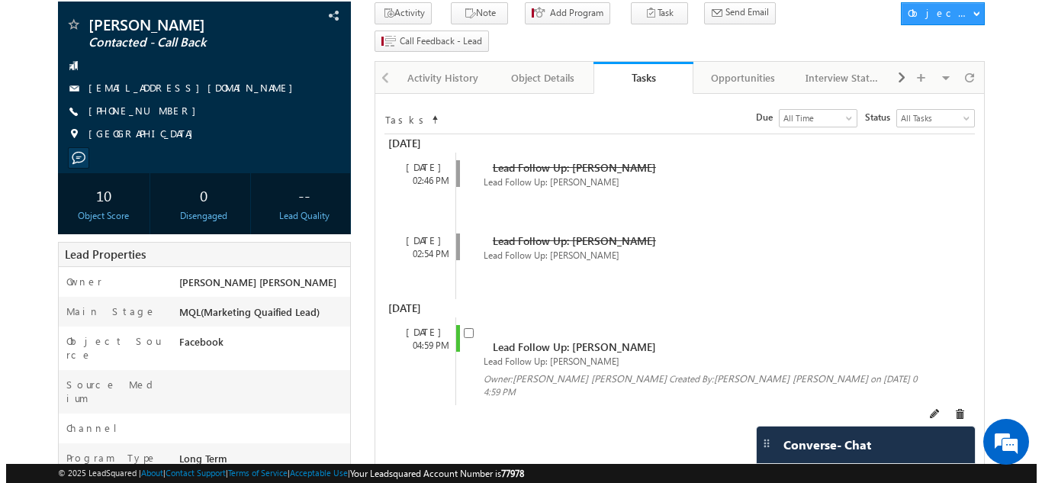
scroll to position [103, 0]
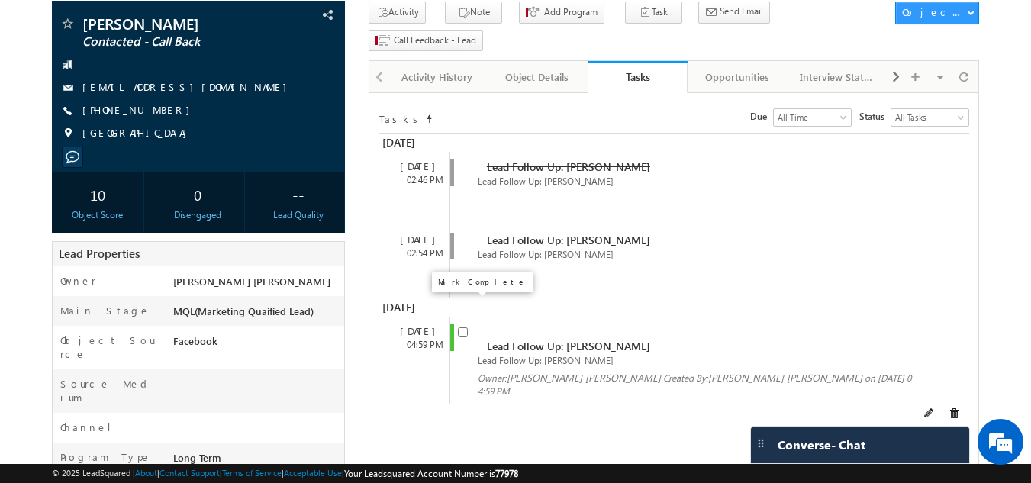
click at [466, 327] on input "checkbox" at bounding box center [463, 332] width 10 height 10
checkbox input "false"
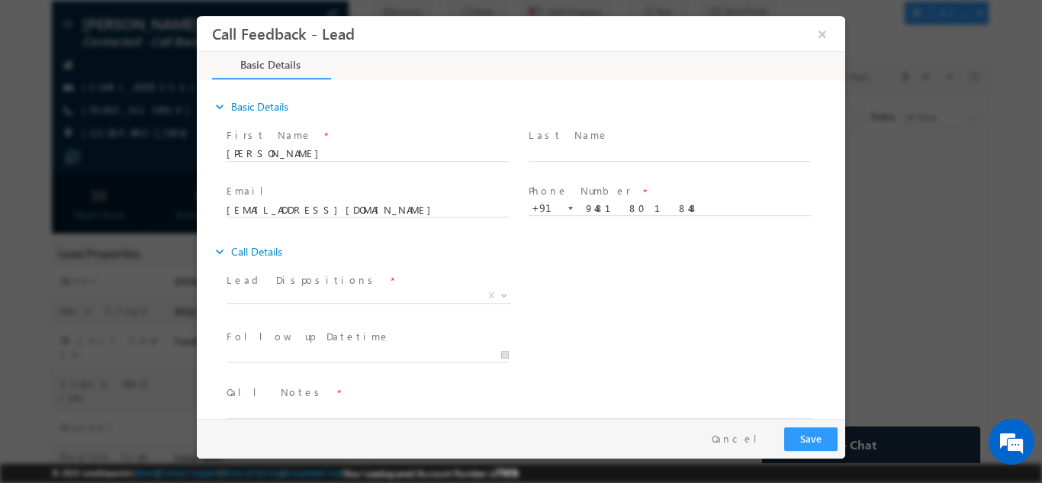
scroll to position [0, 0]
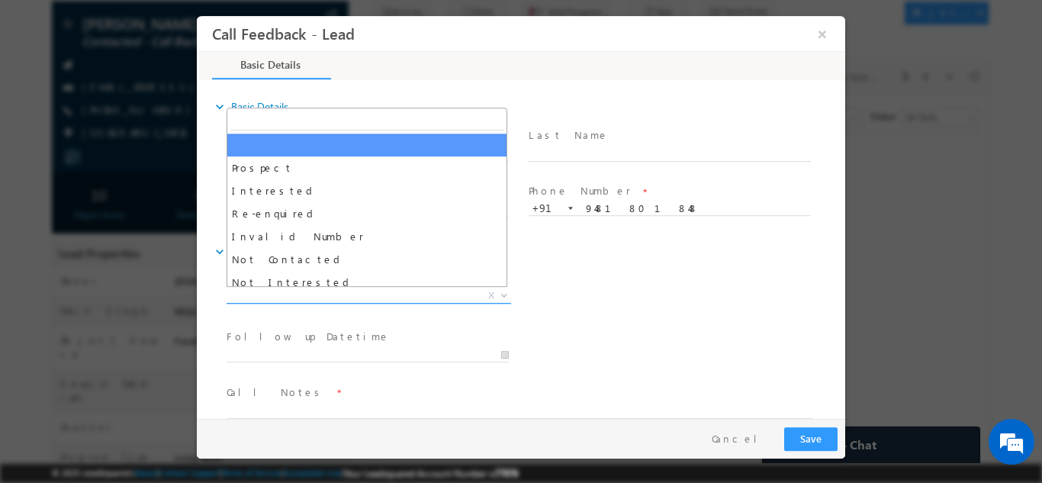
click at [355, 296] on span "X" at bounding box center [369, 295] width 285 height 15
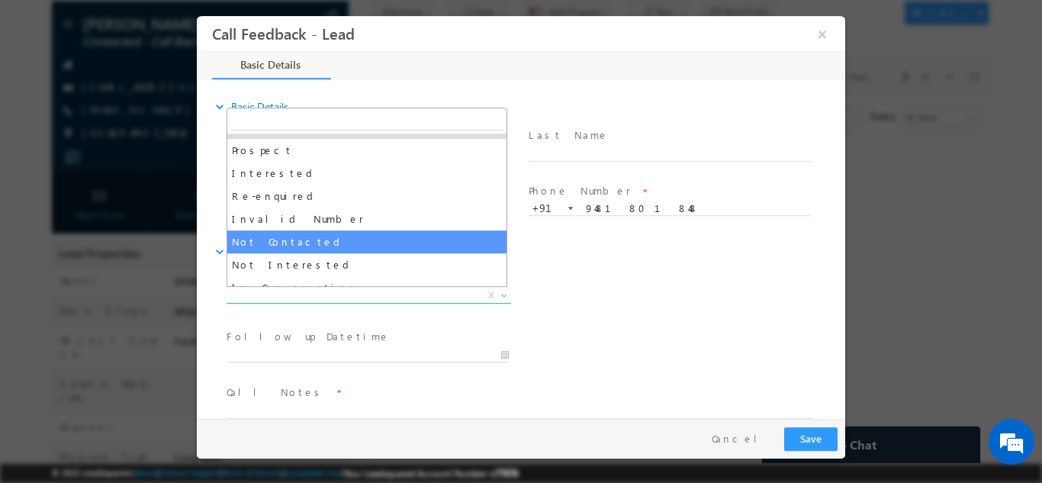
scroll to position [17, 0]
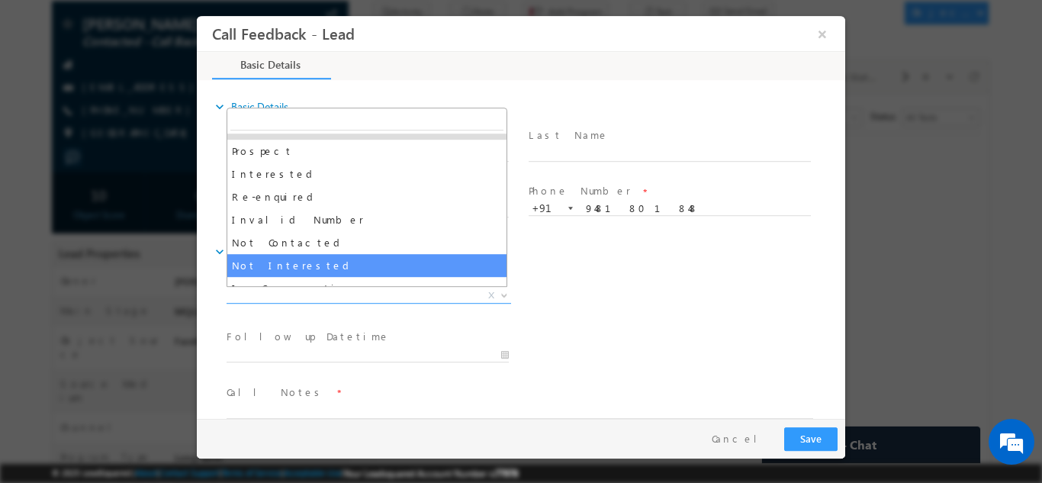
select select "Not Interested"
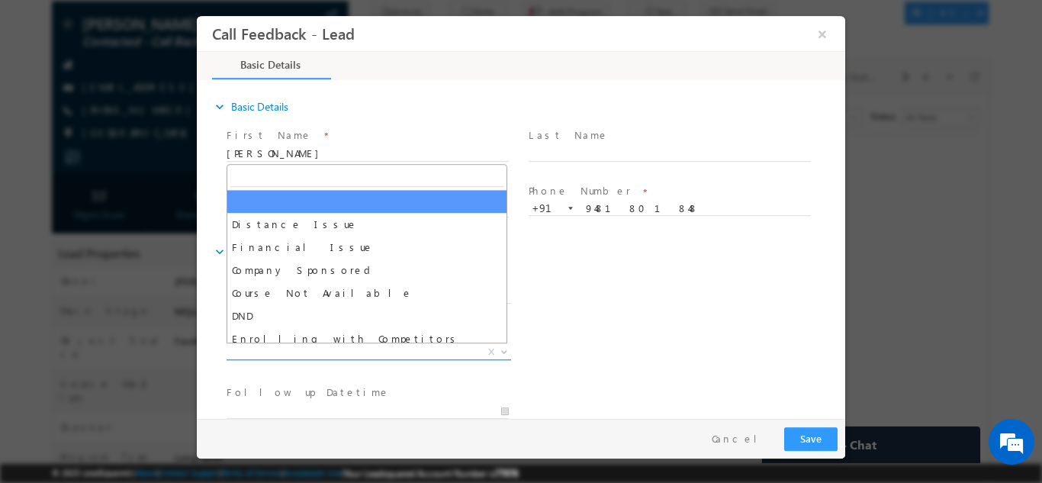
click at [343, 347] on span "X" at bounding box center [369, 351] width 285 height 15
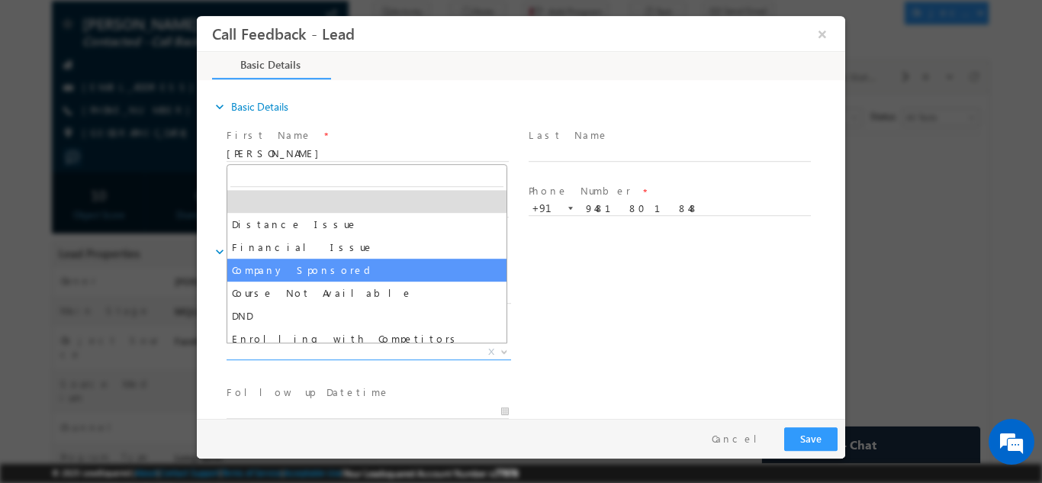
scroll to position [31, 0]
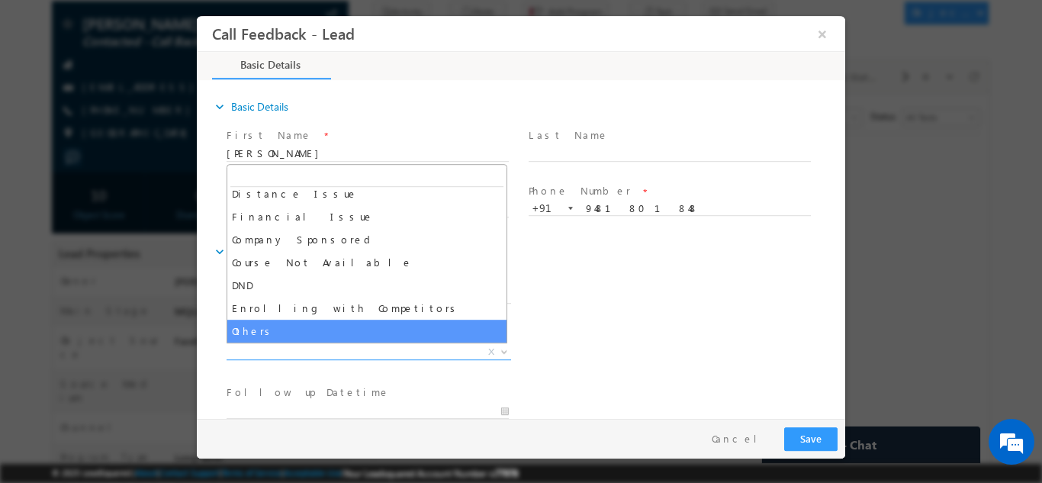
select select "Others"
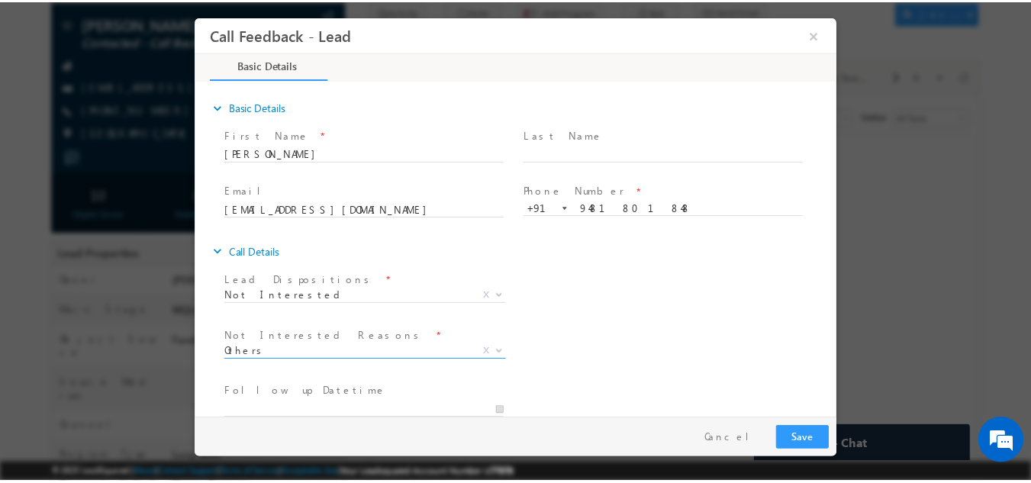
scroll to position [137, 0]
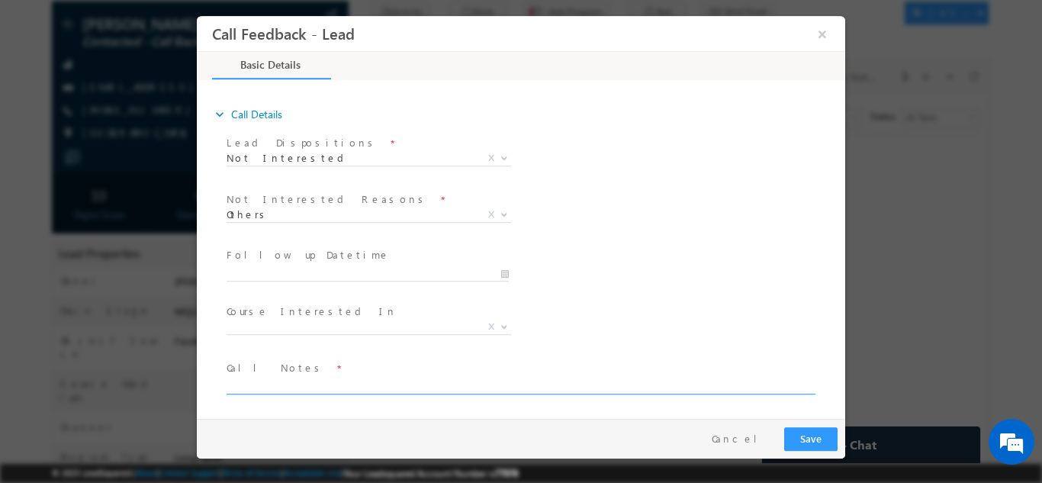
click at [410, 385] on textarea at bounding box center [520, 385] width 587 height 18
type textarea "not interested"
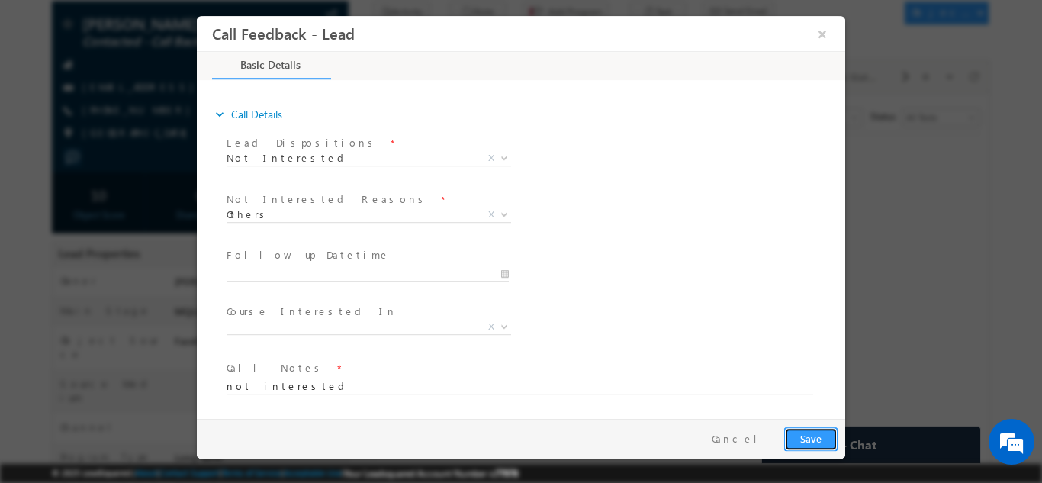
click at [830, 445] on button "Save" at bounding box center [810, 438] width 53 height 24
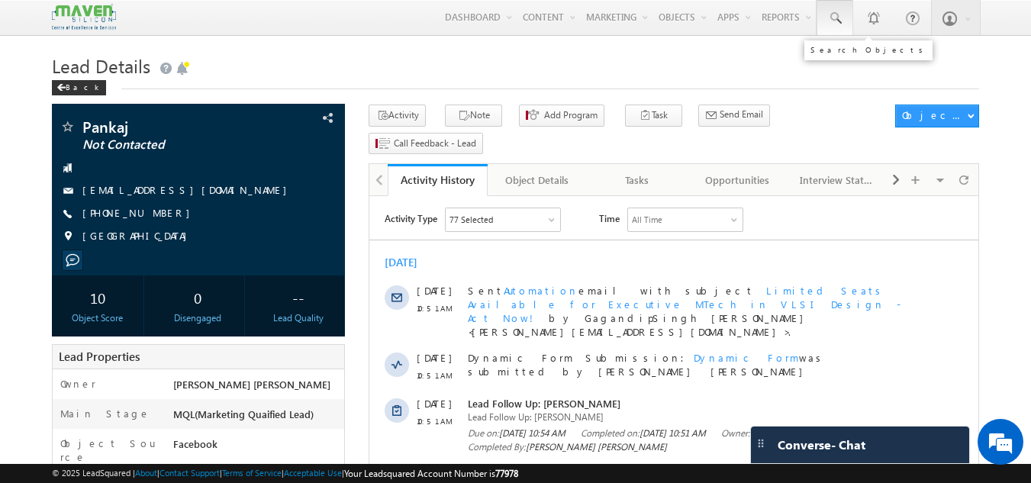
click at [838, 14] on span at bounding box center [834, 18] width 15 height 15
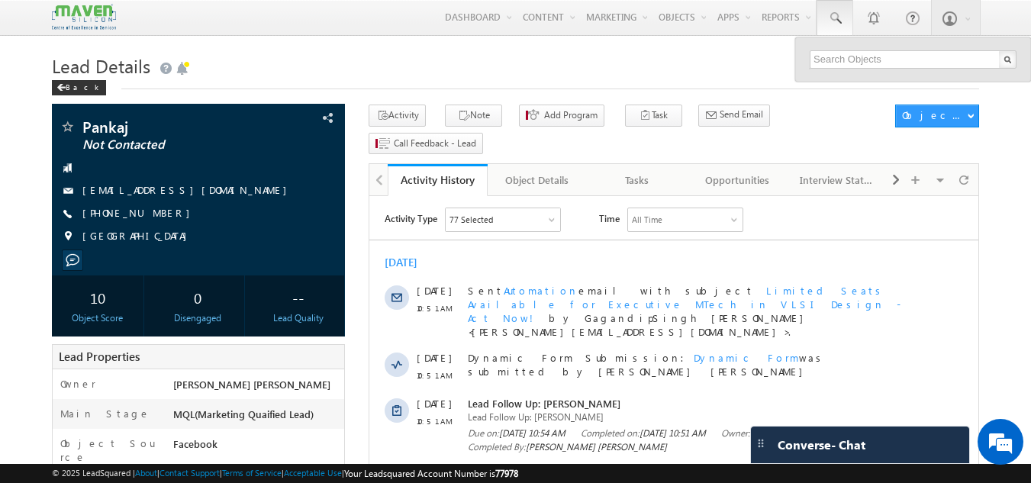
click at [841, 49] on div at bounding box center [913, 59] width 236 height 44
click at [854, 63] on input "text" at bounding box center [912, 59] width 207 height 18
paste input "85089 94977"
click at [842, 52] on input "85089 94977" at bounding box center [912, 59] width 207 height 18
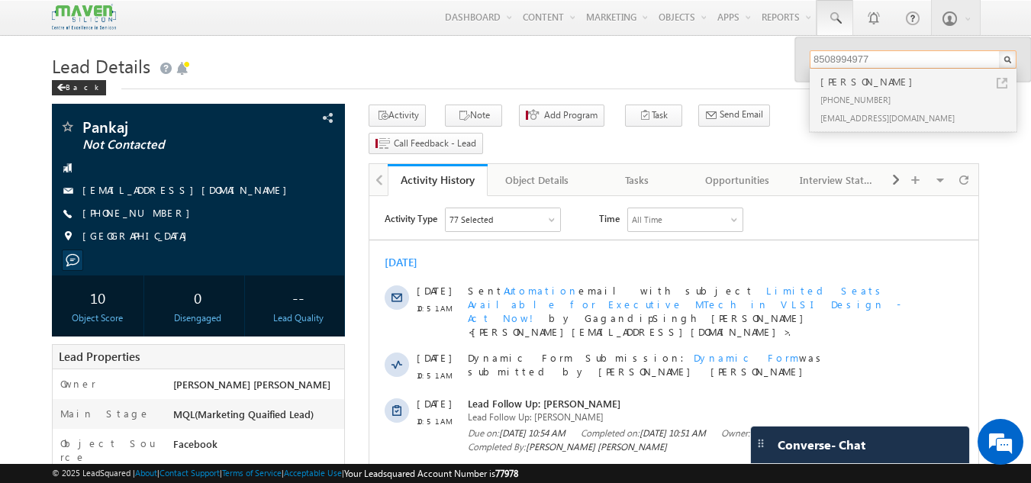
type input "8508994977"
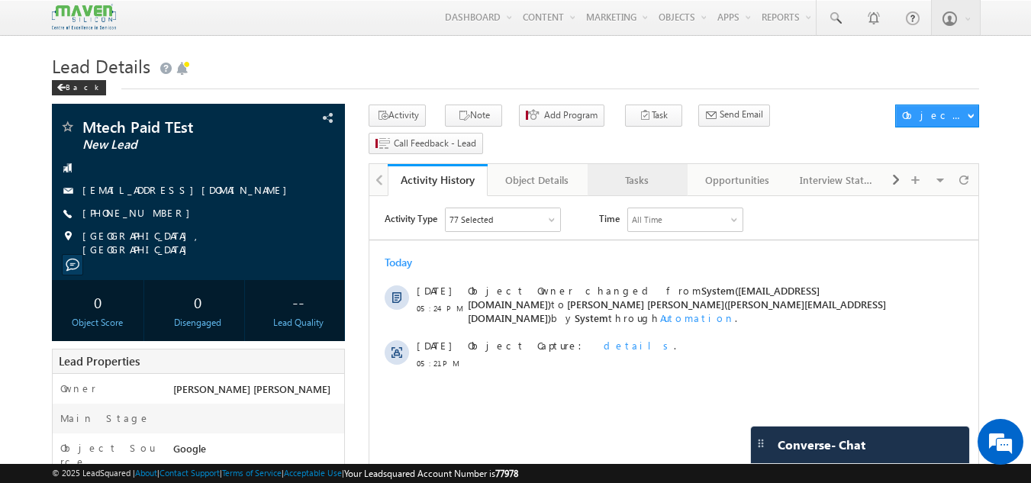
click at [638, 171] on div "Tasks" at bounding box center [637, 180] width 74 height 18
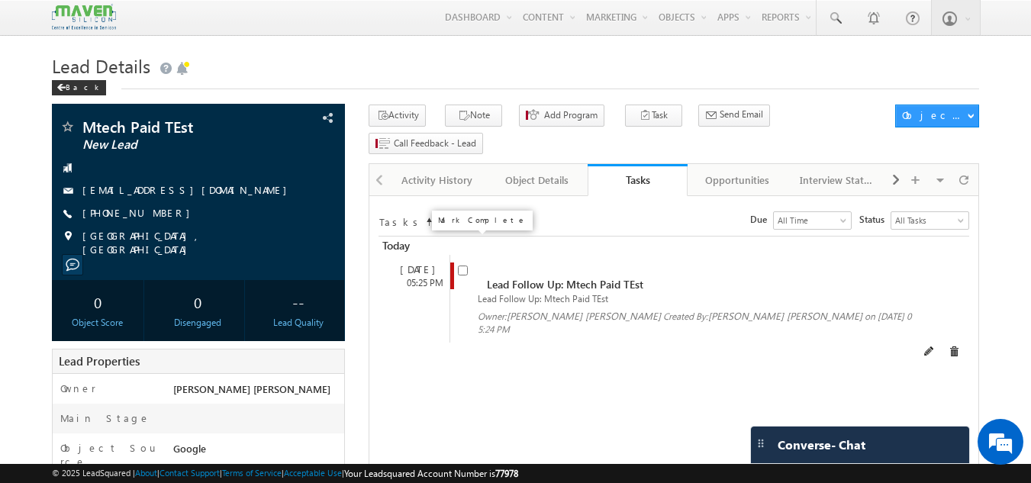
click at [462, 265] on input "checkbox" at bounding box center [463, 270] width 10 height 10
checkbox input "false"
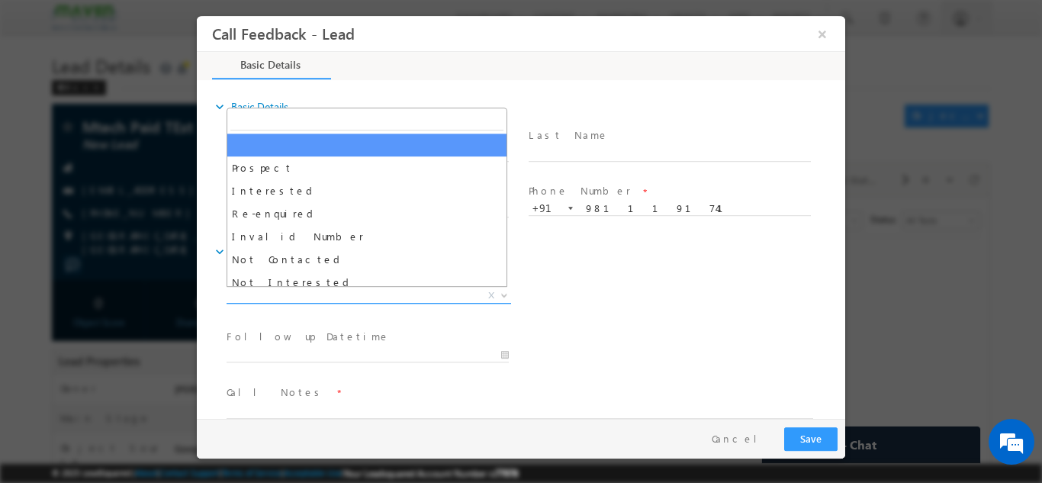
click at [348, 300] on span "X" at bounding box center [369, 295] width 285 height 15
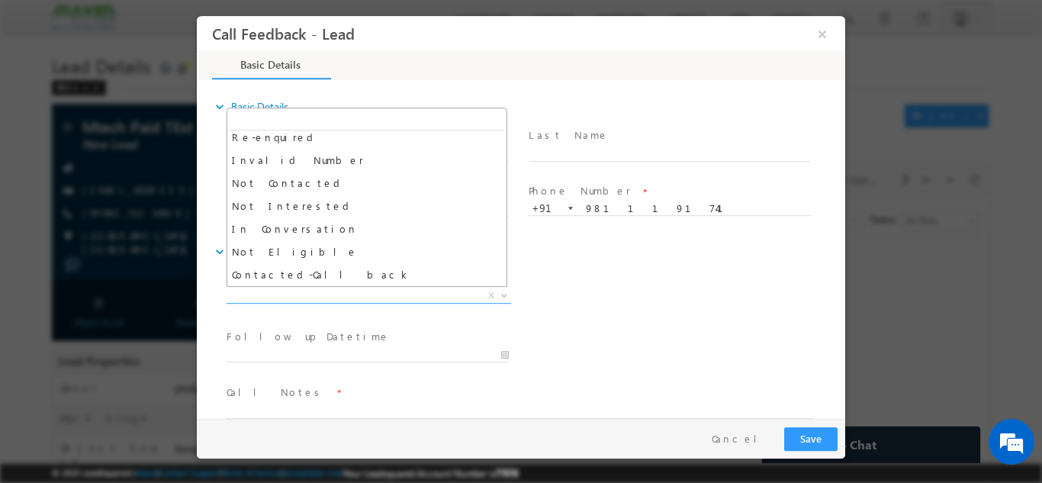
scroll to position [76, 0]
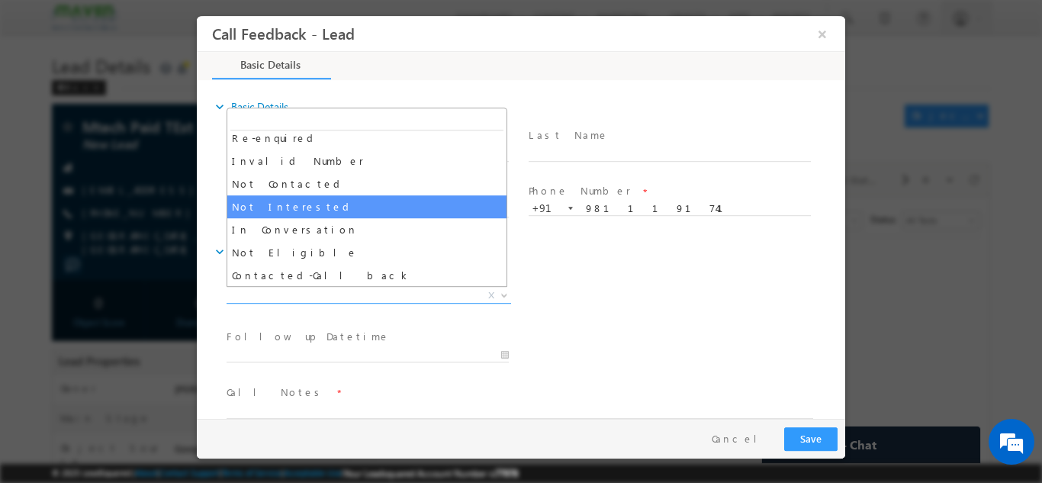
select select "Not Interested"
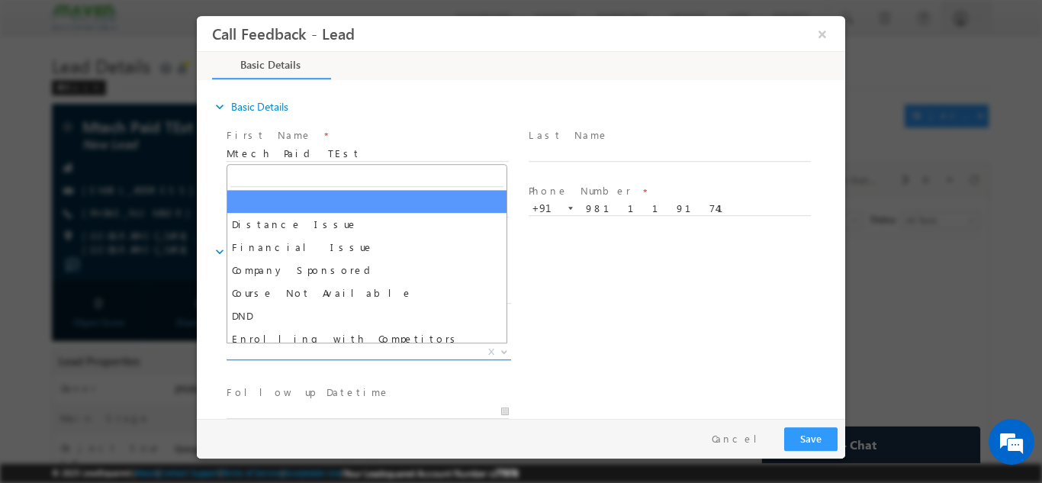
click at [348, 348] on span "X" at bounding box center [369, 351] width 285 height 15
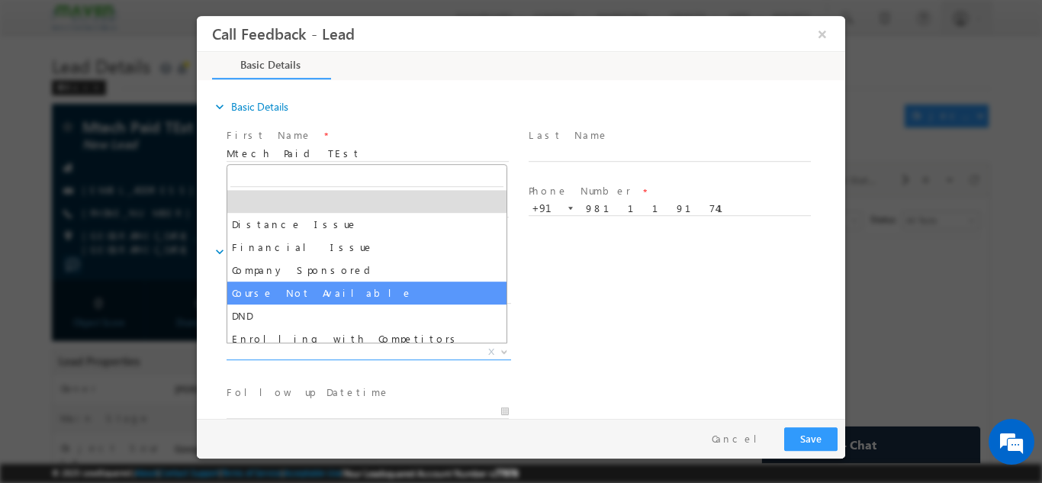
scroll to position [31, 0]
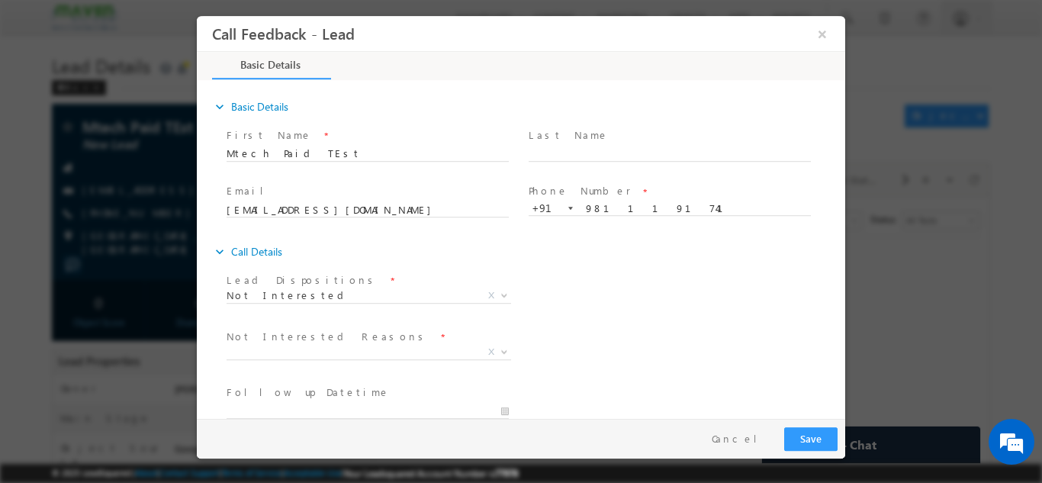
click at [654, 307] on div "Lead Dispositions * Prospect Interested Re-enquired Invalid Number Not Contacte…" at bounding box center [535, 297] width 622 height 56
click at [343, 355] on span "X" at bounding box center [369, 351] width 285 height 15
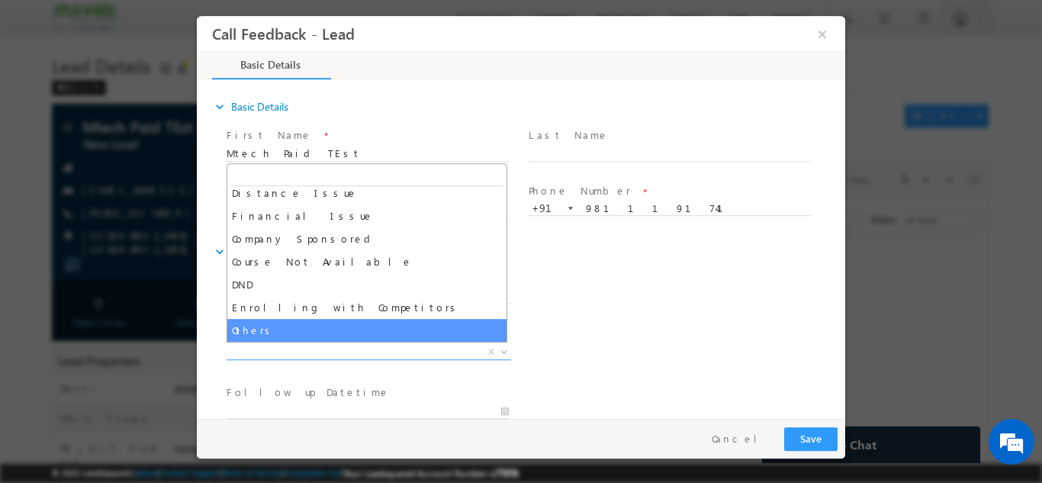
select select "Others"
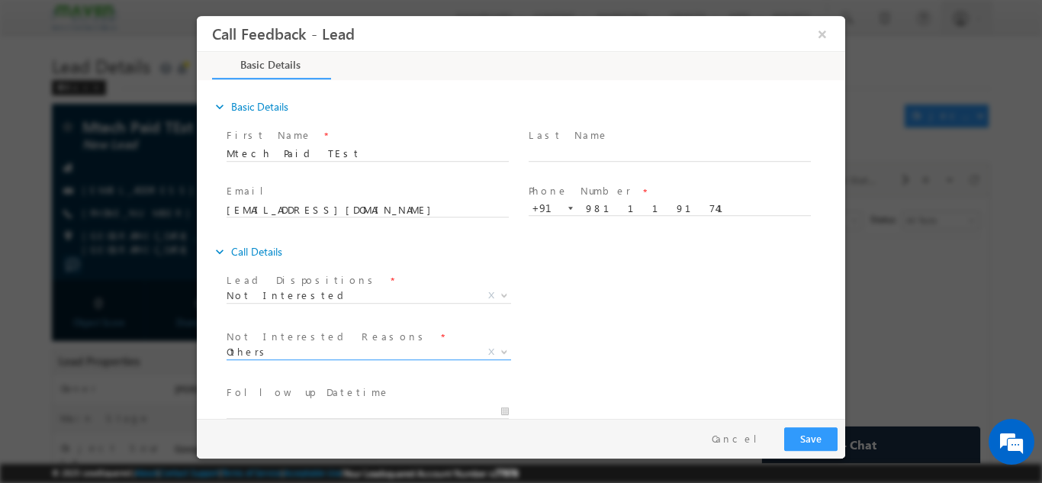
scroll to position [9, 0]
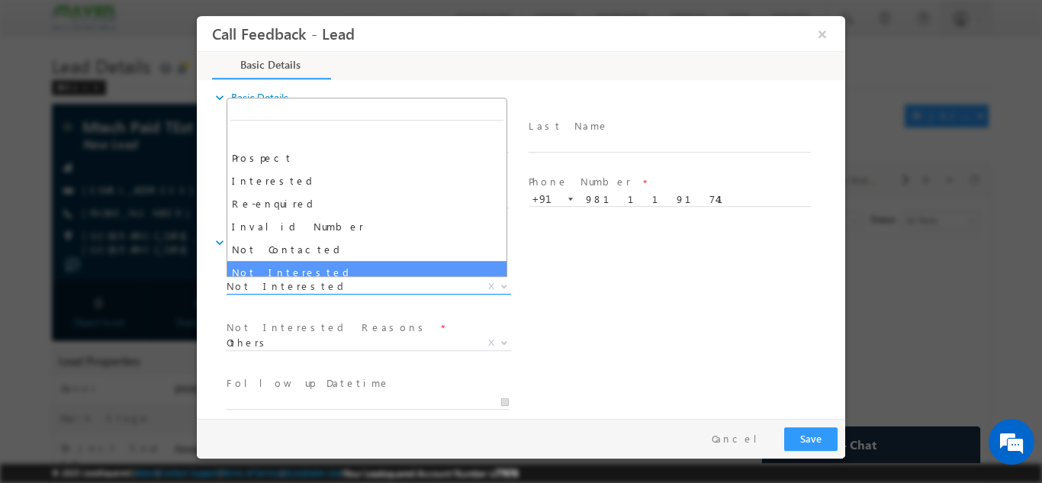
click at [443, 285] on span "Not Interested" at bounding box center [351, 285] width 248 height 14
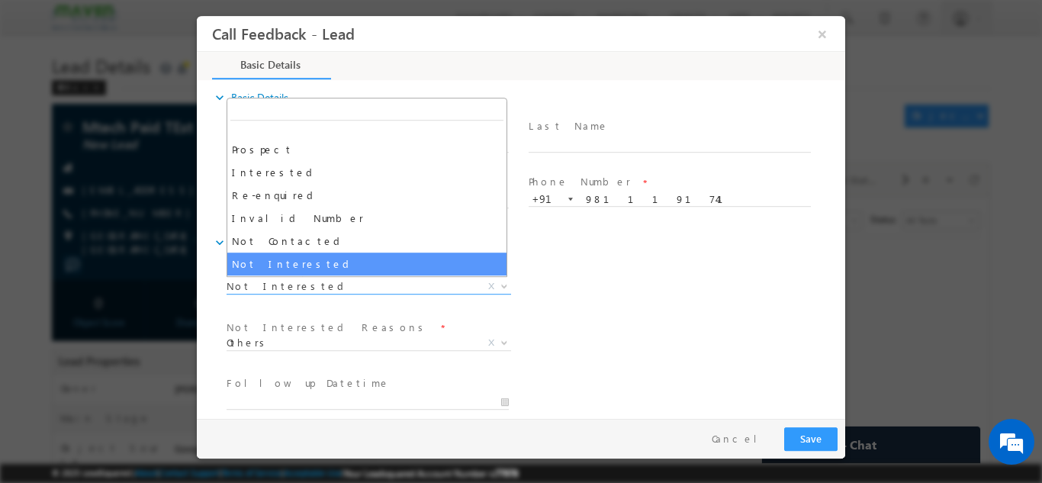
scroll to position [8, 0]
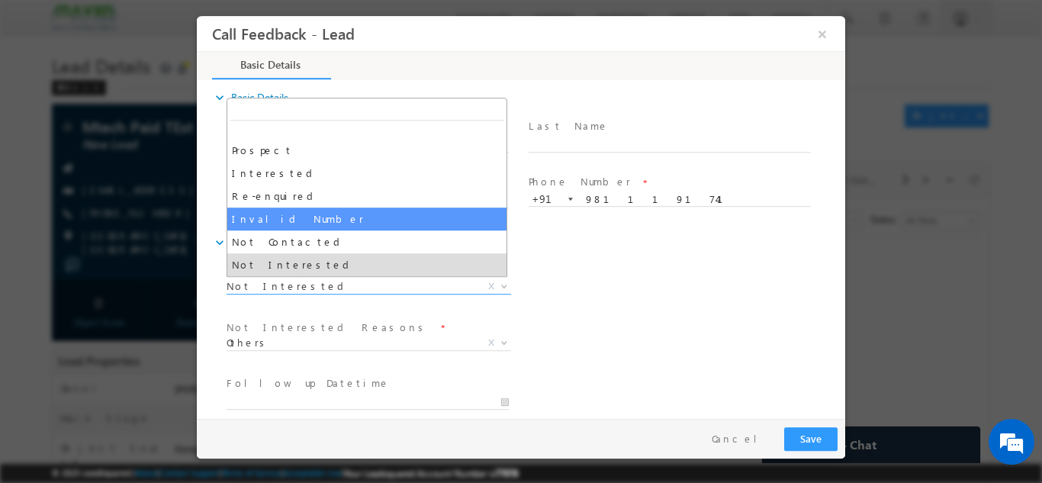
select select "Invalid Number"
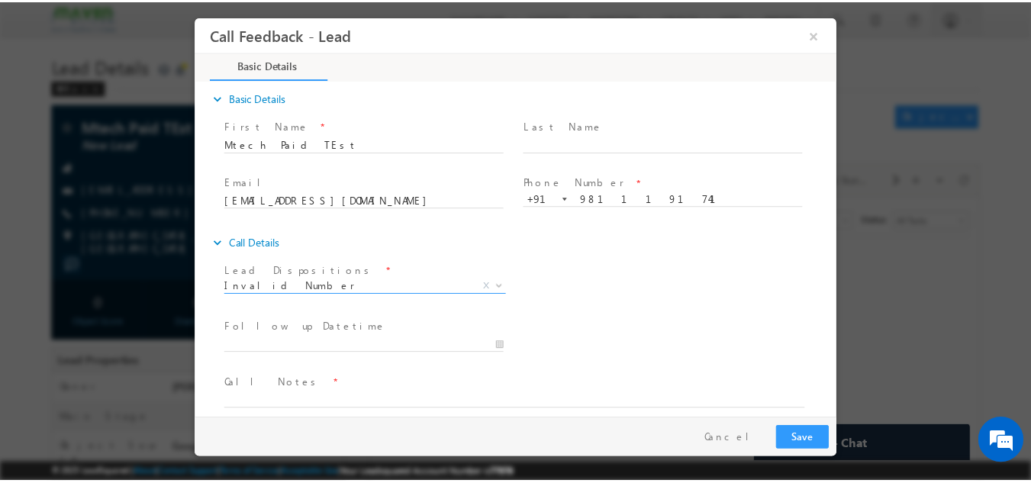
scroll to position [24, 0]
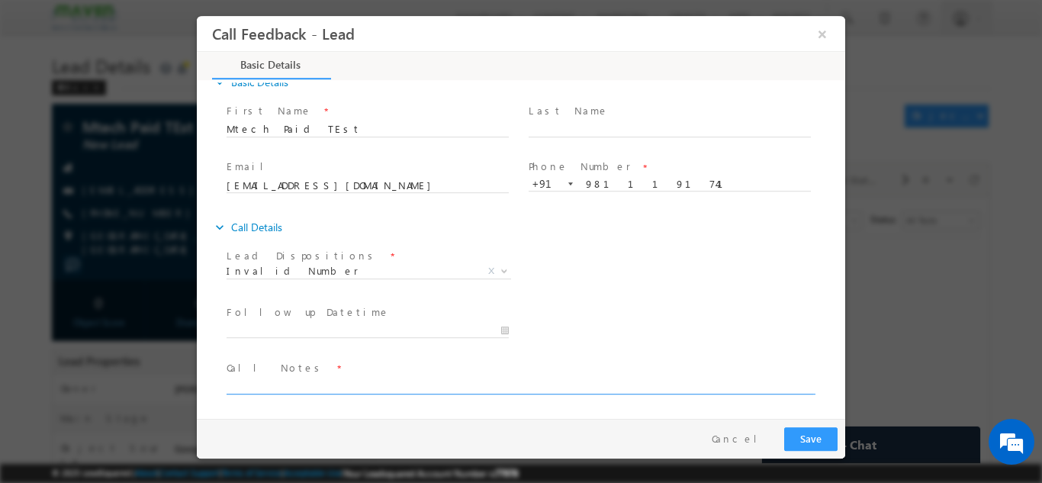
click at [346, 388] on textarea at bounding box center [520, 385] width 587 height 18
type textarea "test lead"
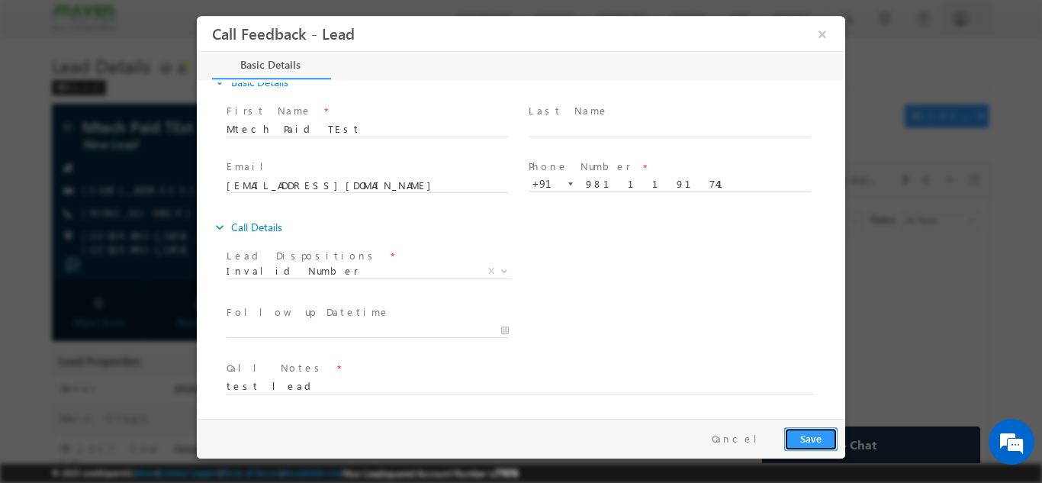
click at [810, 434] on button "Save" at bounding box center [810, 438] width 53 height 24
